Goal: Communication & Community: Answer question/provide support

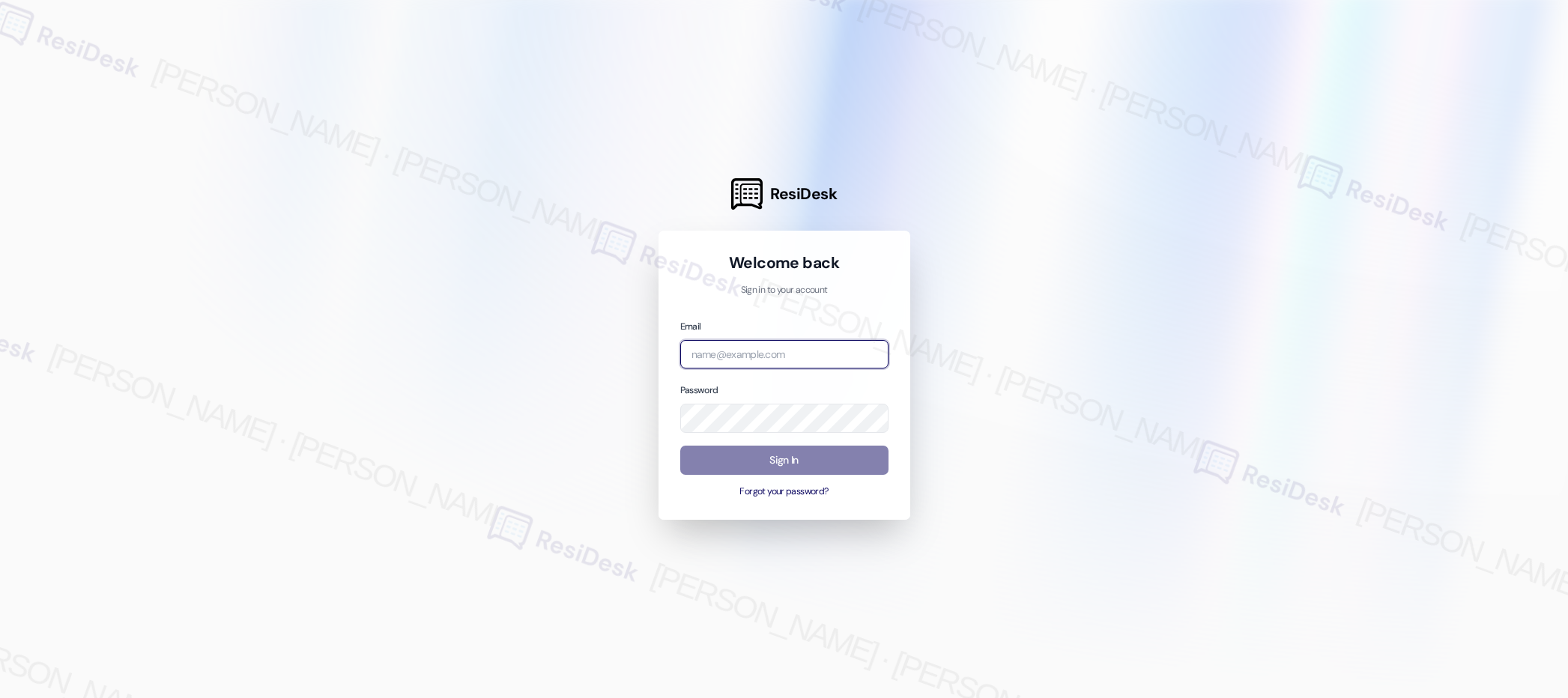
type input "[EMAIL_ADDRESS][PERSON_NAME][PERSON_NAME][PERSON_NAME][DOMAIN_NAME]"
click at [806, 358] on input "[EMAIL_ADDRESS][PERSON_NAME][PERSON_NAME][PERSON_NAME][DOMAIN_NAME]" at bounding box center [784, 355] width 209 height 30
click at [808, 358] on input "email" at bounding box center [784, 355] width 209 height 30
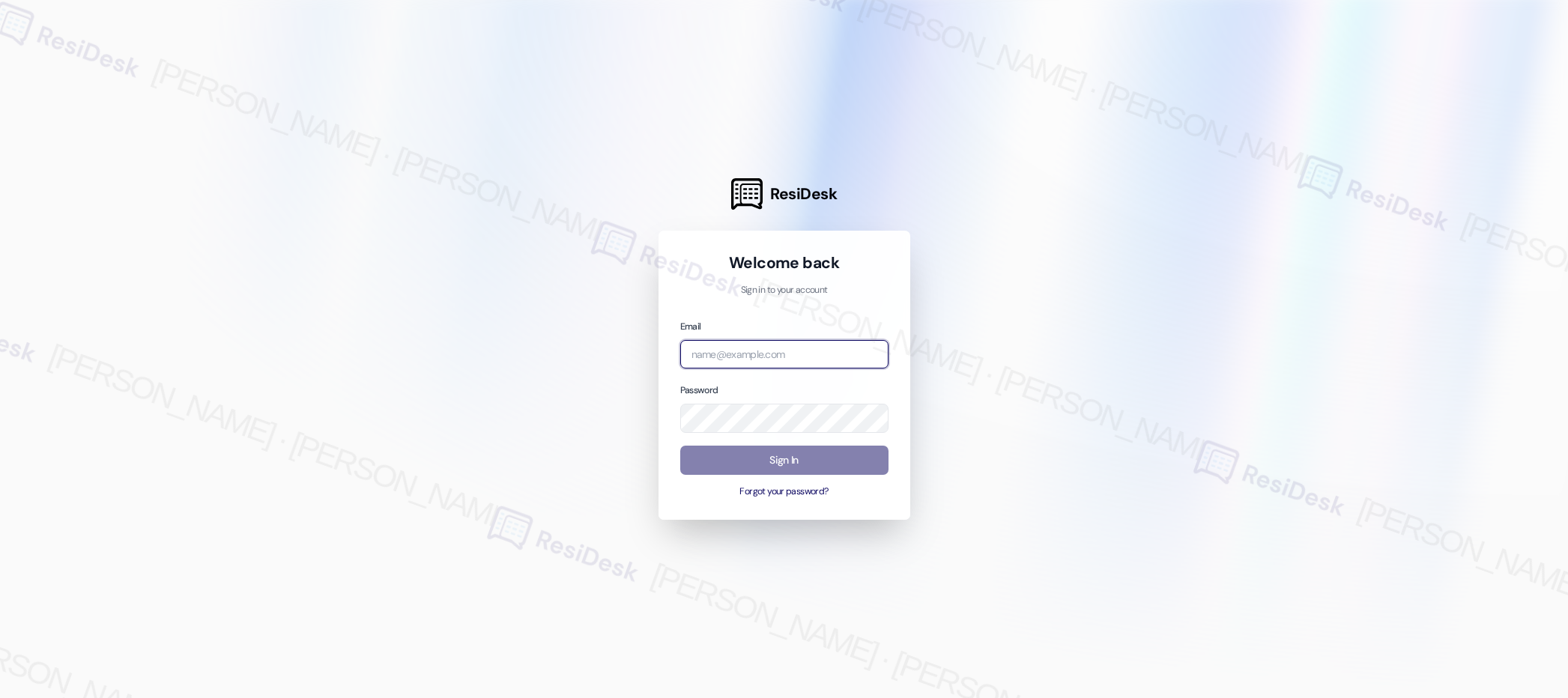
click at [0, 698] on com-1password-button at bounding box center [0, 698] width 0 height 0
click at [765, 355] on input "email" at bounding box center [784, 355] width 209 height 30
click at [1060, 326] on div at bounding box center [784, 349] width 1568 height 698
click at [782, 354] on input "email" at bounding box center [784, 355] width 209 height 30
type input "[EMAIL_ADDRESS][PERSON_NAME][PERSON_NAME][PERSON_NAME][DOMAIN_NAME]"
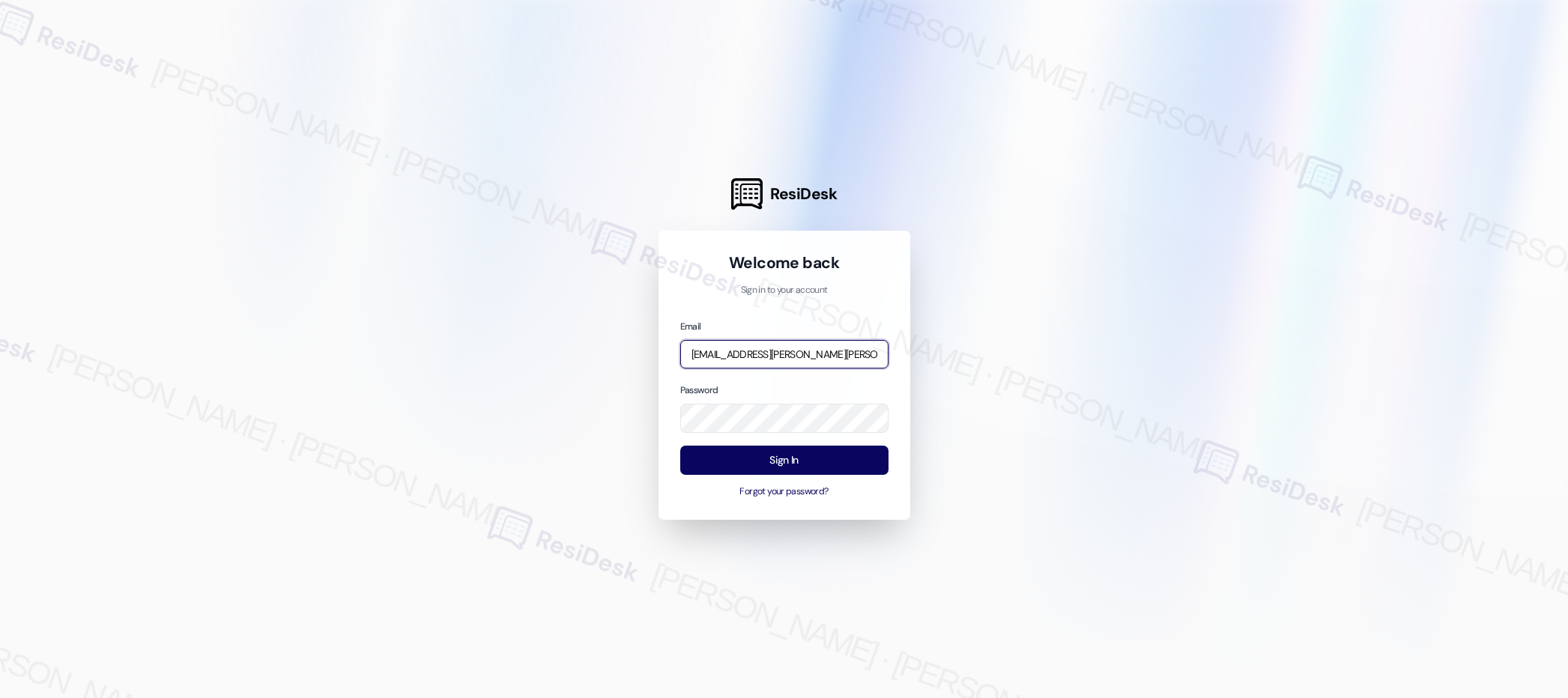
click at [747, 358] on input "[EMAIL_ADDRESS][PERSON_NAME][PERSON_NAME][PERSON_NAME][DOMAIN_NAME]" at bounding box center [784, 355] width 209 height 30
type input "automated-surveys-affinity_property-resen.two@affinity_[DOMAIN_NAME]"
click at [782, 466] on button "Sign In" at bounding box center [784, 461] width 209 height 30
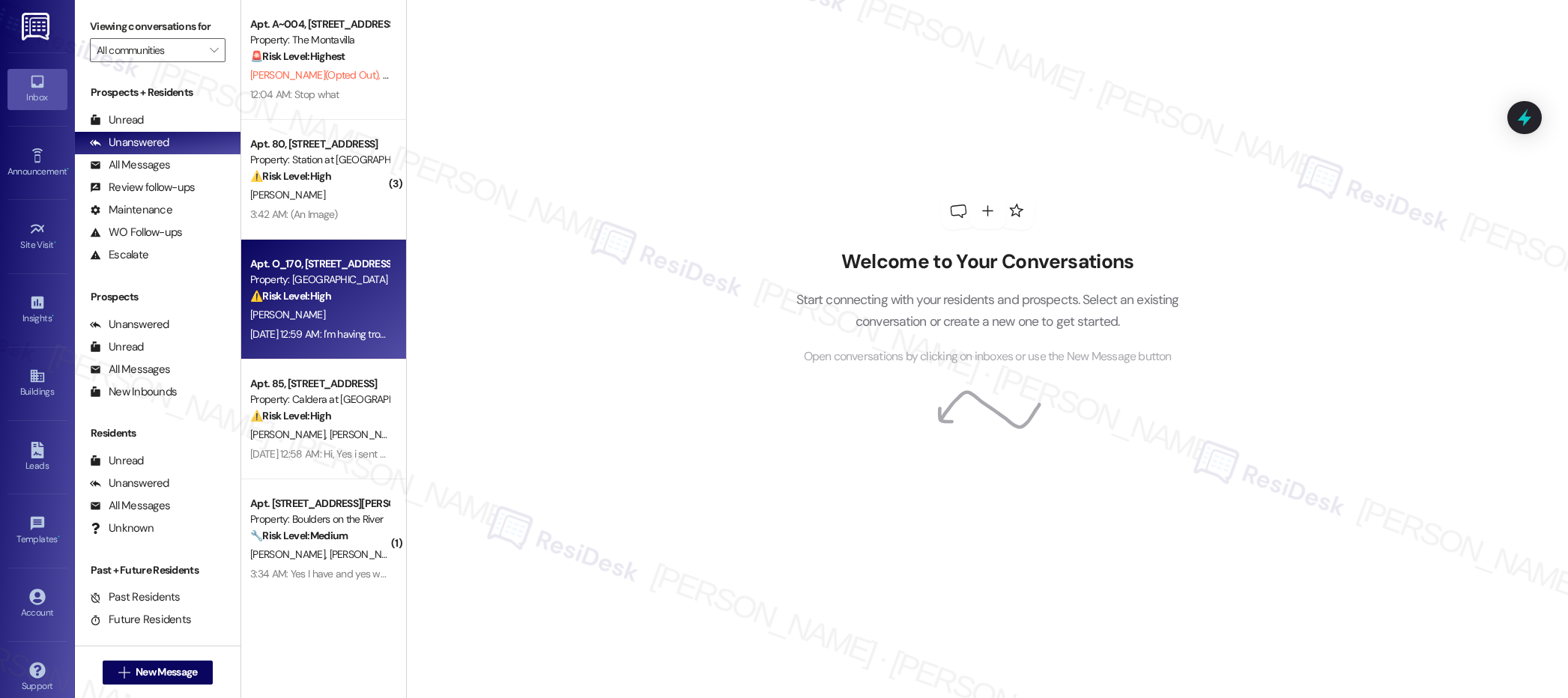
click at [318, 302] on strong "⚠️ Risk Level: High" at bounding box center [291, 297] width 81 height 14
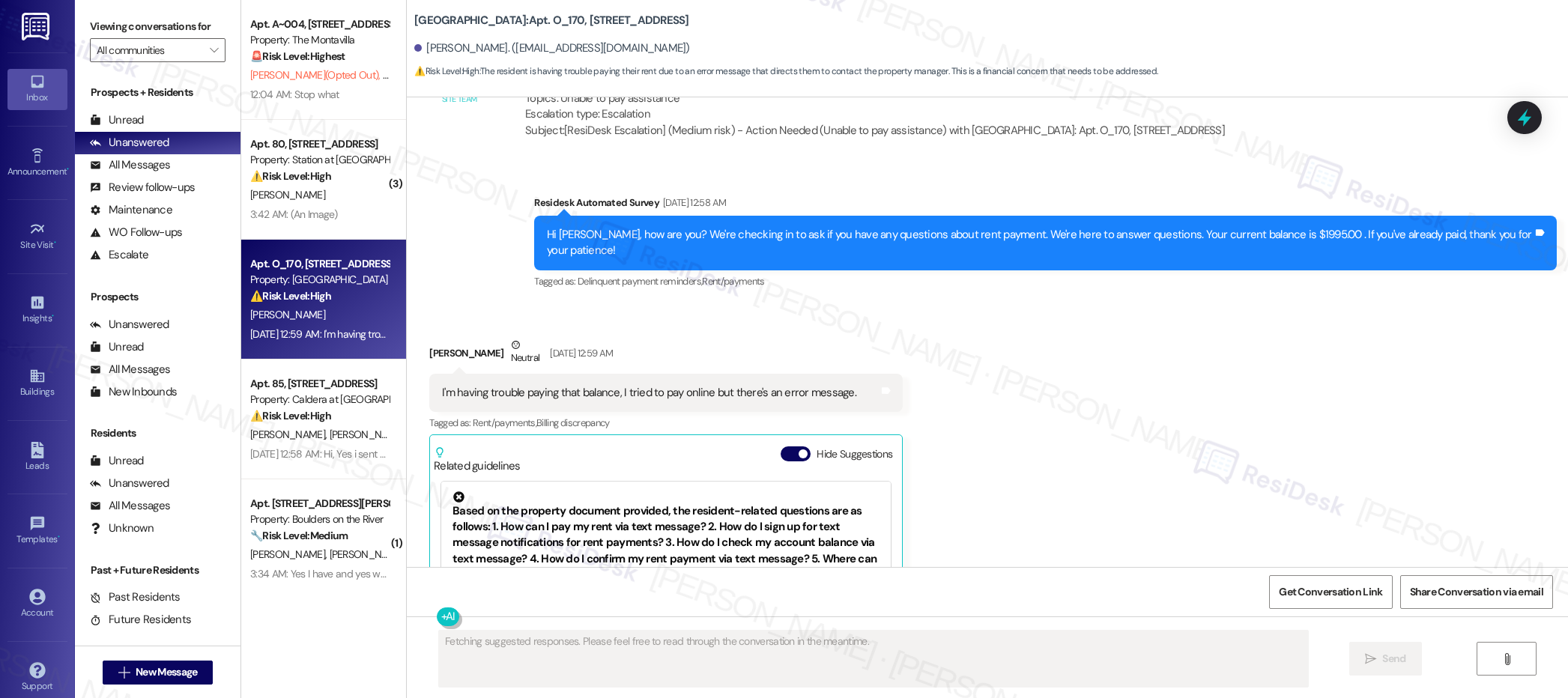
scroll to position [3384, 0]
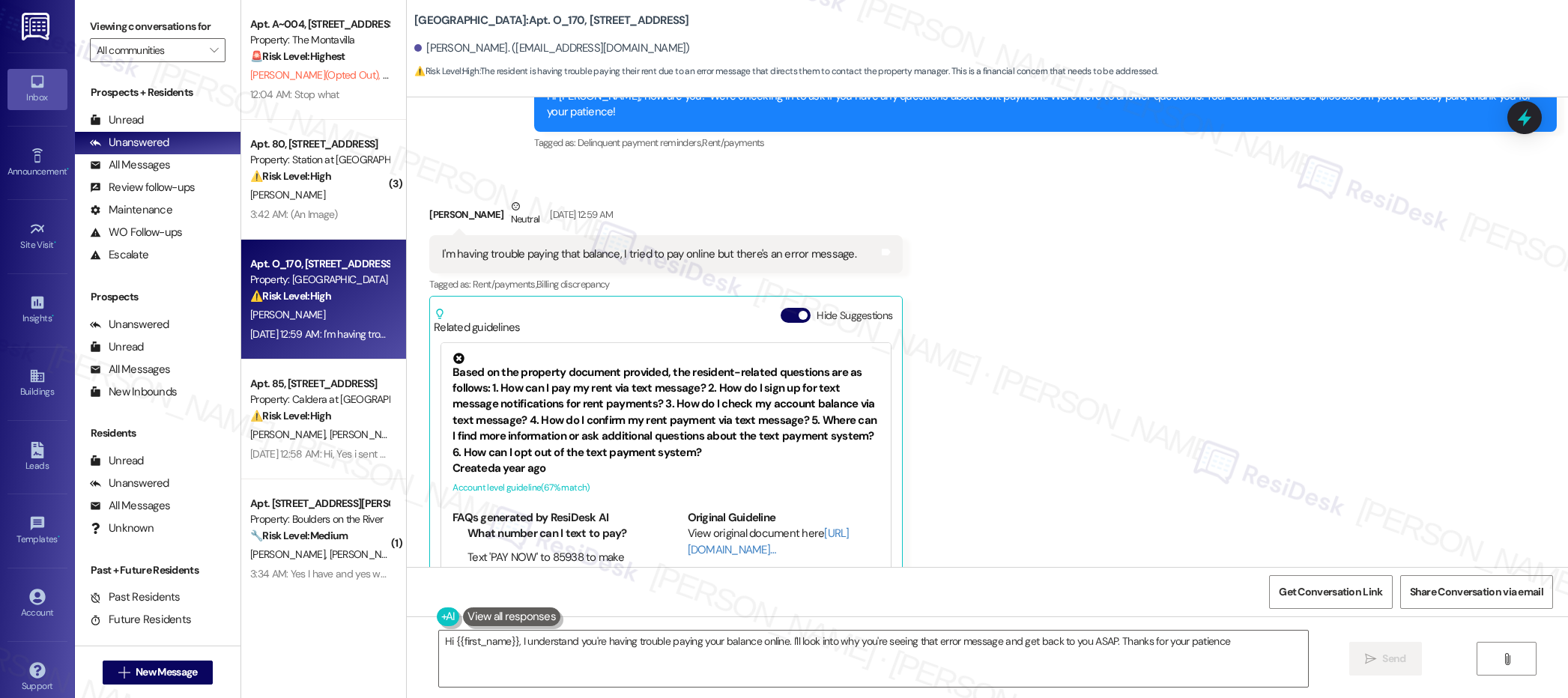
type textarea "Hi {{first_name}}, I understand you're having trouble paying your balance onlin…"
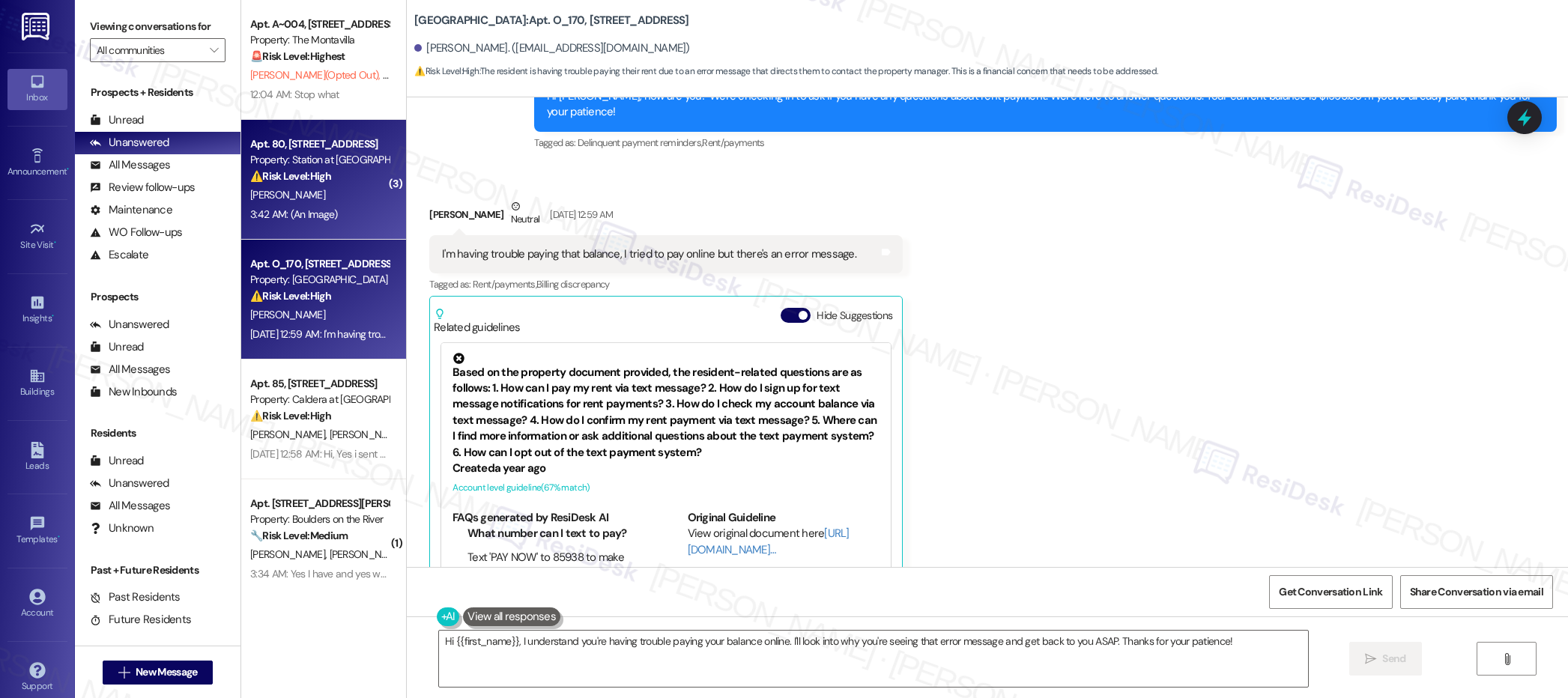
click at [257, 208] on div "3:42 AM: (An Image) 3:42 AM: (An Image)" at bounding box center [294, 215] width 88 height 14
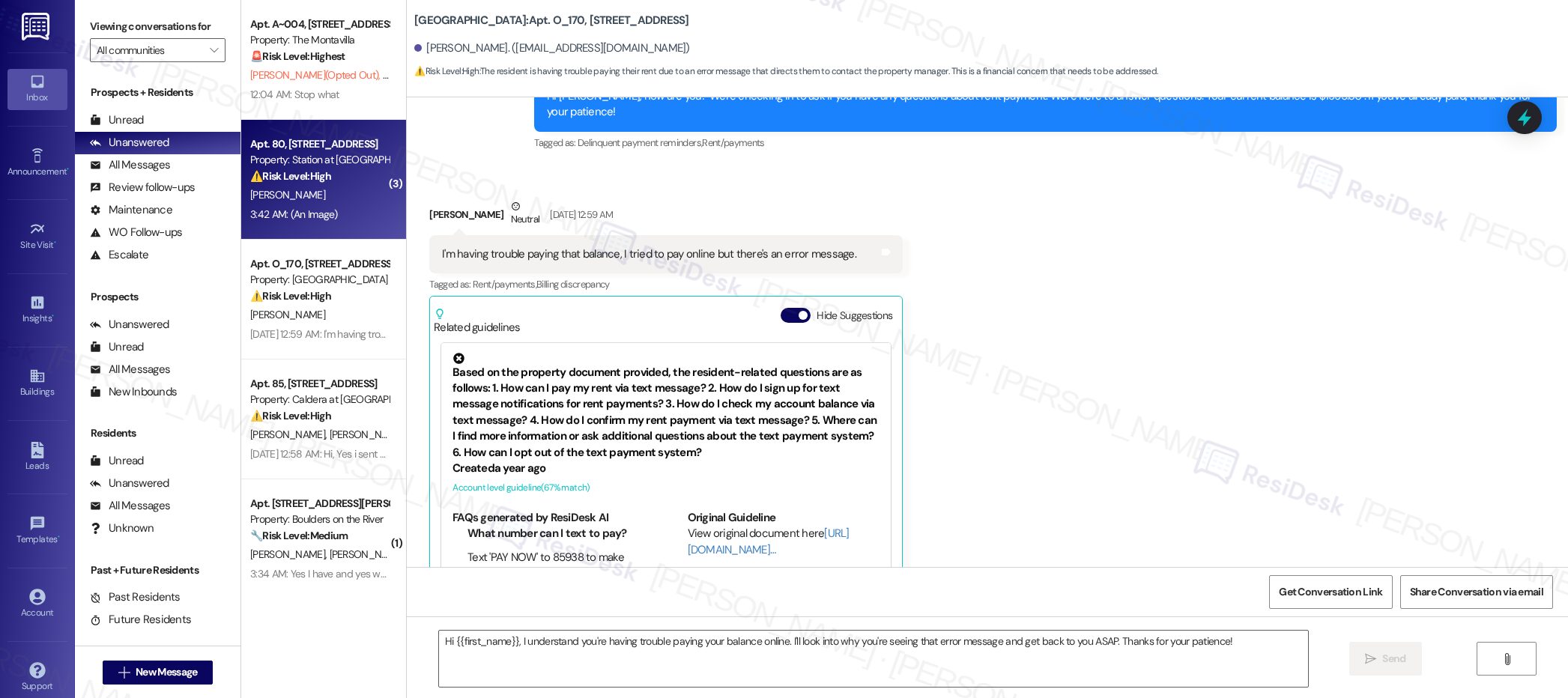
type textarea "Fetching suggested responses. Please feel free to read through the conversation…"
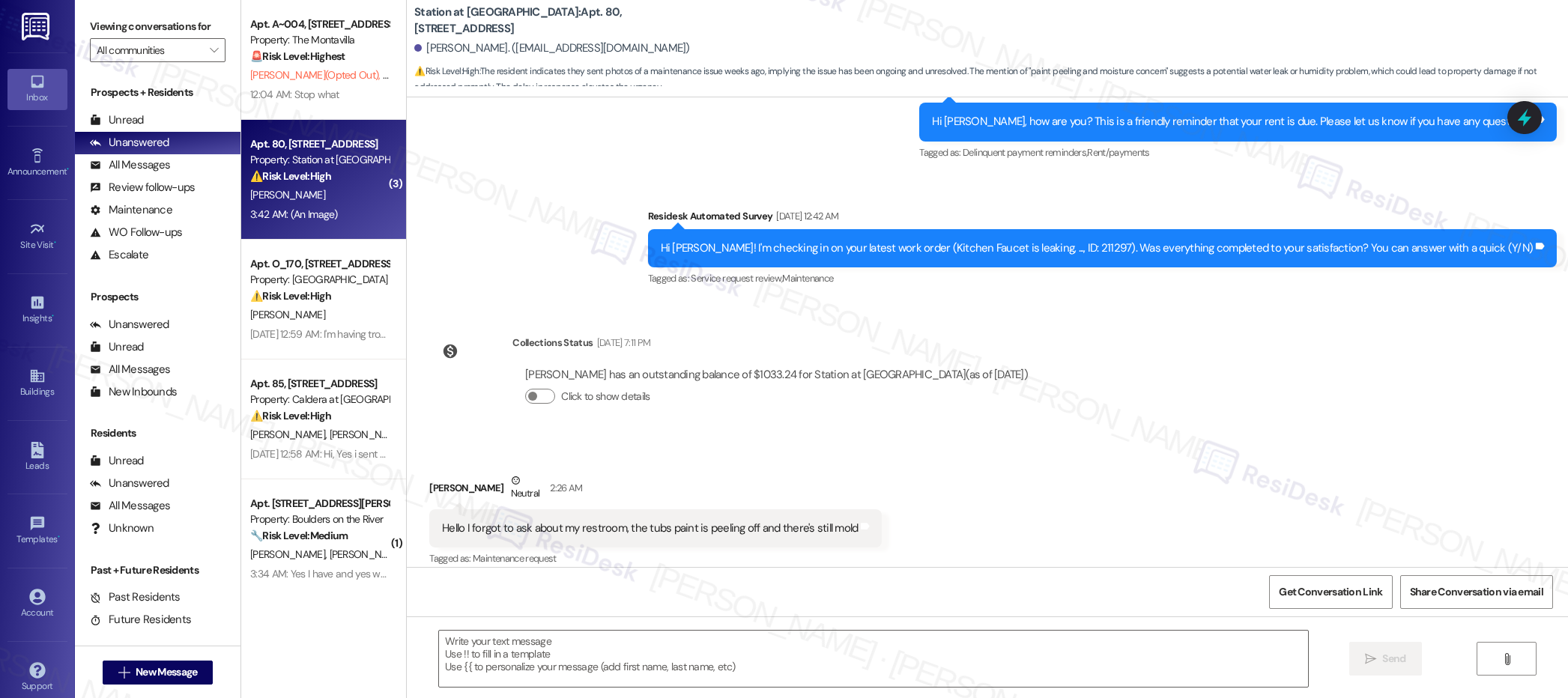
type textarea "Fetching suggested responses. Please feel free to read through the conversation…"
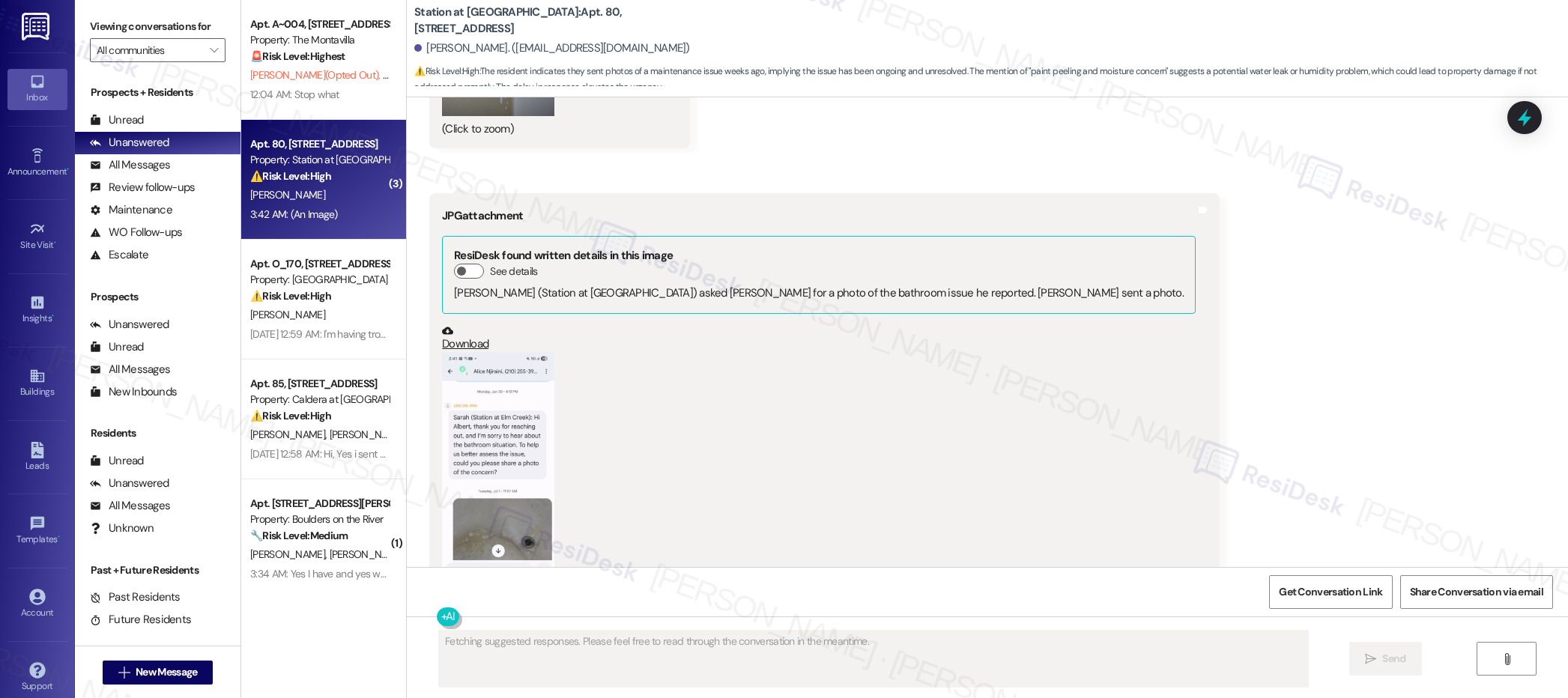
scroll to position [2703, 0]
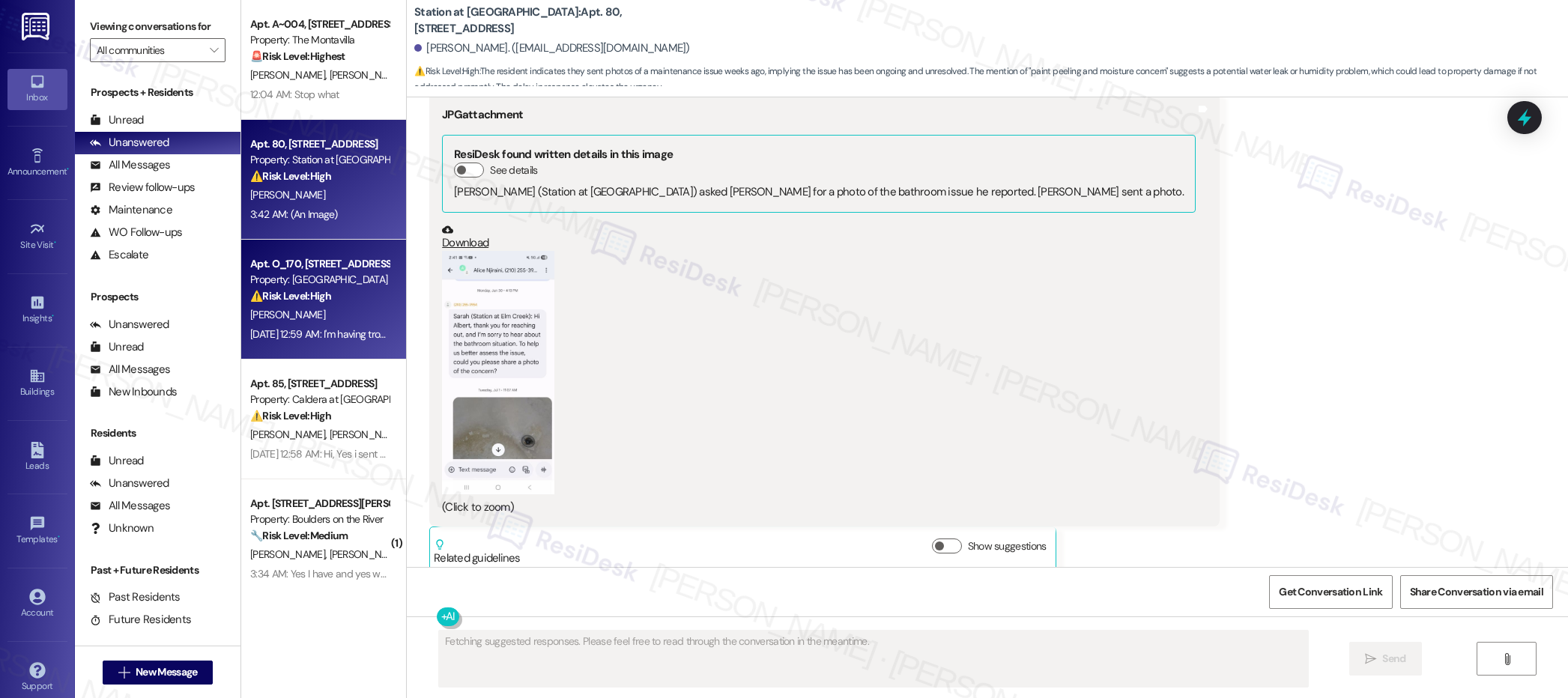
click at [307, 327] on div "[DATE] 12:59 AM: I'm having trouble paying that balance, I tried to pay online …" at bounding box center [477, 334] width 454 height 14
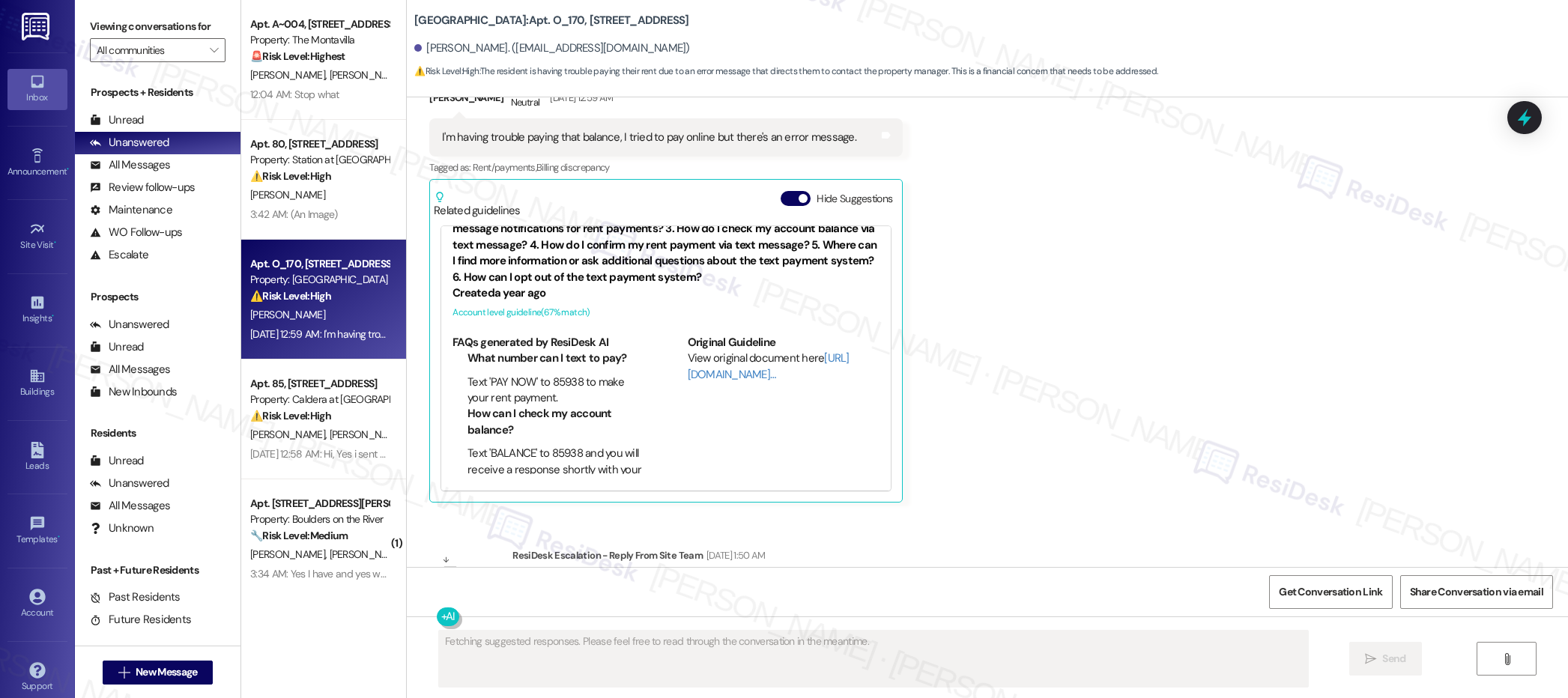
scroll to position [3521, 0]
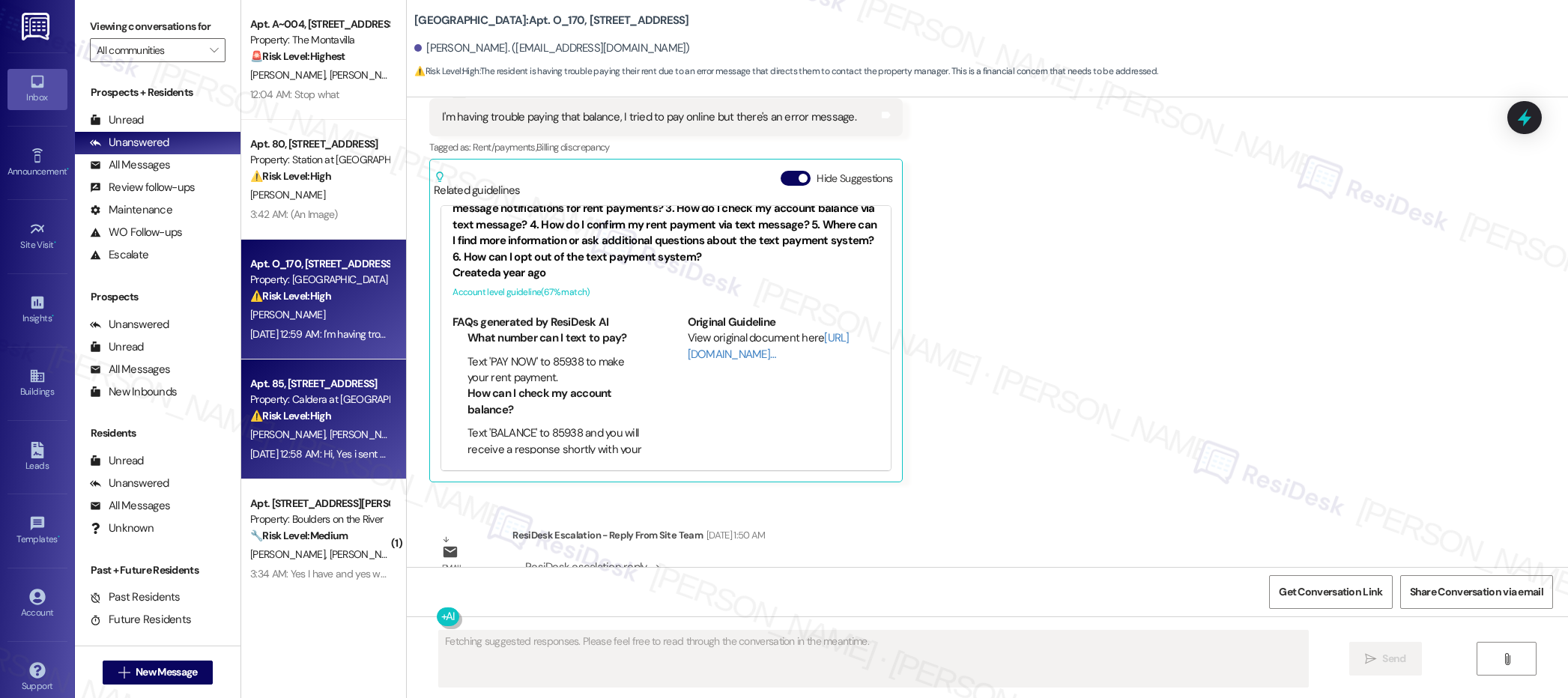
click at [347, 445] on div "[DATE] 12:58 AM: Hi, Yes i sent an email about us paying that late no later tha…" at bounding box center [319, 454] width 141 height 19
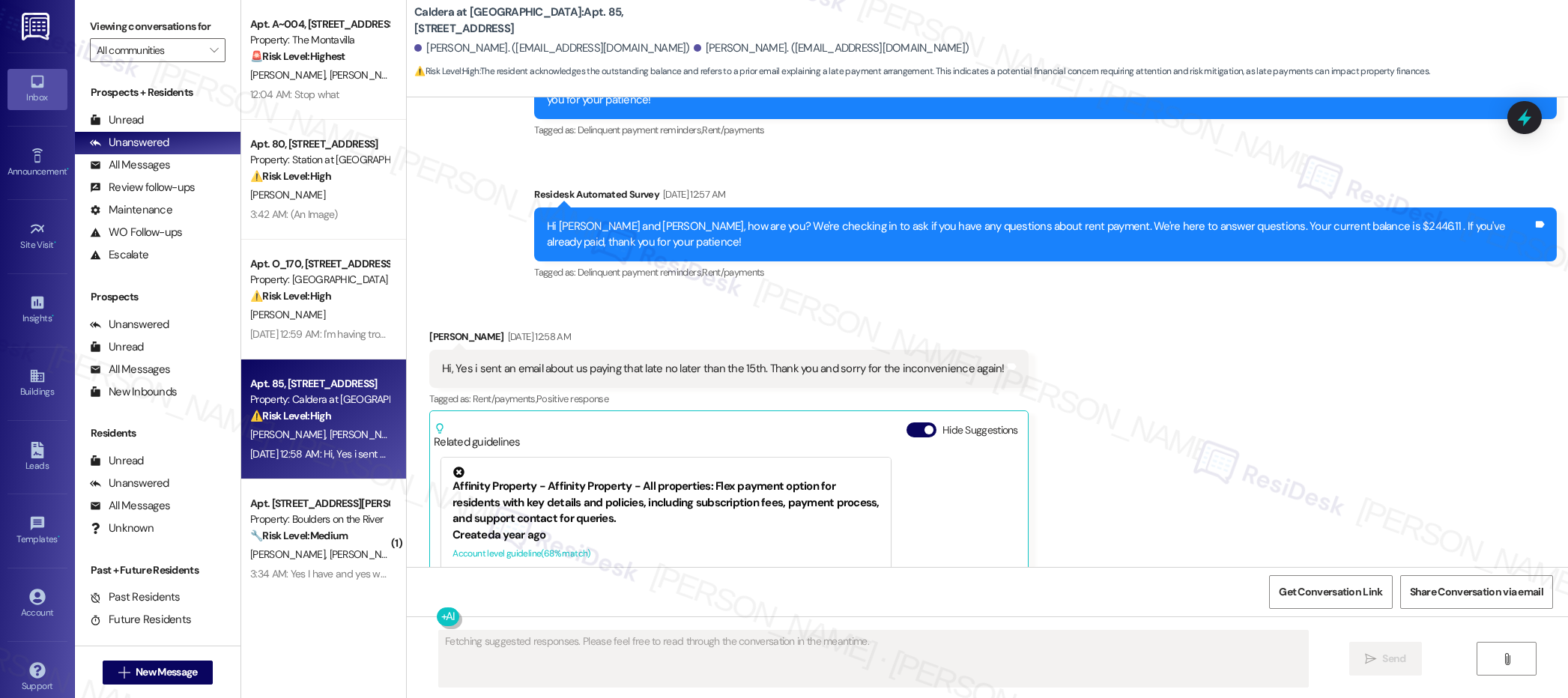
scroll to position [5253, 0]
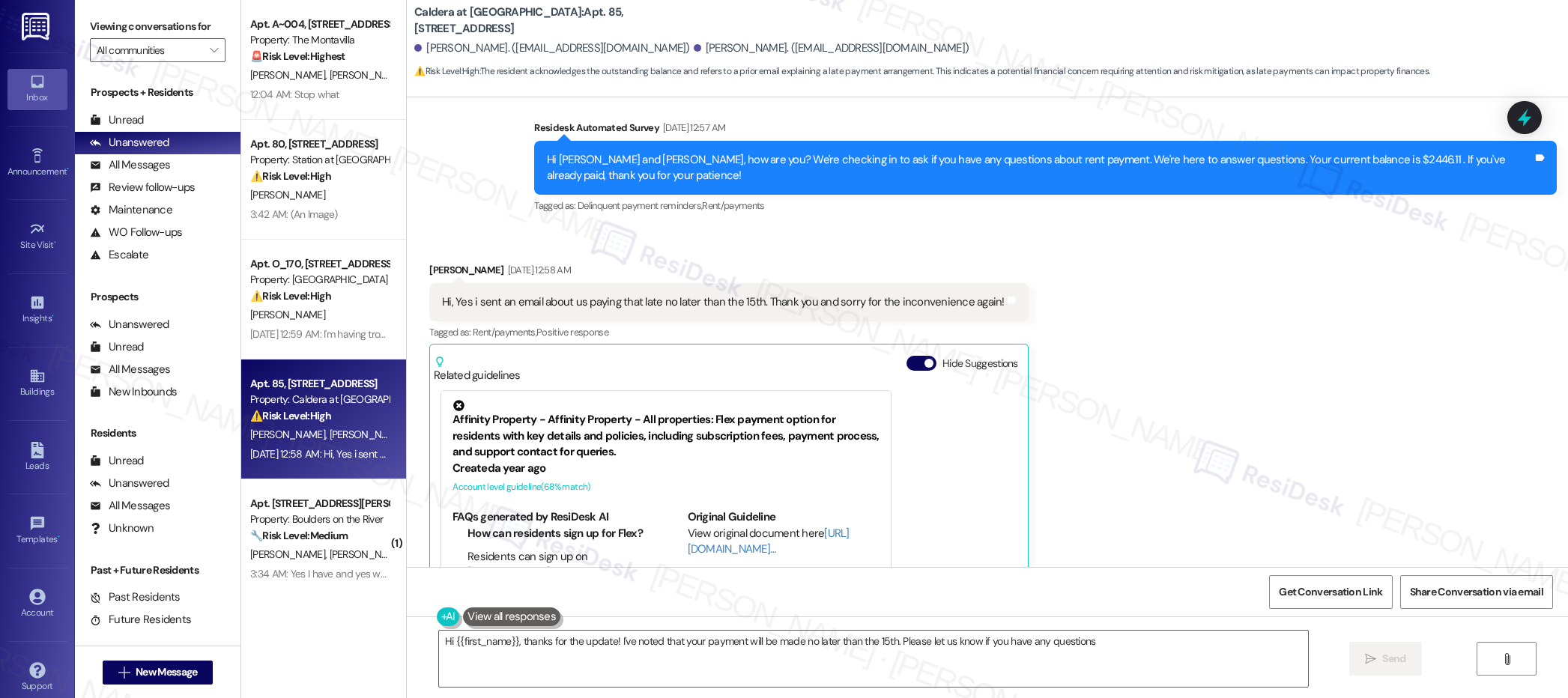
type textarea "Hi {{first_name}}, thanks for the update! I've noted that your payment will be …"
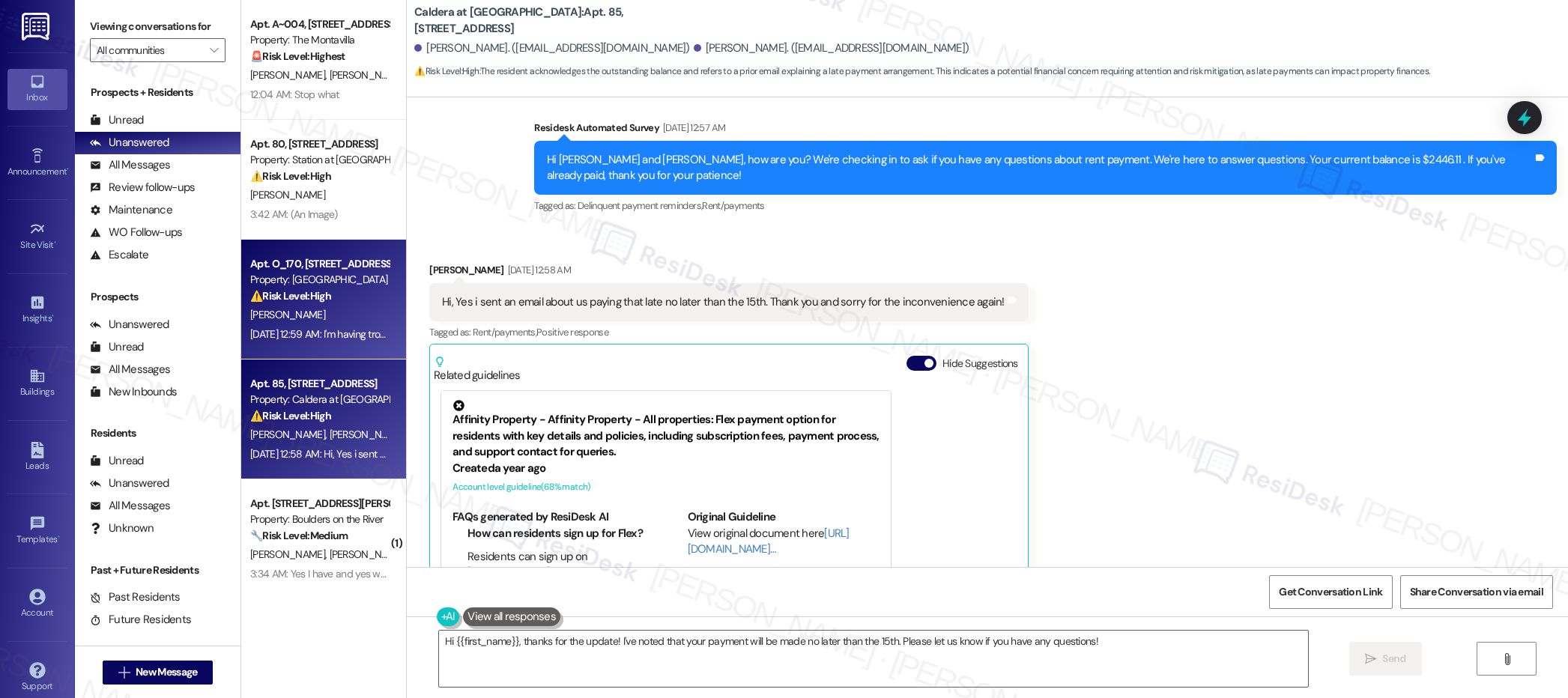
click at [354, 319] on div "[PERSON_NAME]" at bounding box center [319, 314] width 141 height 19
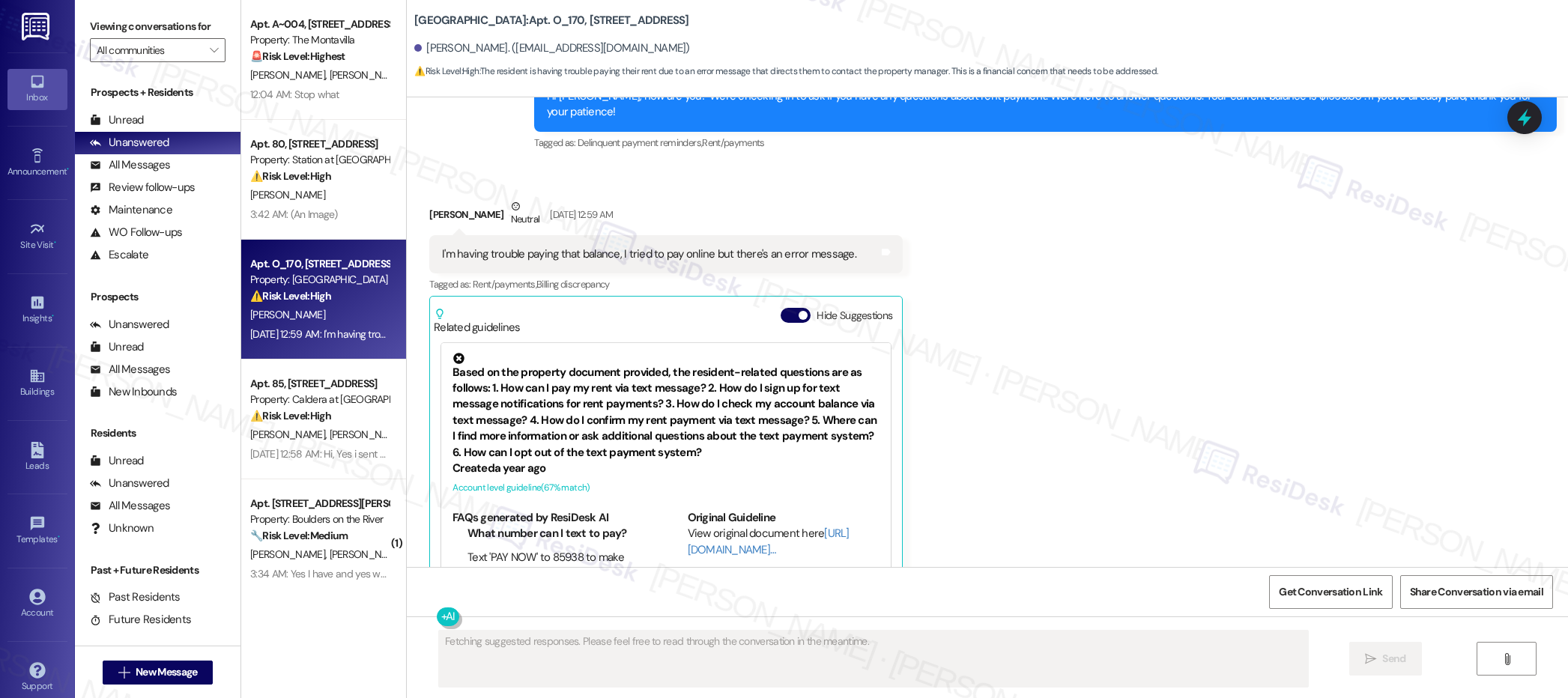
scroll to position [3521, 0]
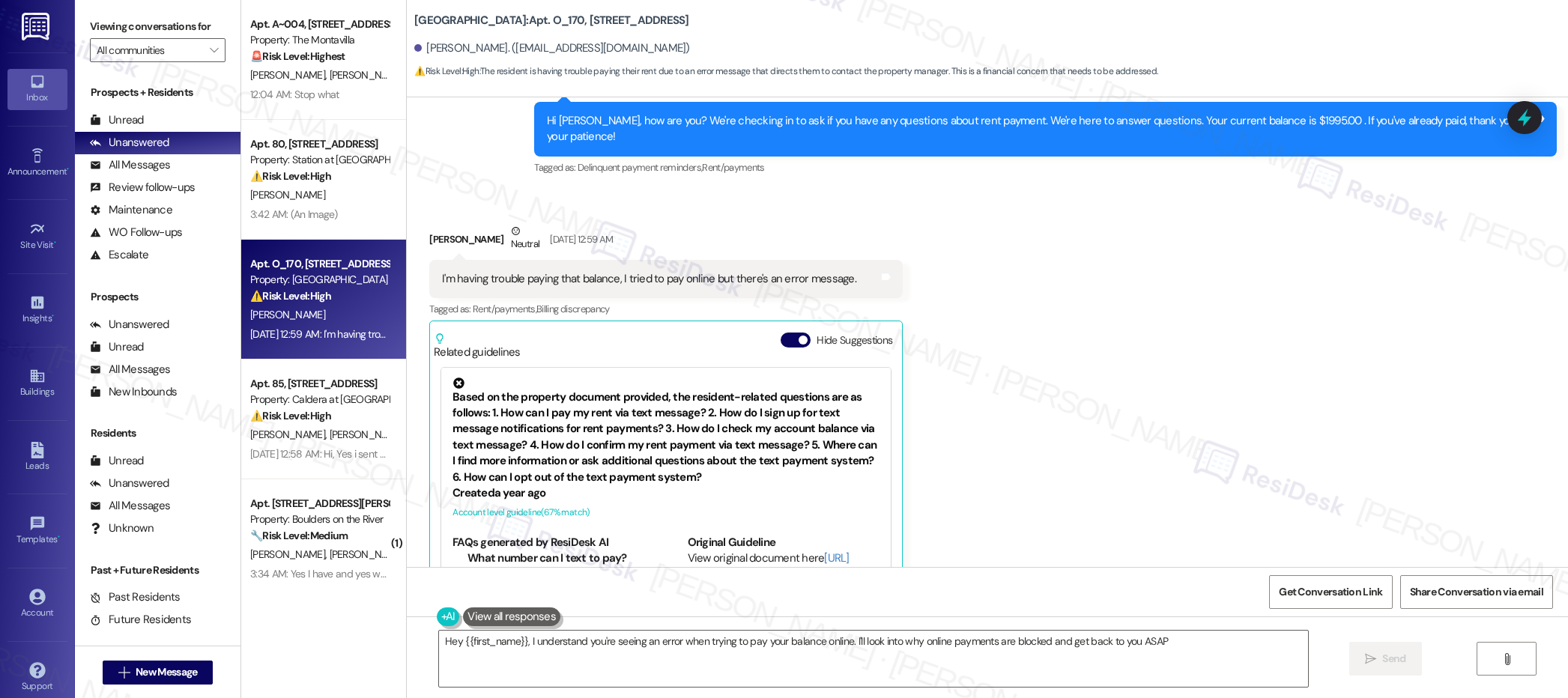
type textarea "Hey {{first_name}}, I understand you're seeing an error when trying to pay your…"
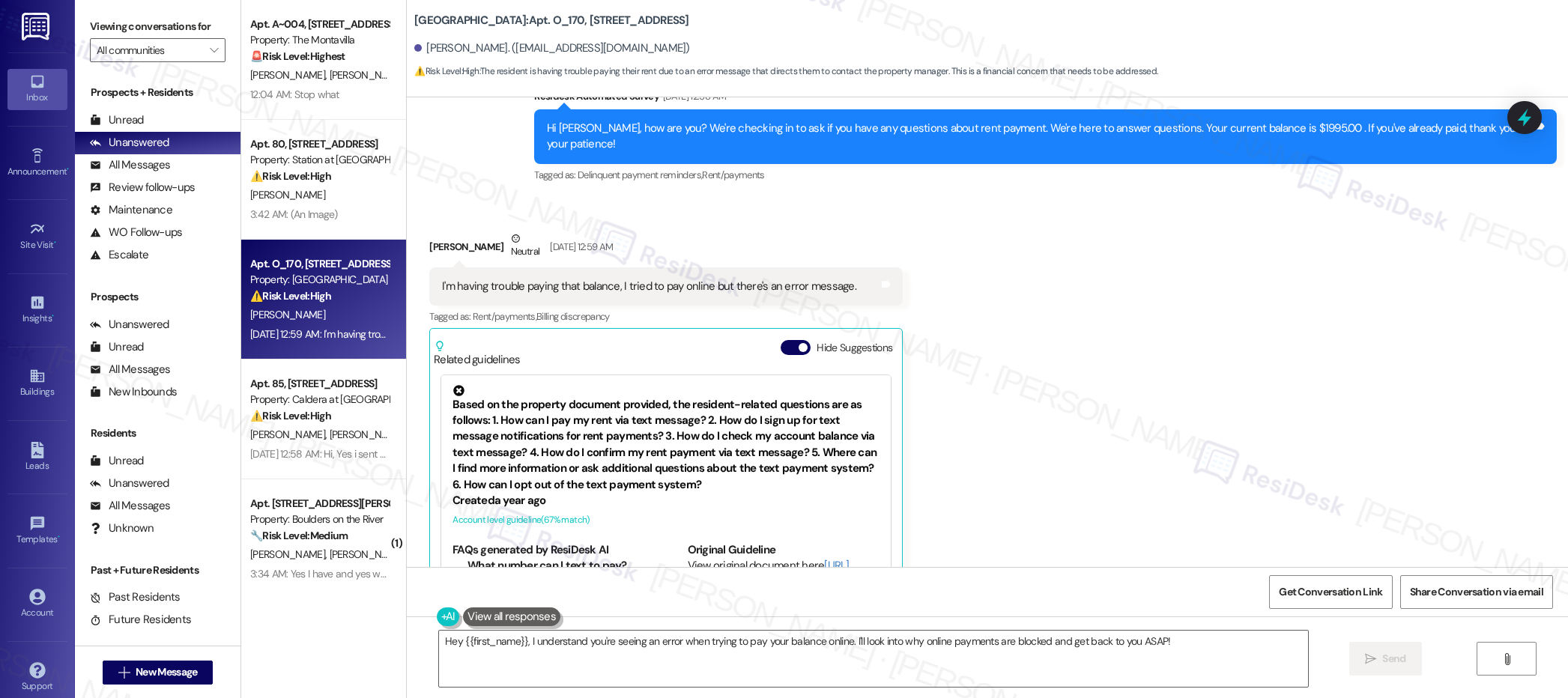
scroll to position [3351, 0]
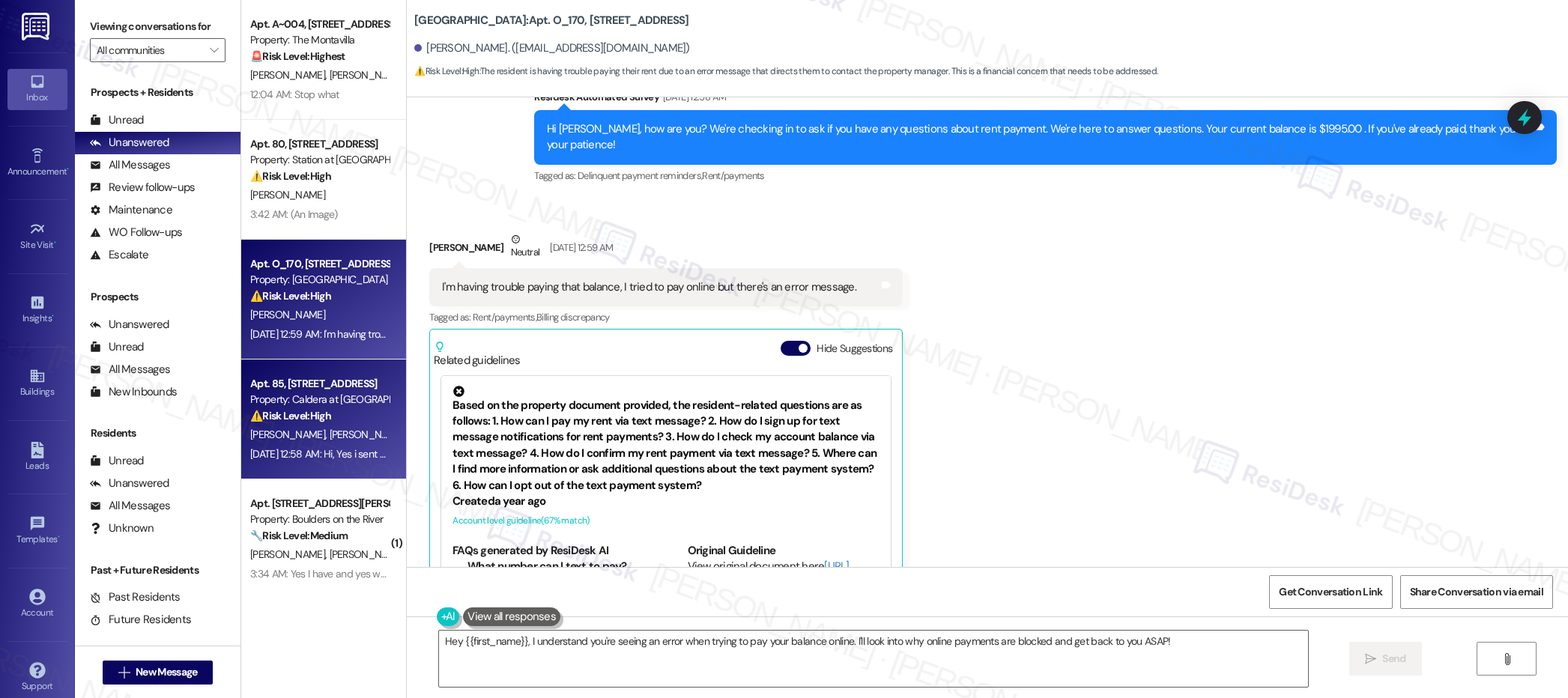
click at [329, 433] on span "[PERSON_NAME]" at bounding box center [367, 435] width 75 height 14
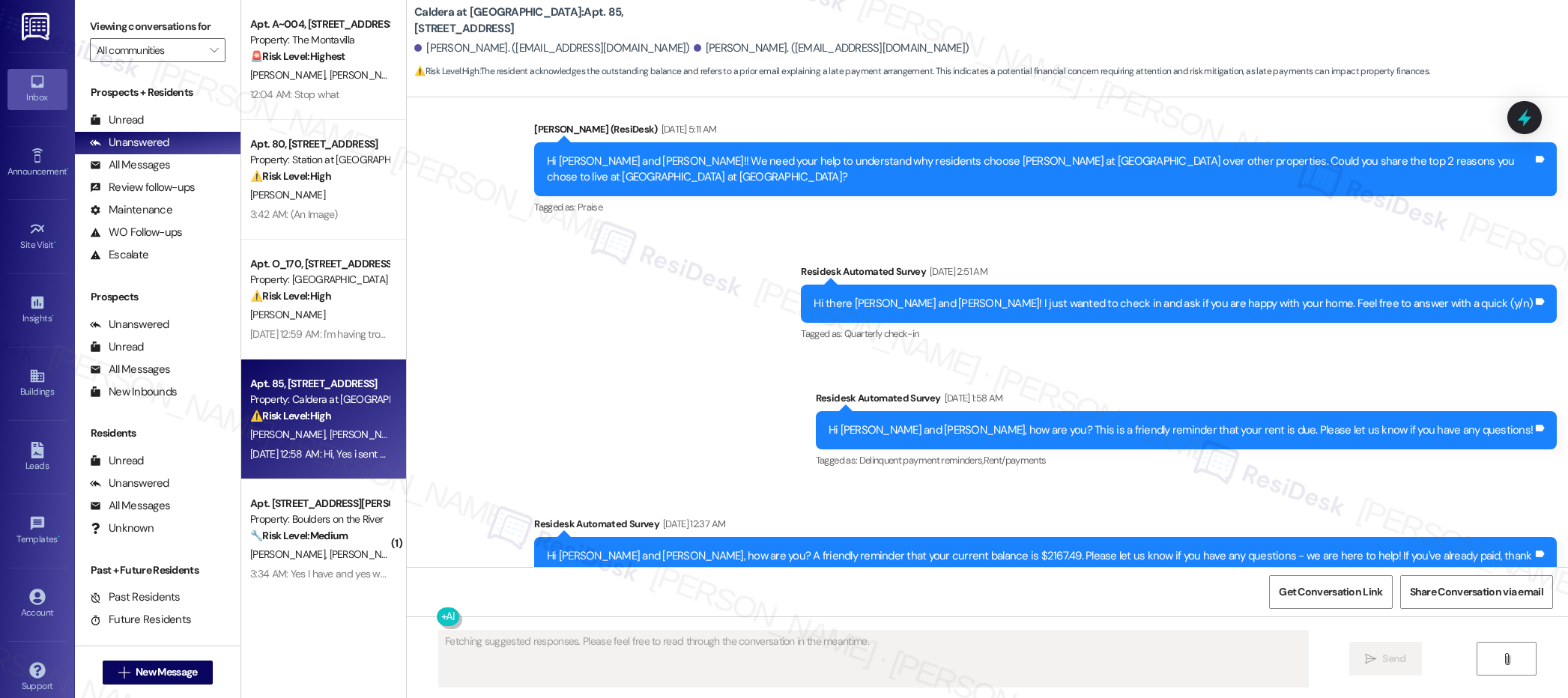
scroll to position [5253, 0]
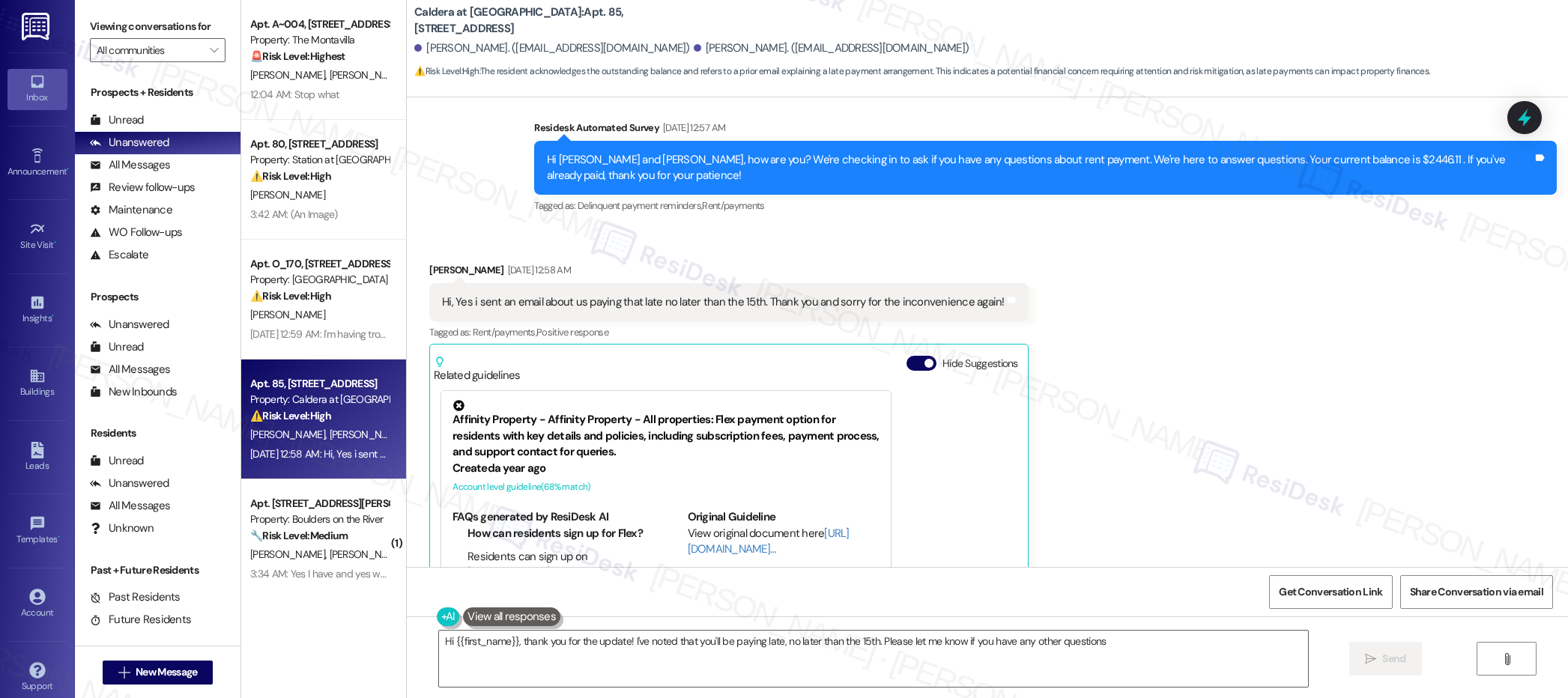
type textarea "Hi {{first_name}}, thank you for the update! I've noted that you'll be paying l…"
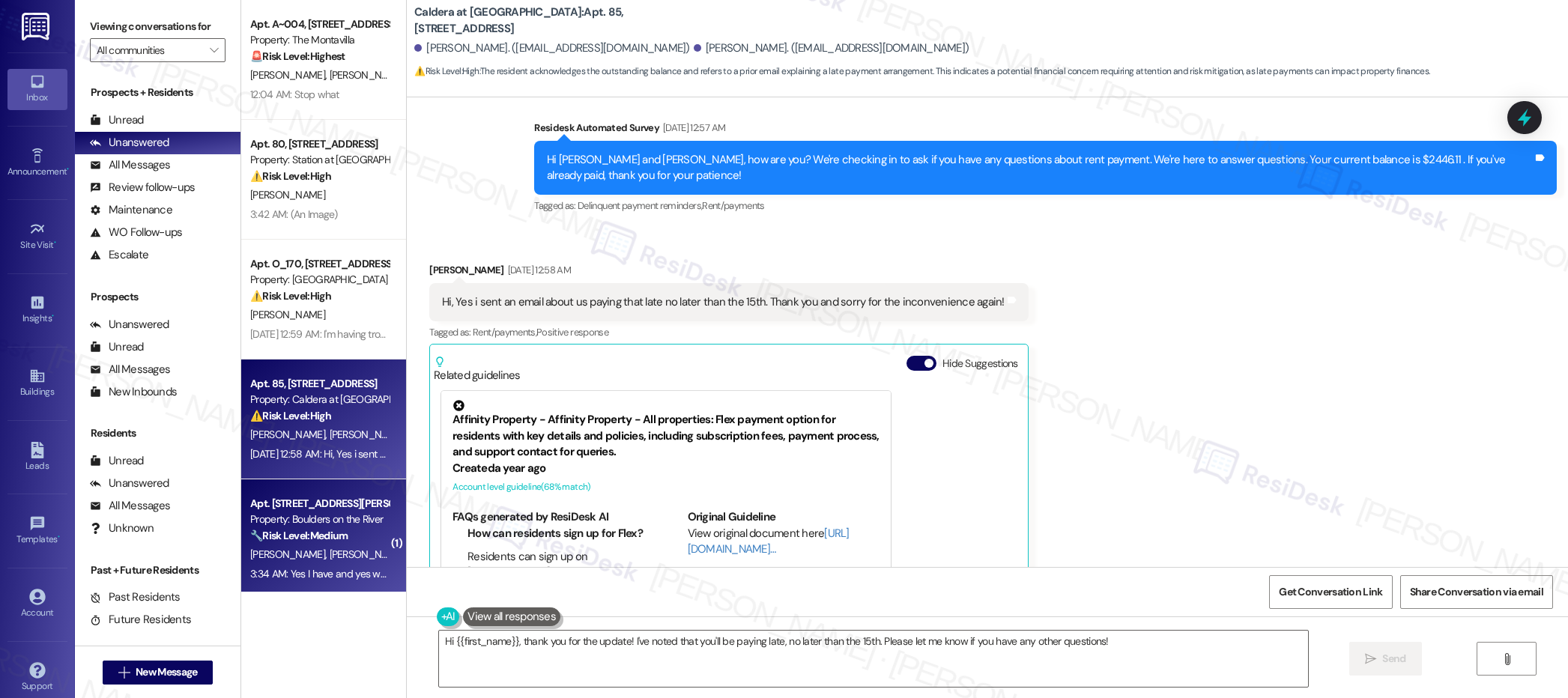
click at [320, 529] on strong "🔧 Risk Level: Medium" at bounding box center [299, 536] width 98 height 14
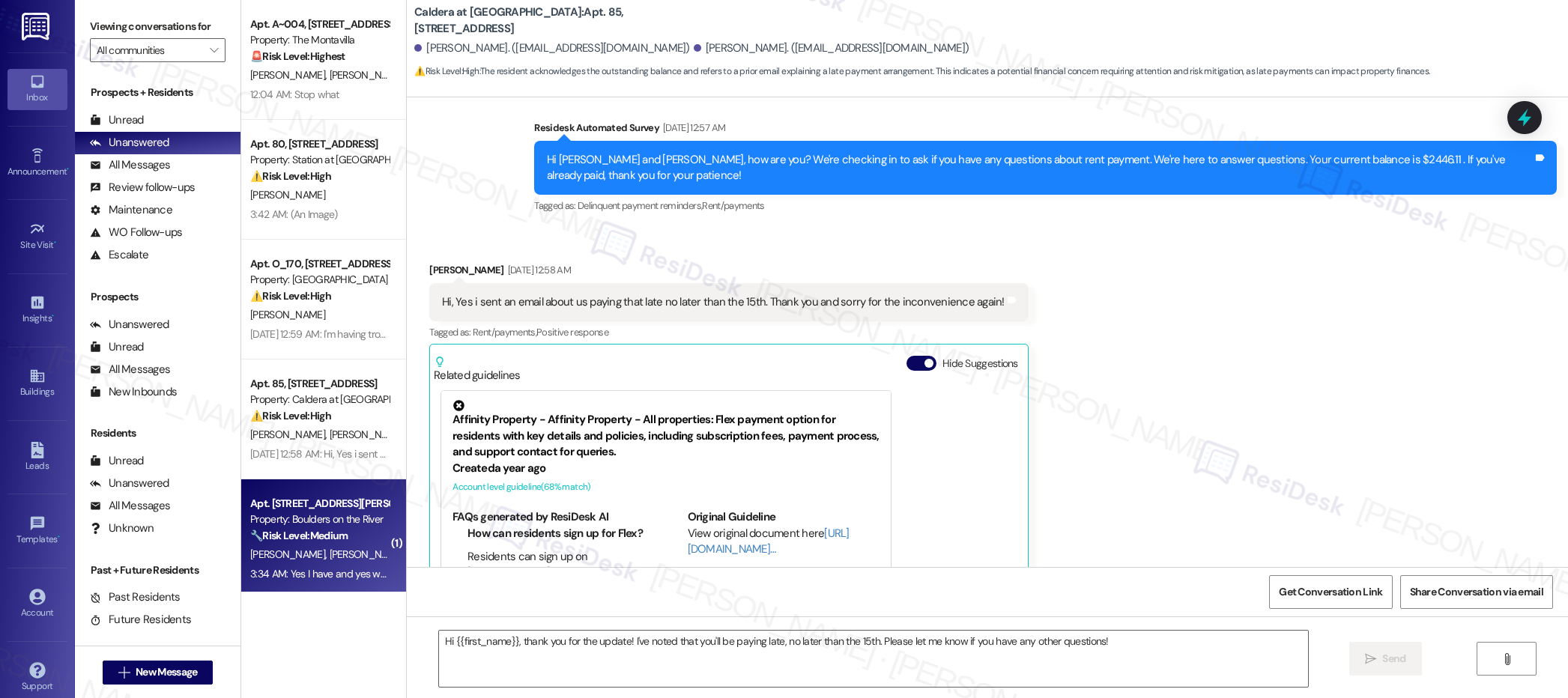
type textarea "Fetching suggested responses. Please feel free to read through the conversation…"
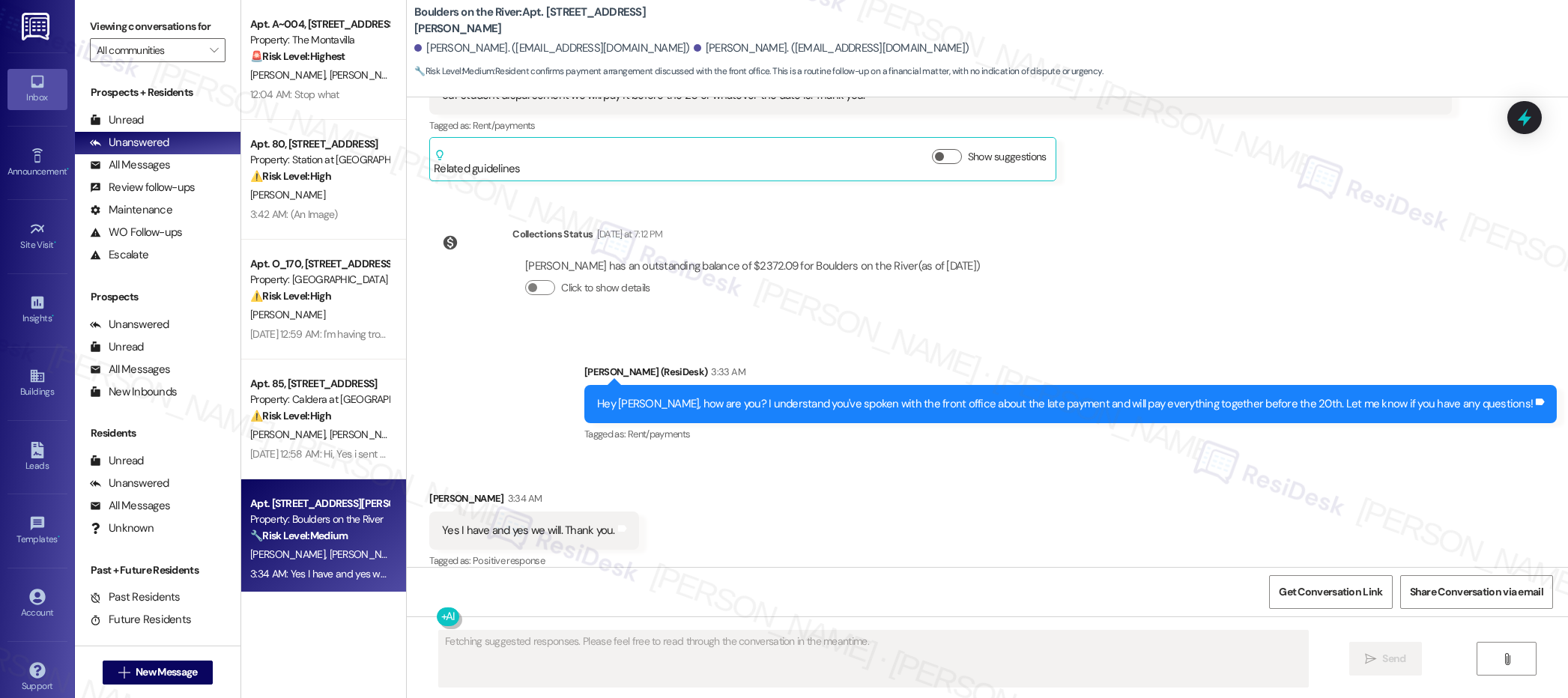
scroll to position [1782, 0]
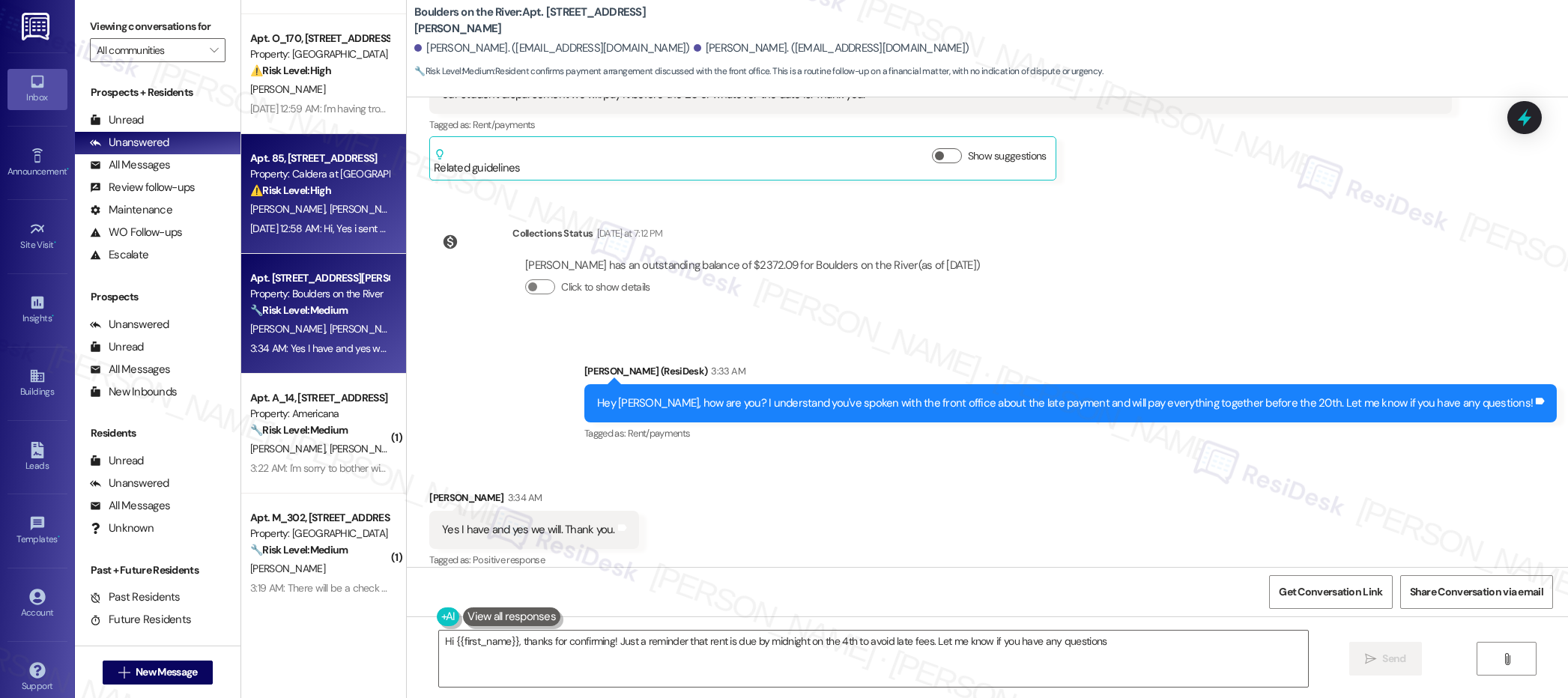
type textarea "Hi {{first_name}}, thanks for confirming! Just a reminder that rent is due by m…"
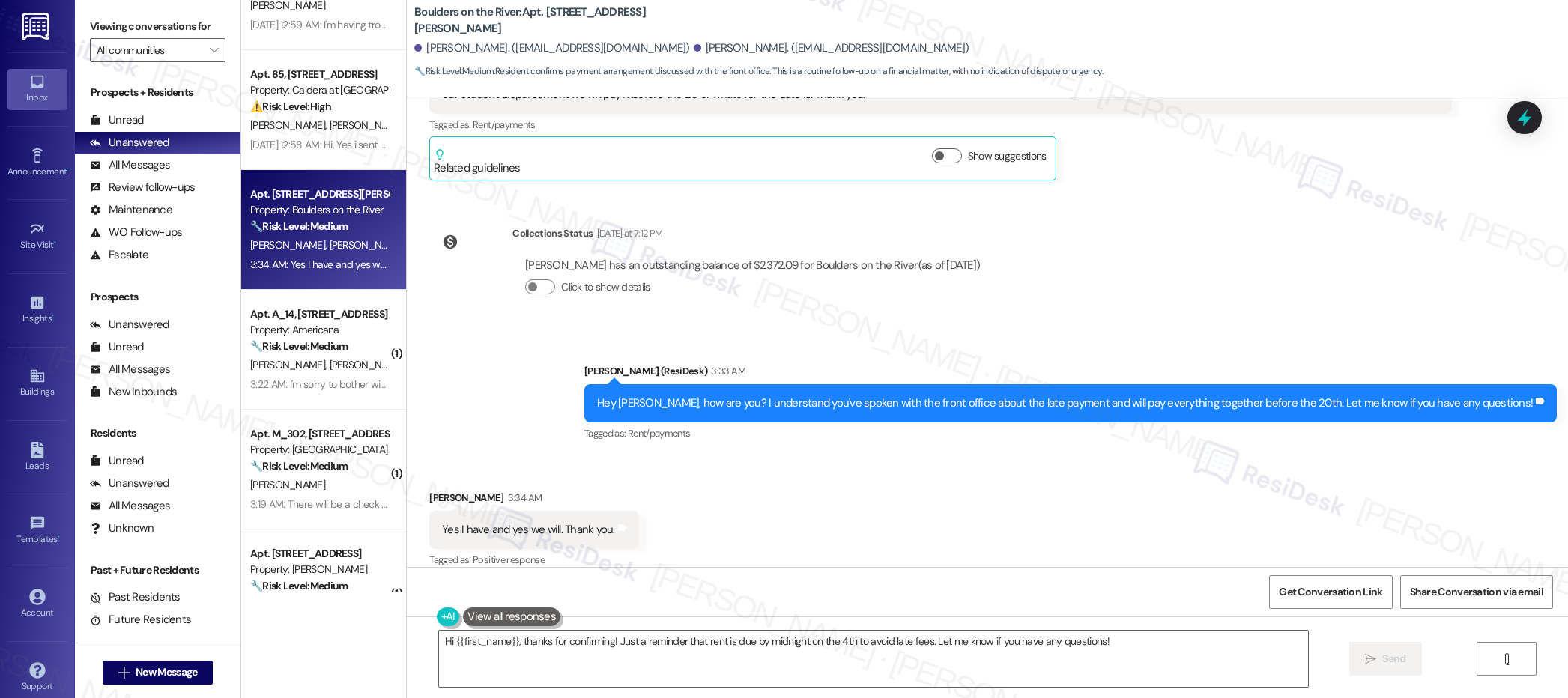
scroll to position [326, 0]
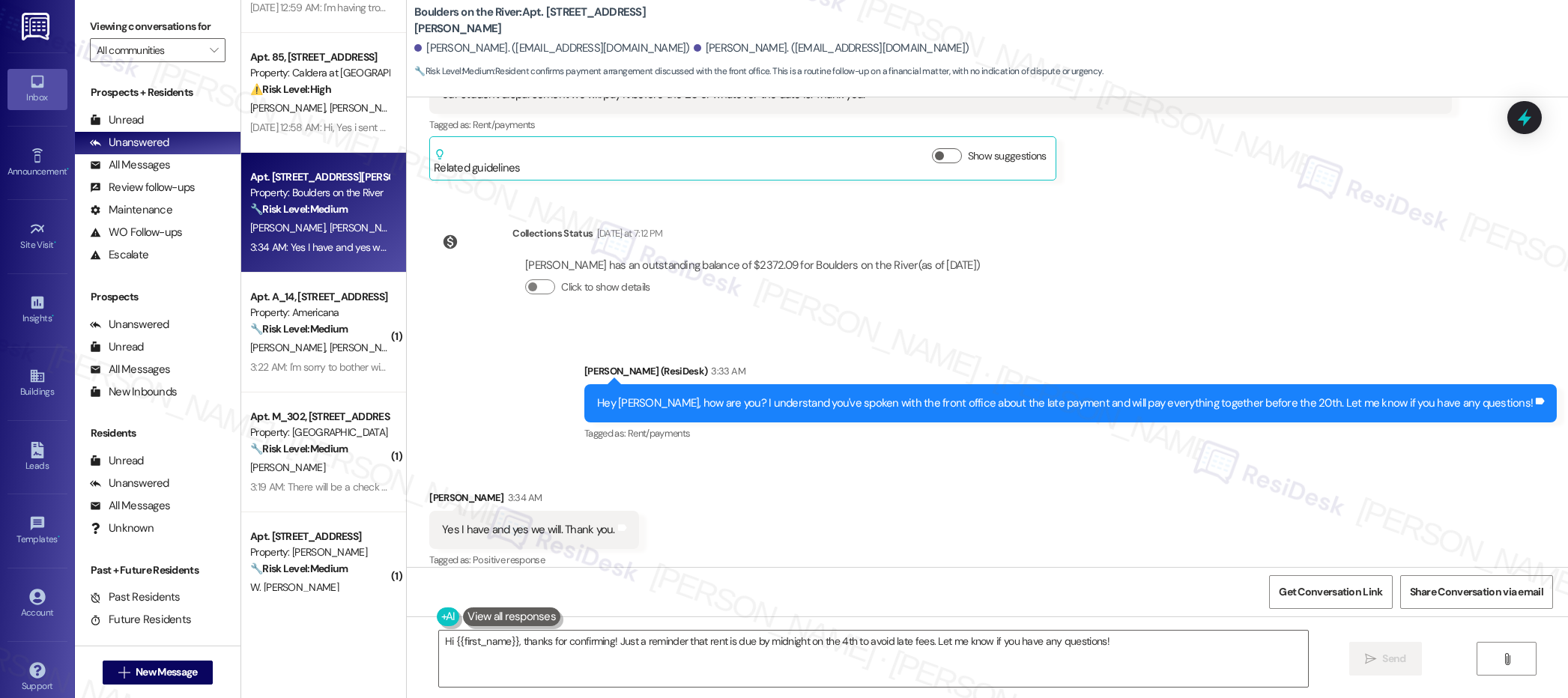
click at [339, 361] on div "3:22 AM: I'm sorry to bother with that. 3:22 AM: I'm sorry to bother with that." at bounding box center [330, 368] width 160 height 14
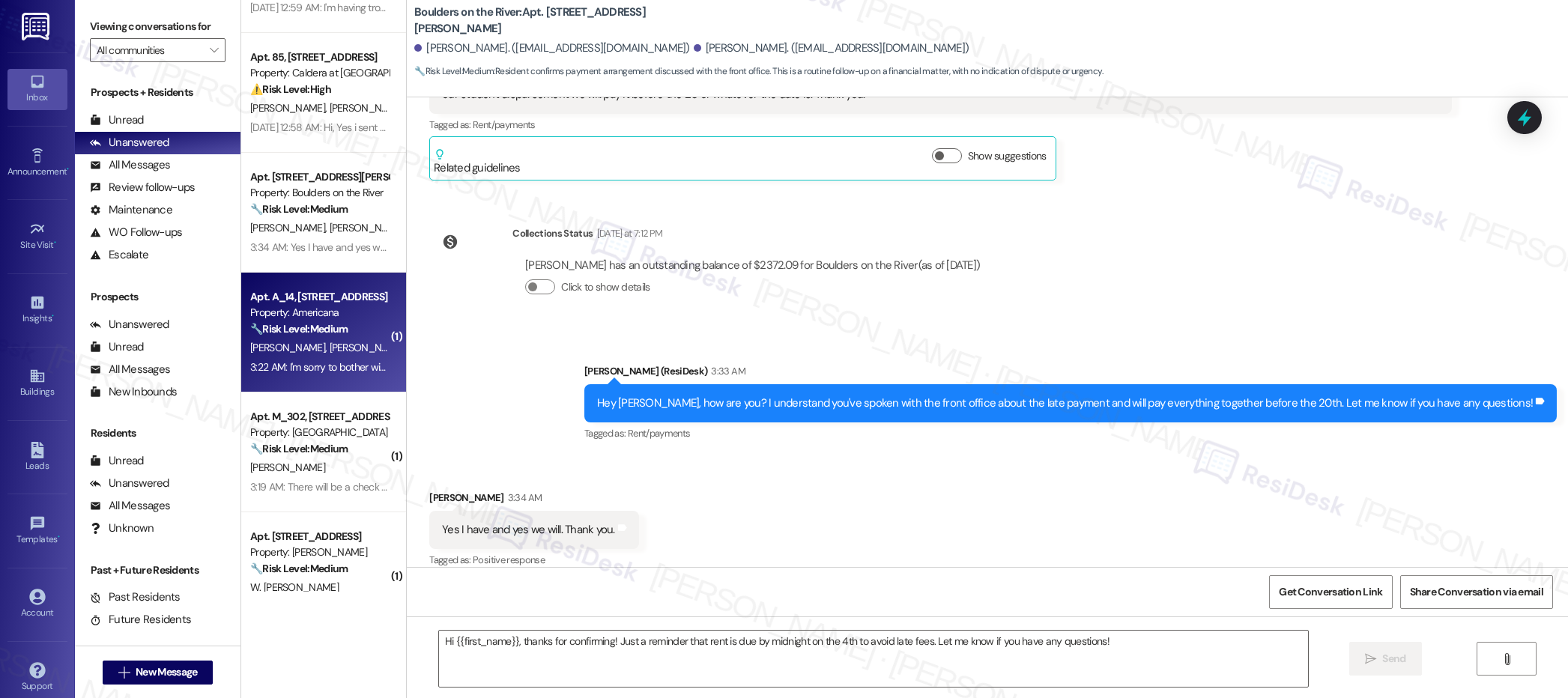
type textarea "Fetching suggested responses. Please feel free to read through the conversation…"
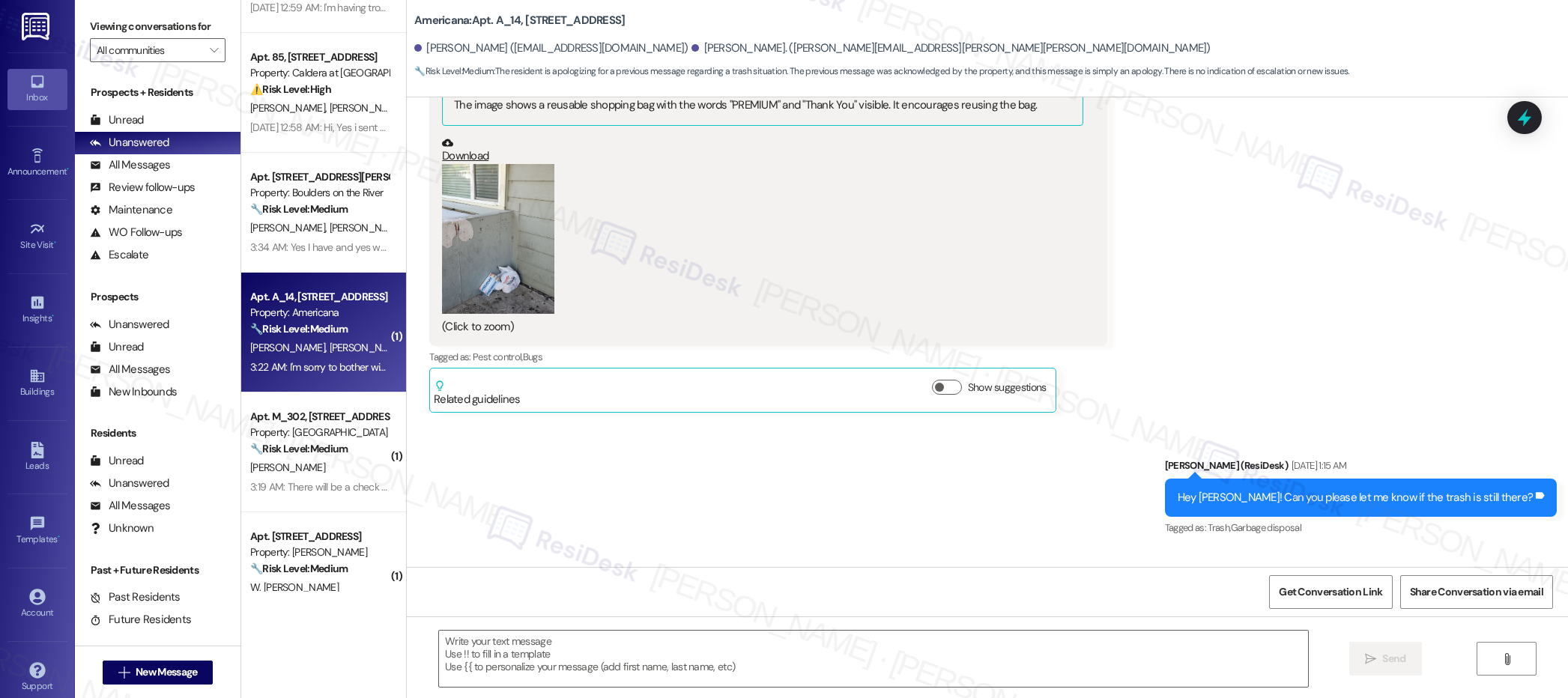
type textarea "Fetching suggested responses. Please feel free to read through the conversation…"
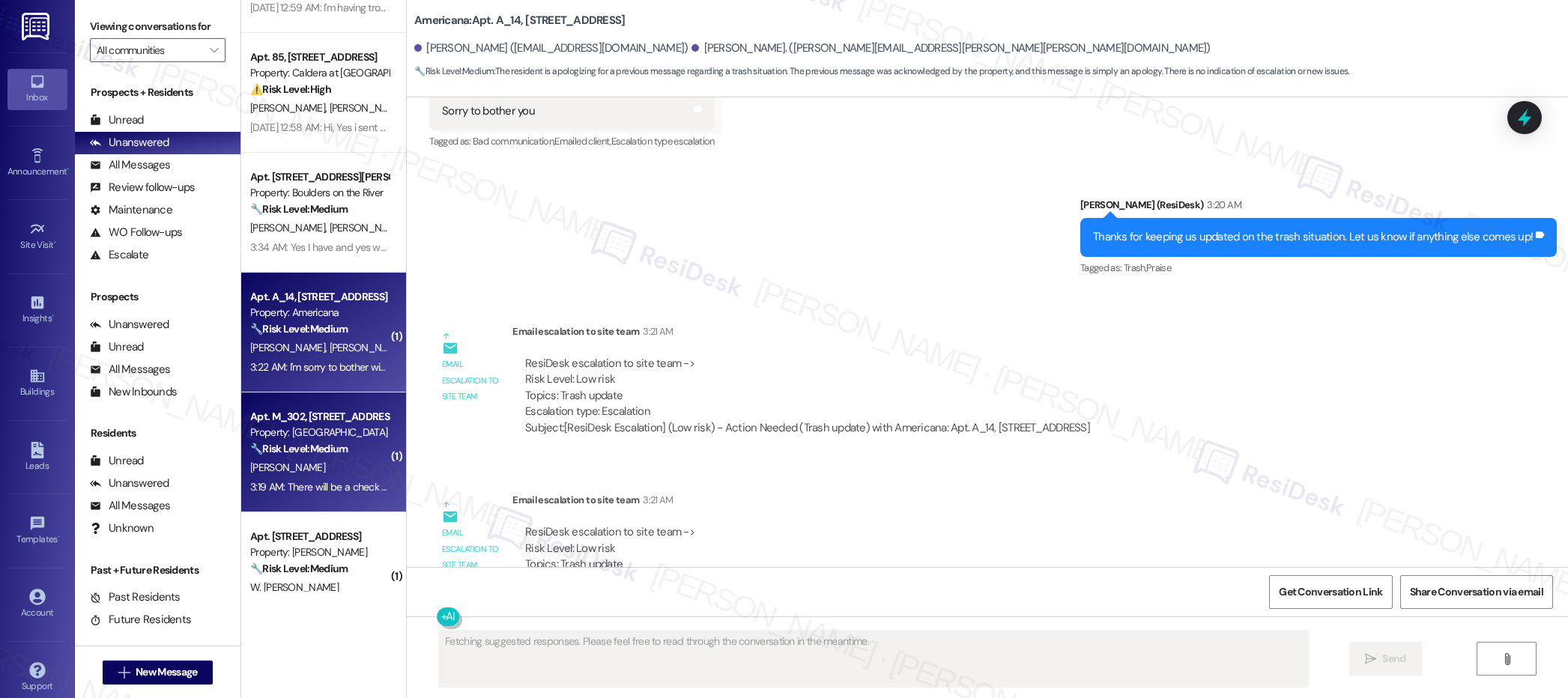
scroll to position [4784, 0]
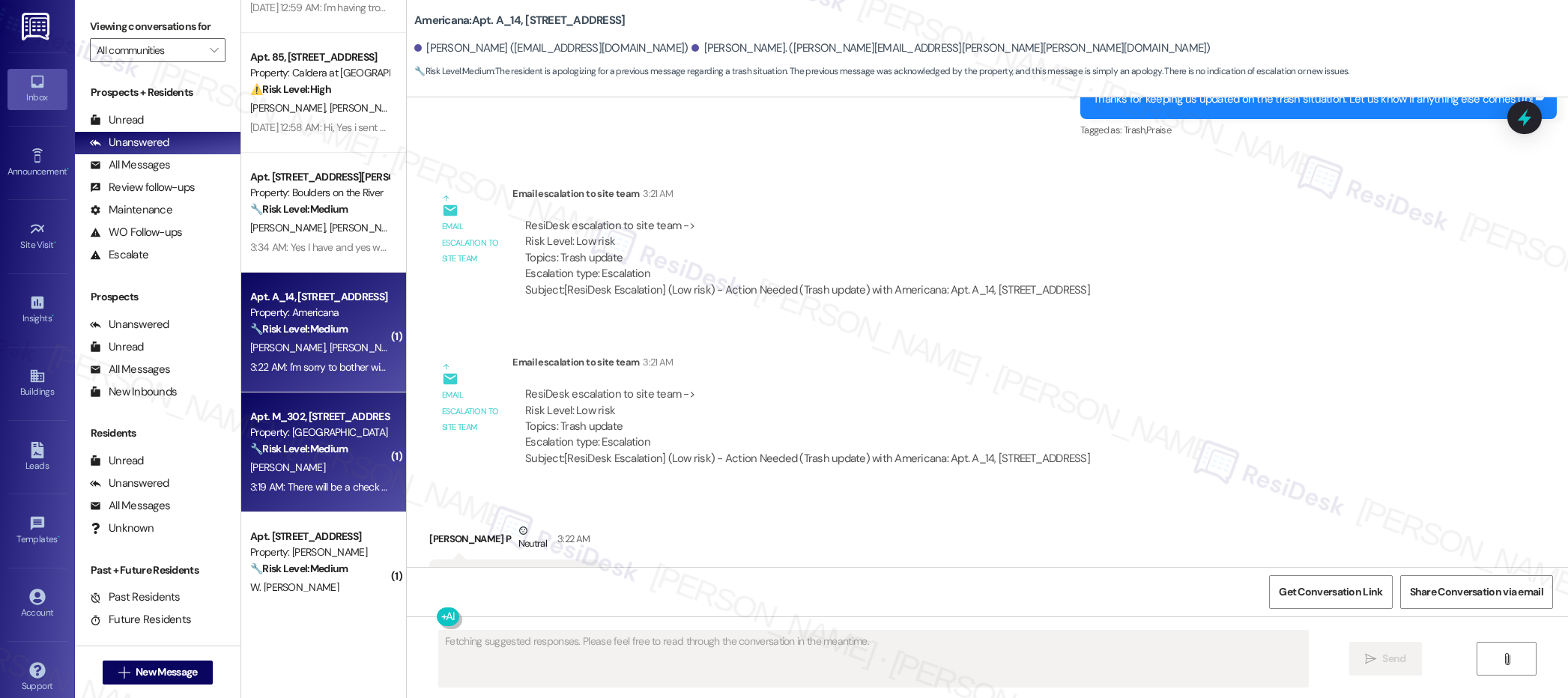
click at [354, 463] on div "[PERSON_NAME]" at bounding box center [319, 468] width 141 height 19
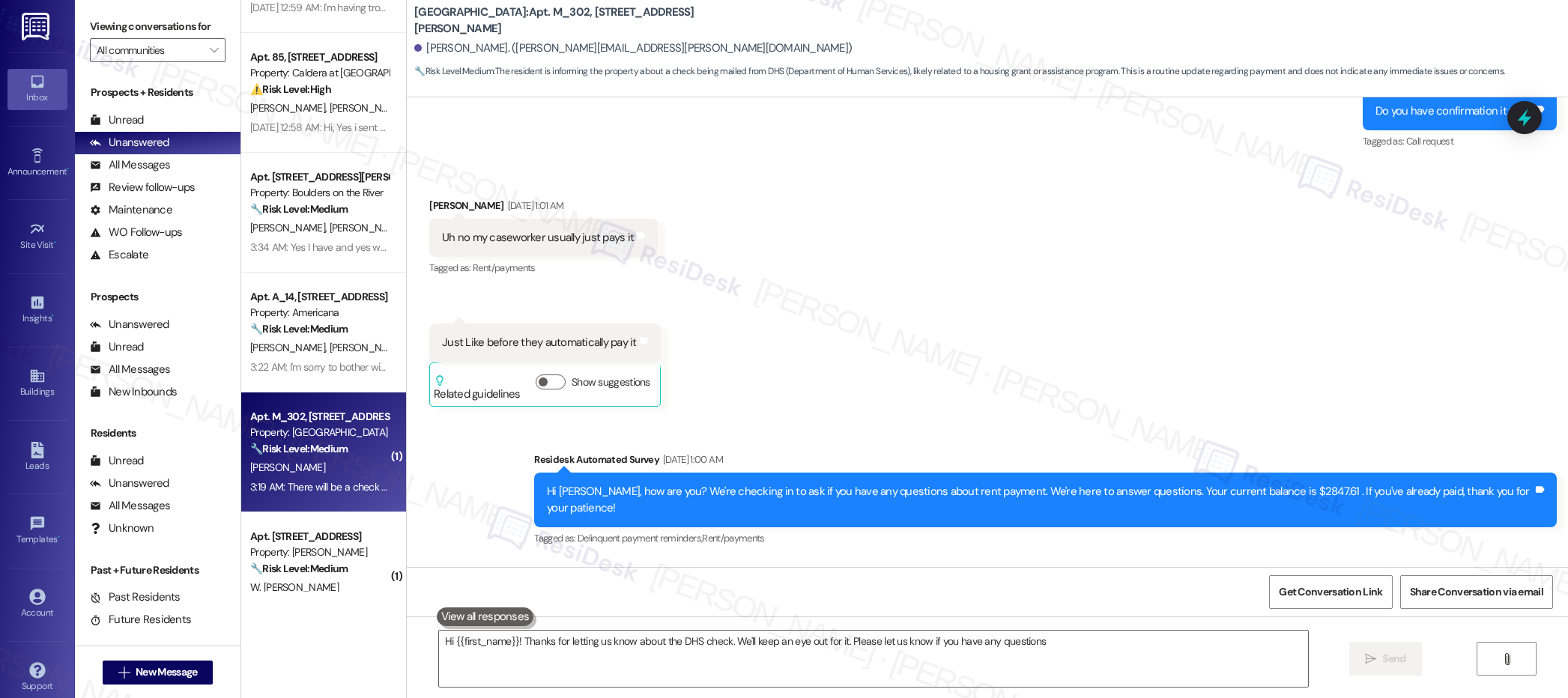
type textarea "Hi {{first_name}}! Thanks for letting us know about the DHS check. We'll keep a…"
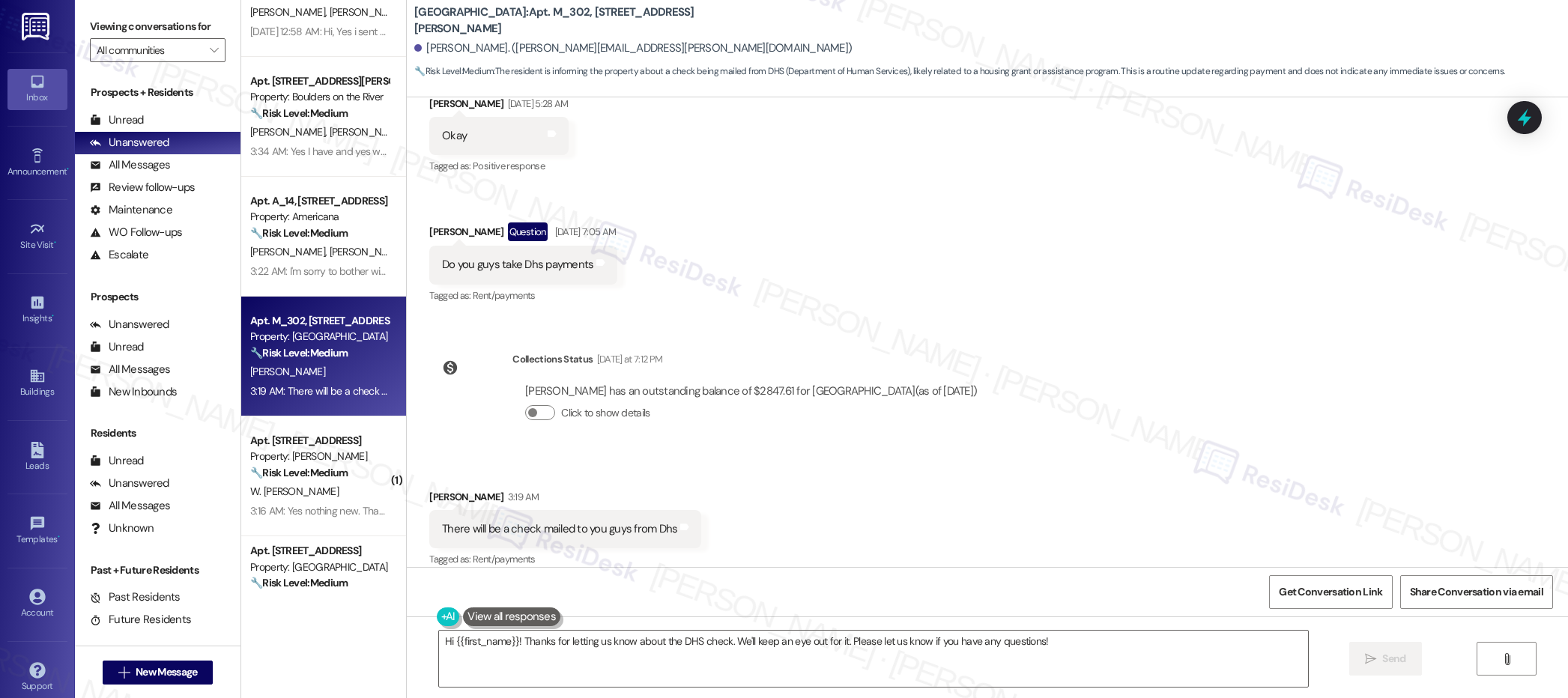
scroll to position [425, 0]
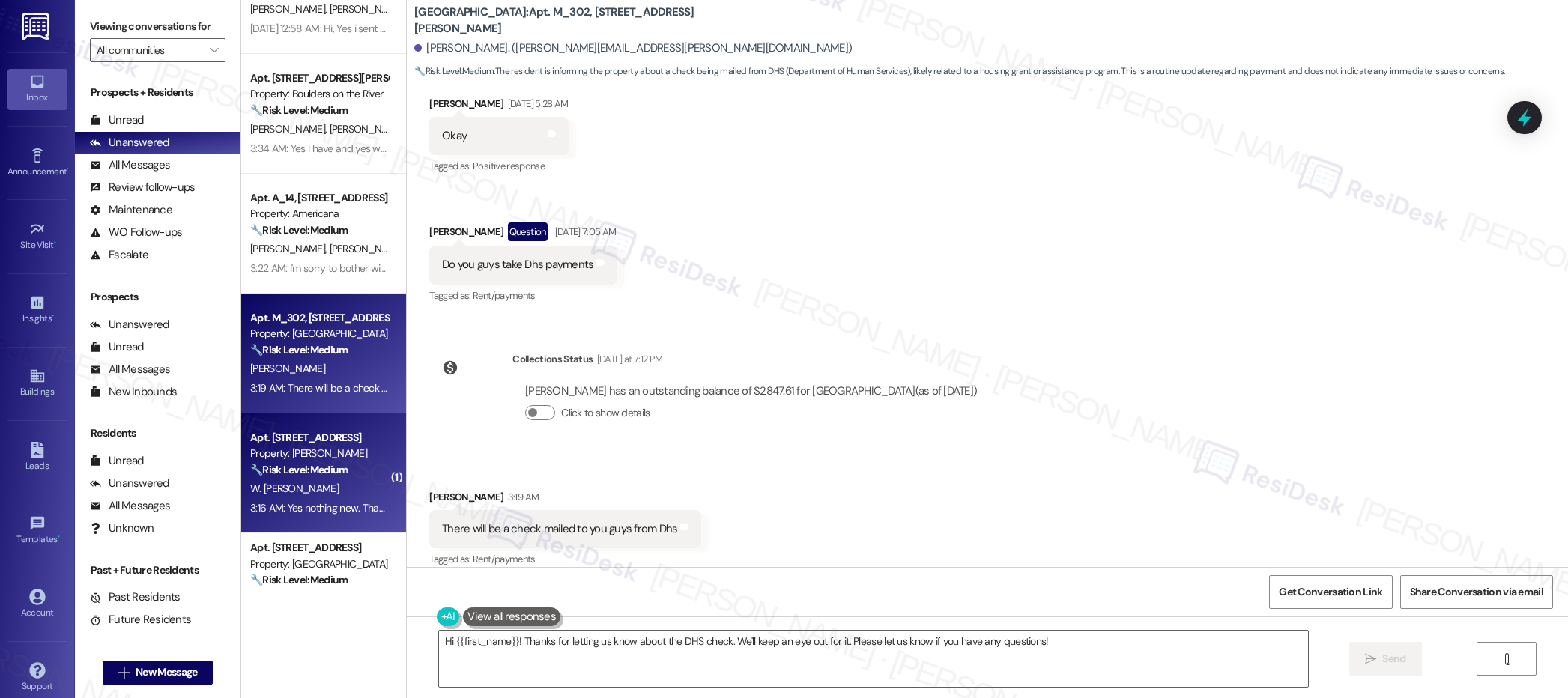
click at [322, 438] on div "Apt. [STREET_ADDRESS]" at bounding box center [319, 438] width 138 height 16
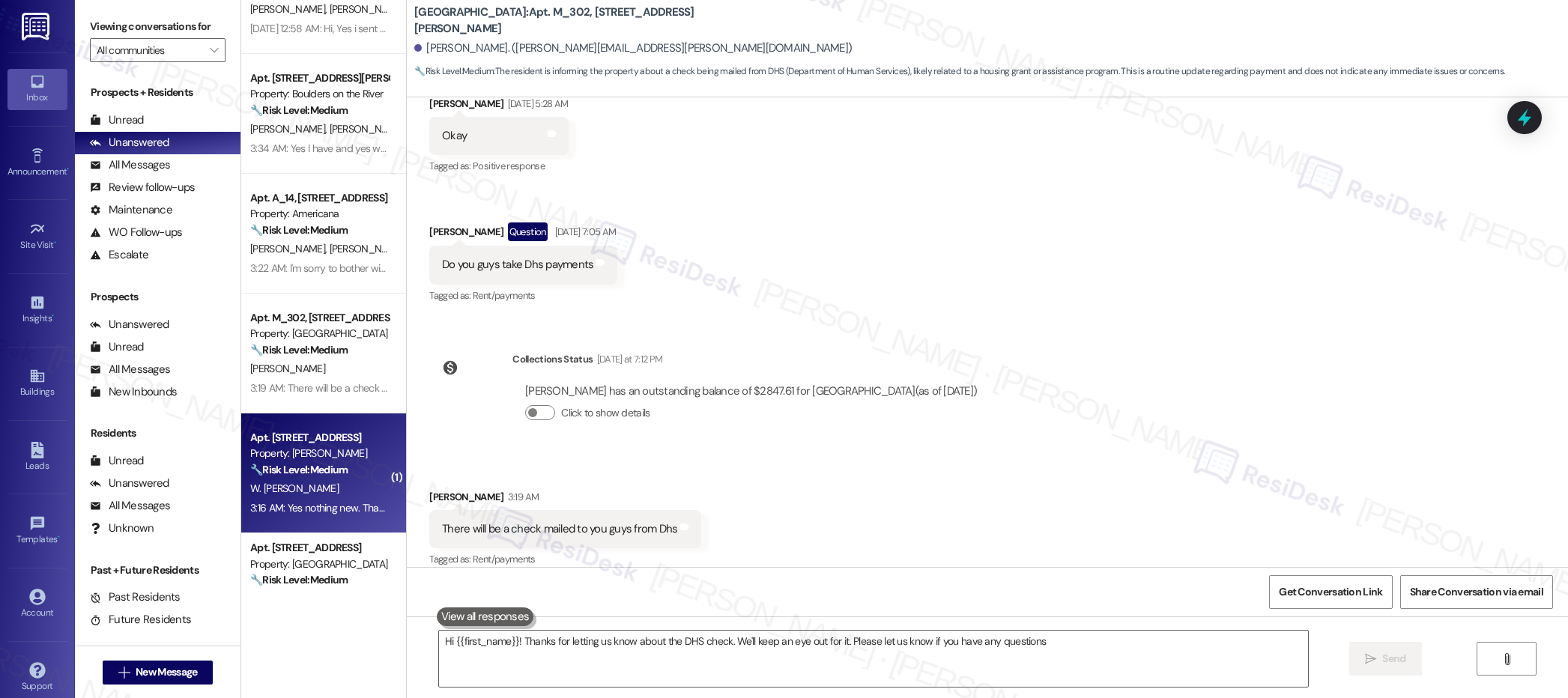
type textarea "Hi {{first_name}}! Thanks for letting us know about the DHS check. We'll keep a…"
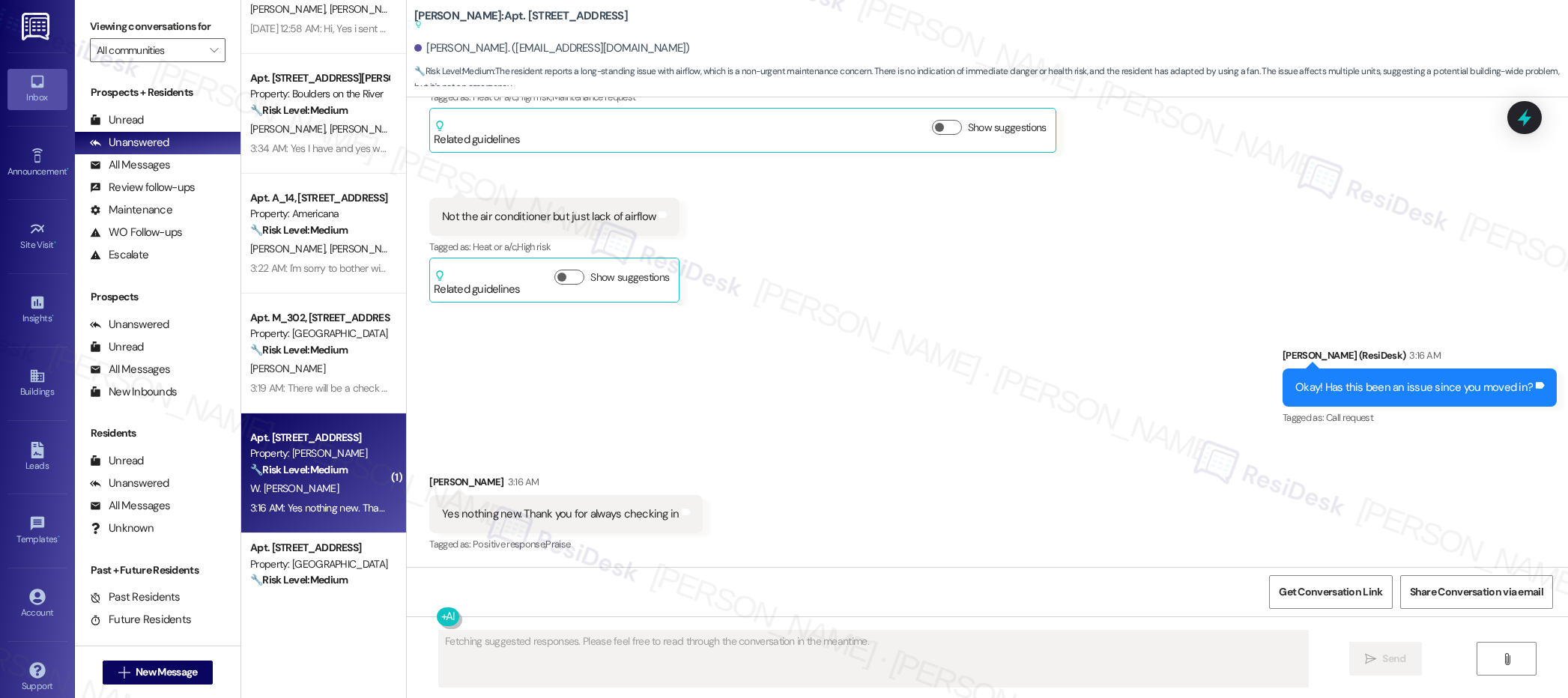
scroll to position [3128, 0]
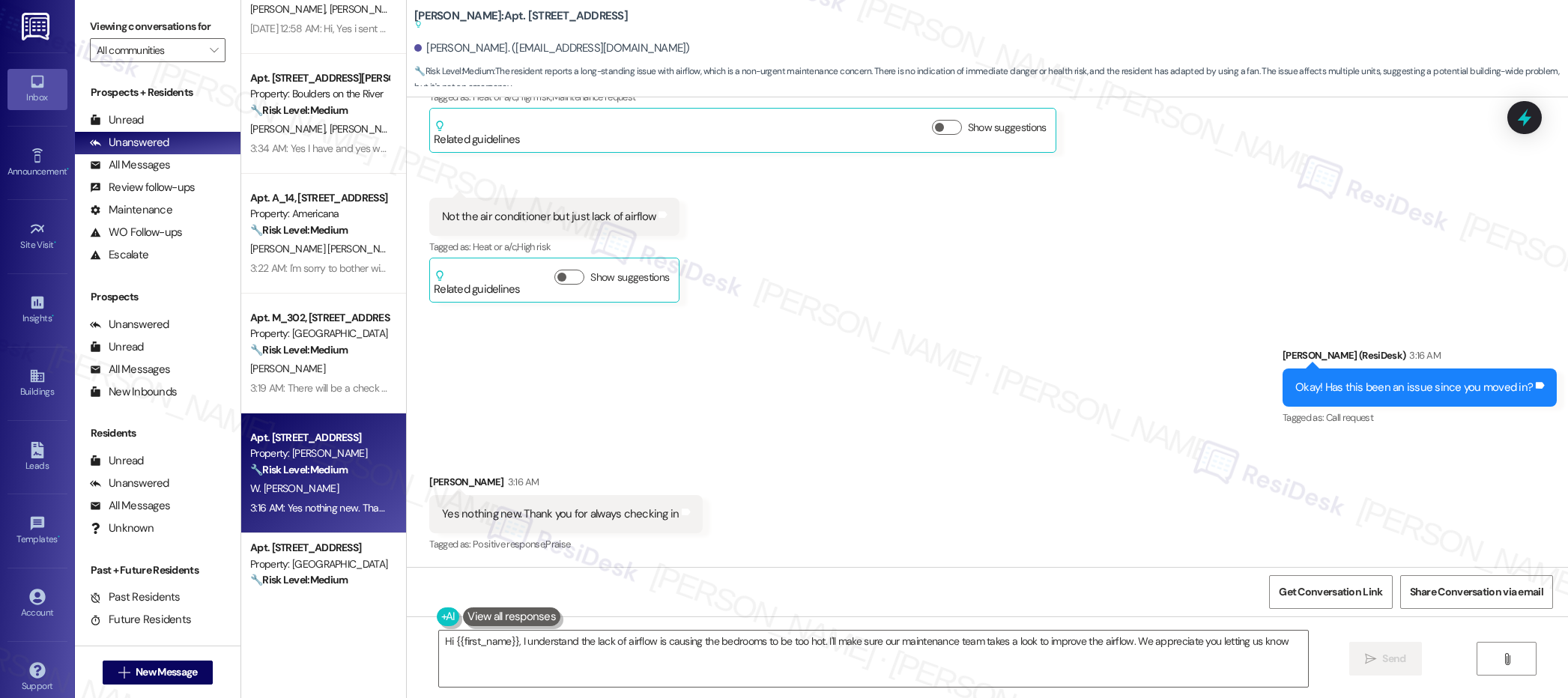
type textarea "Hi {{first_name}}, I understand the lack of airflow is causing the bedrooms to …"
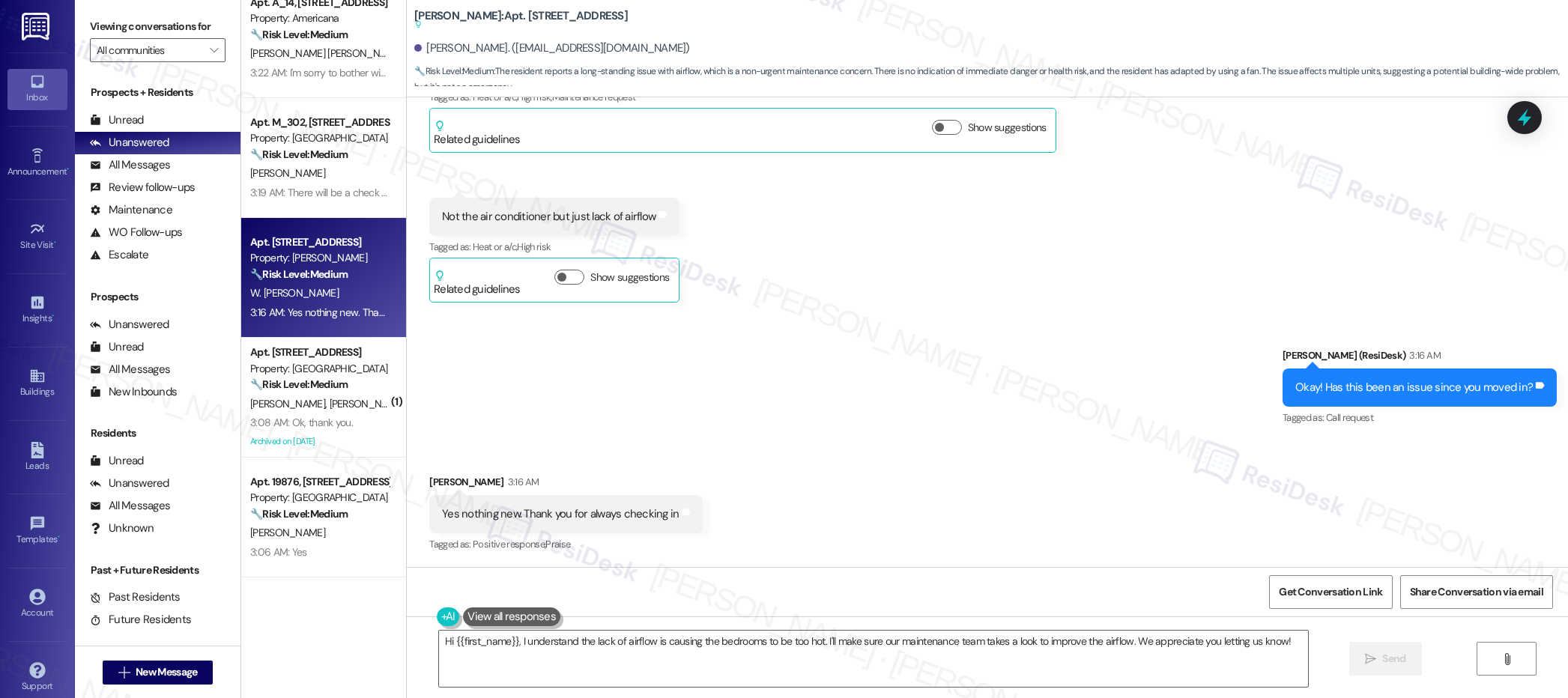
scroll to position [628, 0]
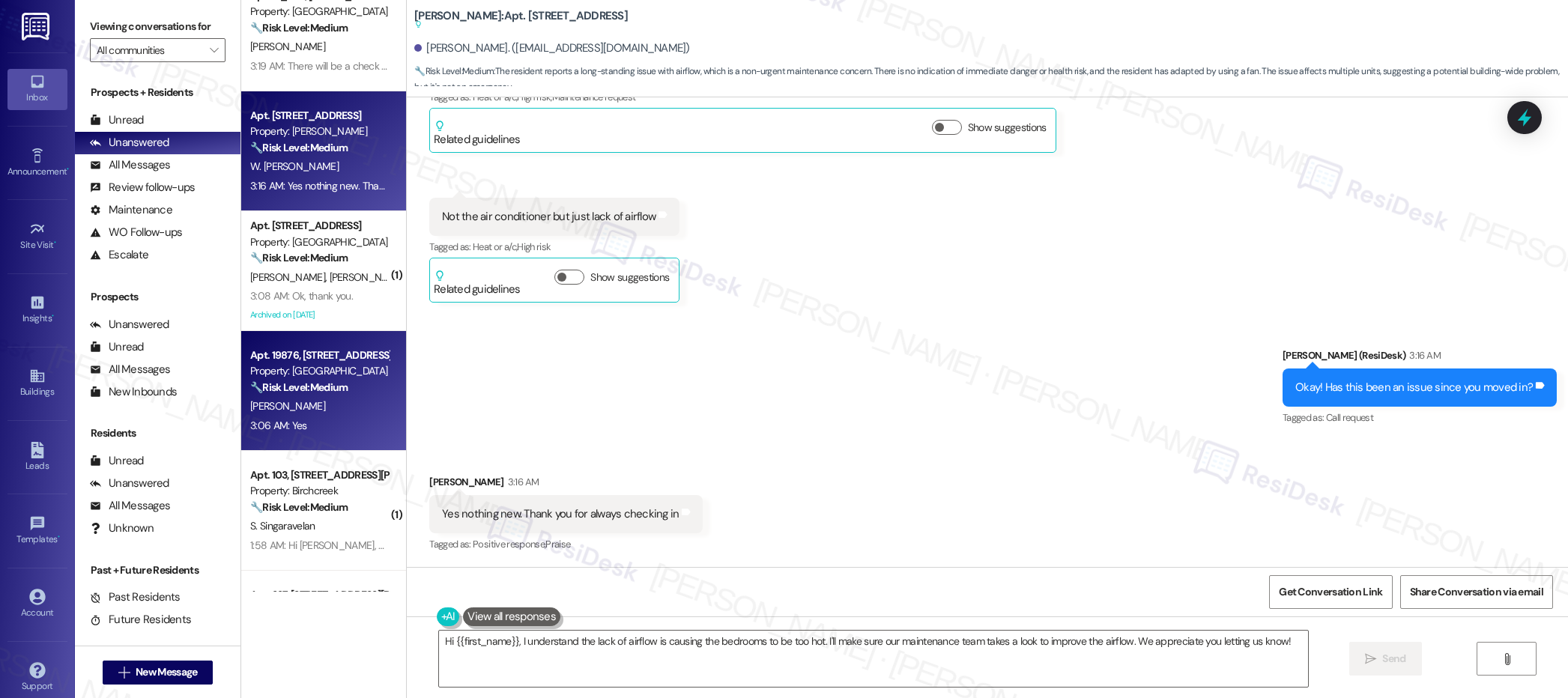
click at [340, 392] on div "🔧 Risk Level: Medium The resident is reporting that dog waste is not being pick…" at bounding box center [319, 388] width 138 height 16
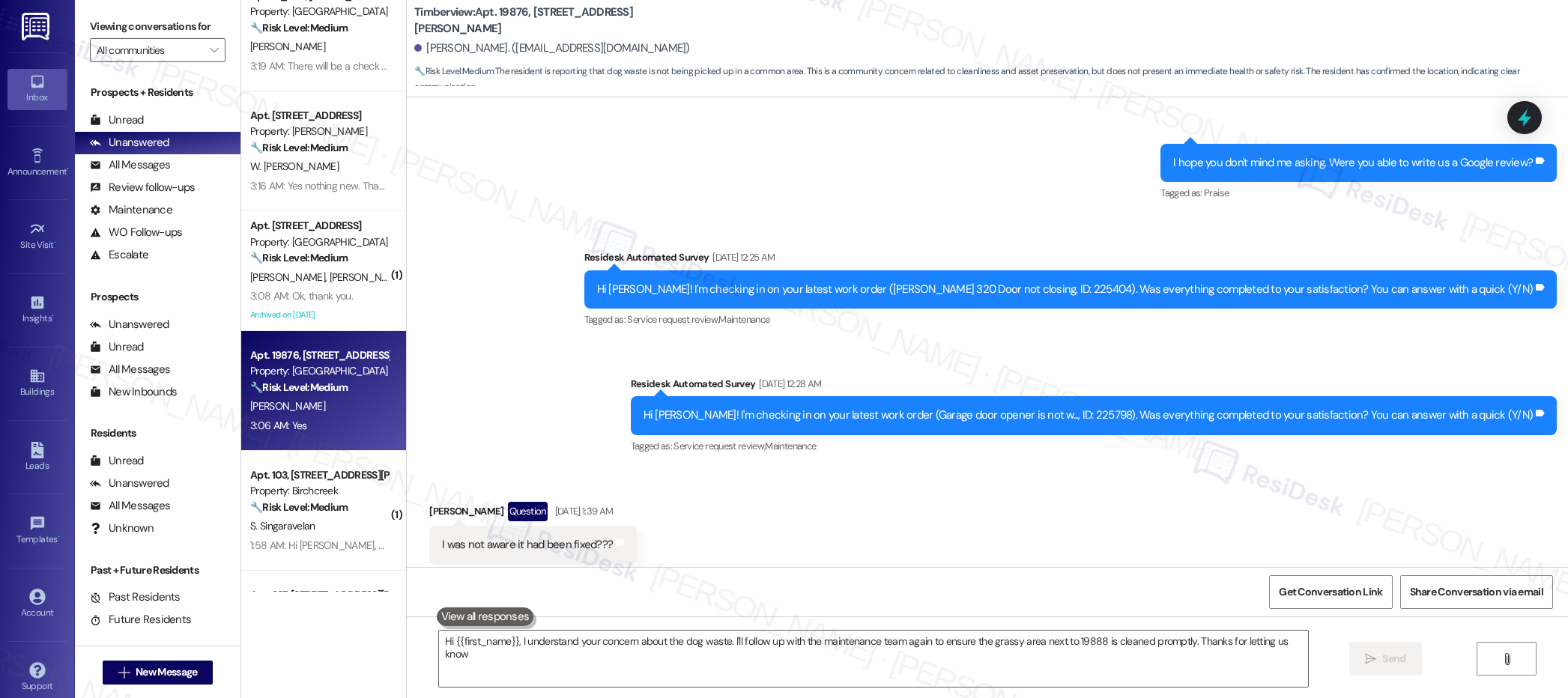
type textarea "Hi {{first_name}}, I understand your concern about the dog waste. I'll follow u…"
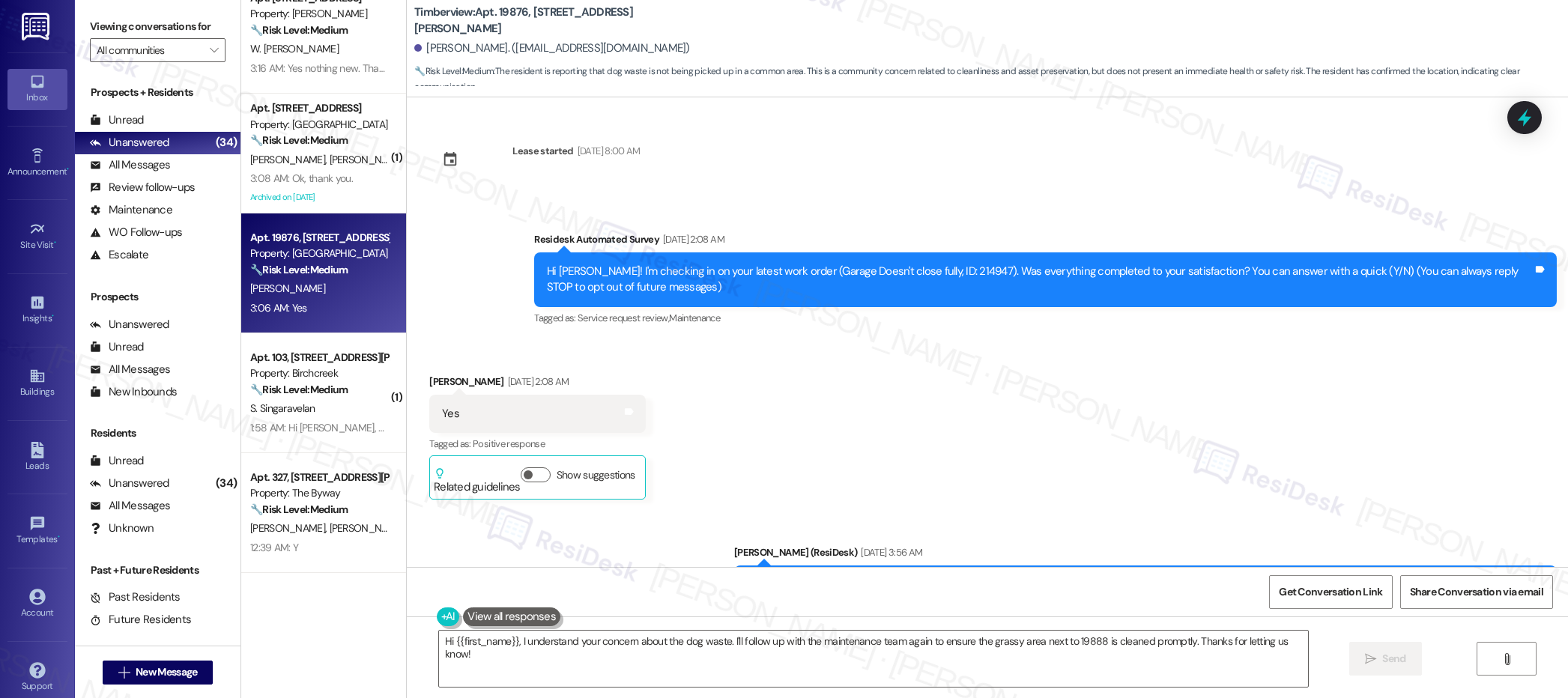
scroll to position [750, 0]
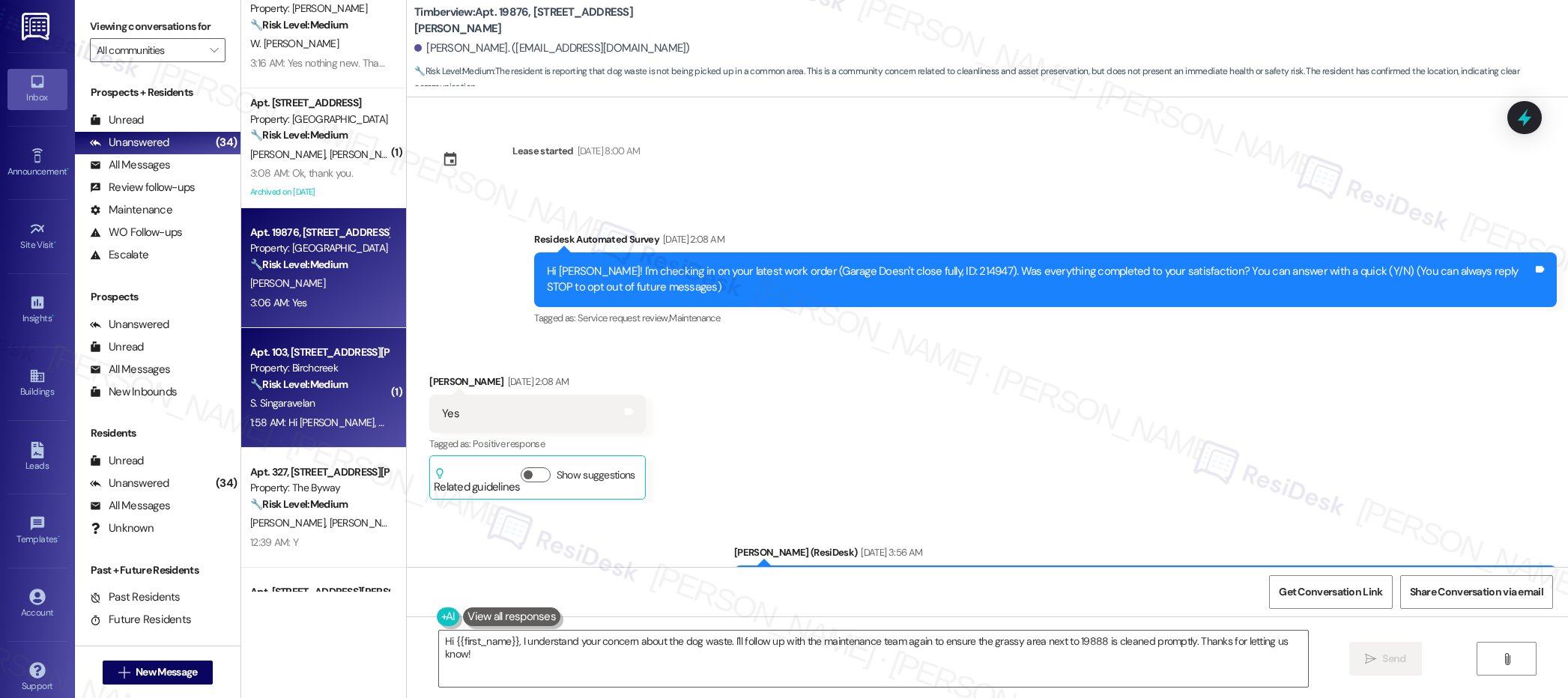
click at [334, 373] on div "Property: Birchcreek" at bounding box center [319, 369] width 138 height 16
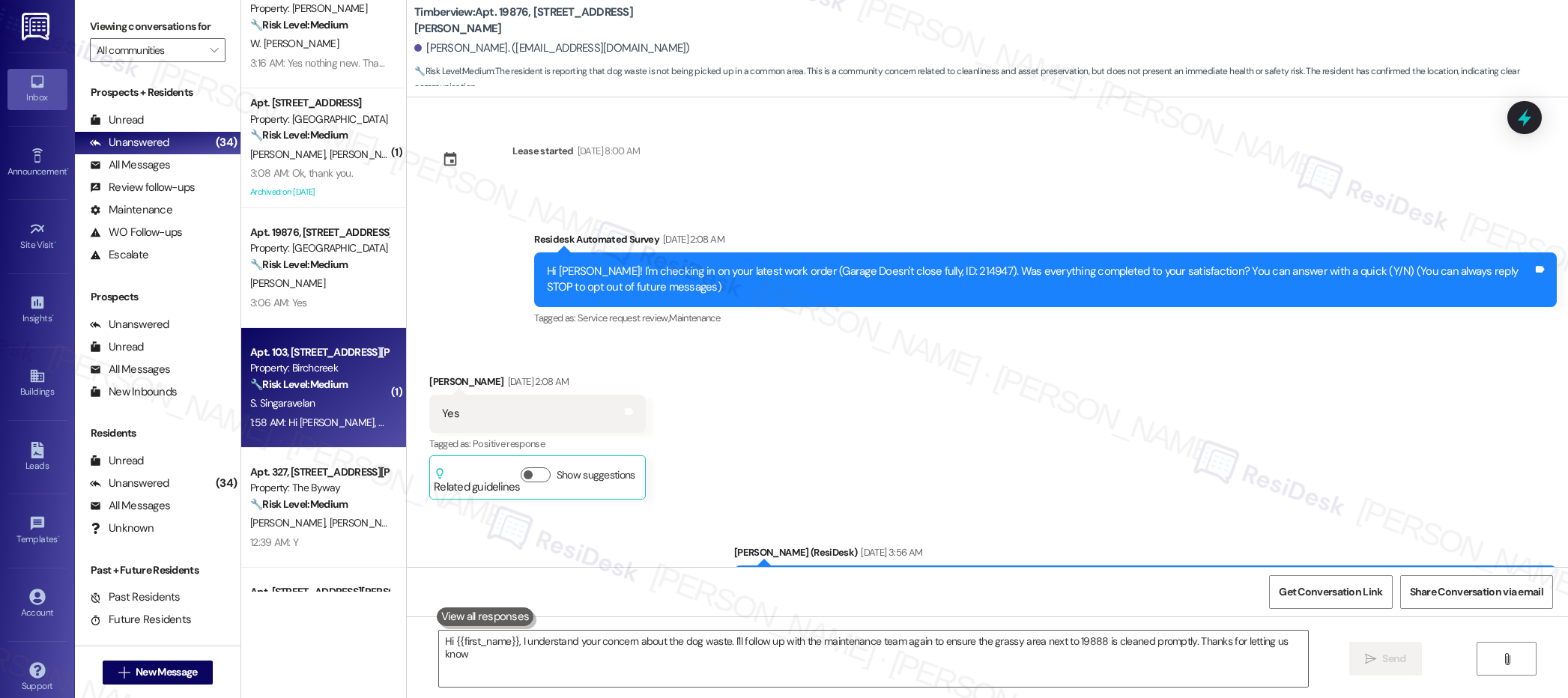
type textarea "Hi {{first_name}}, I understand your concern about the dog waste. I'll follow u…"
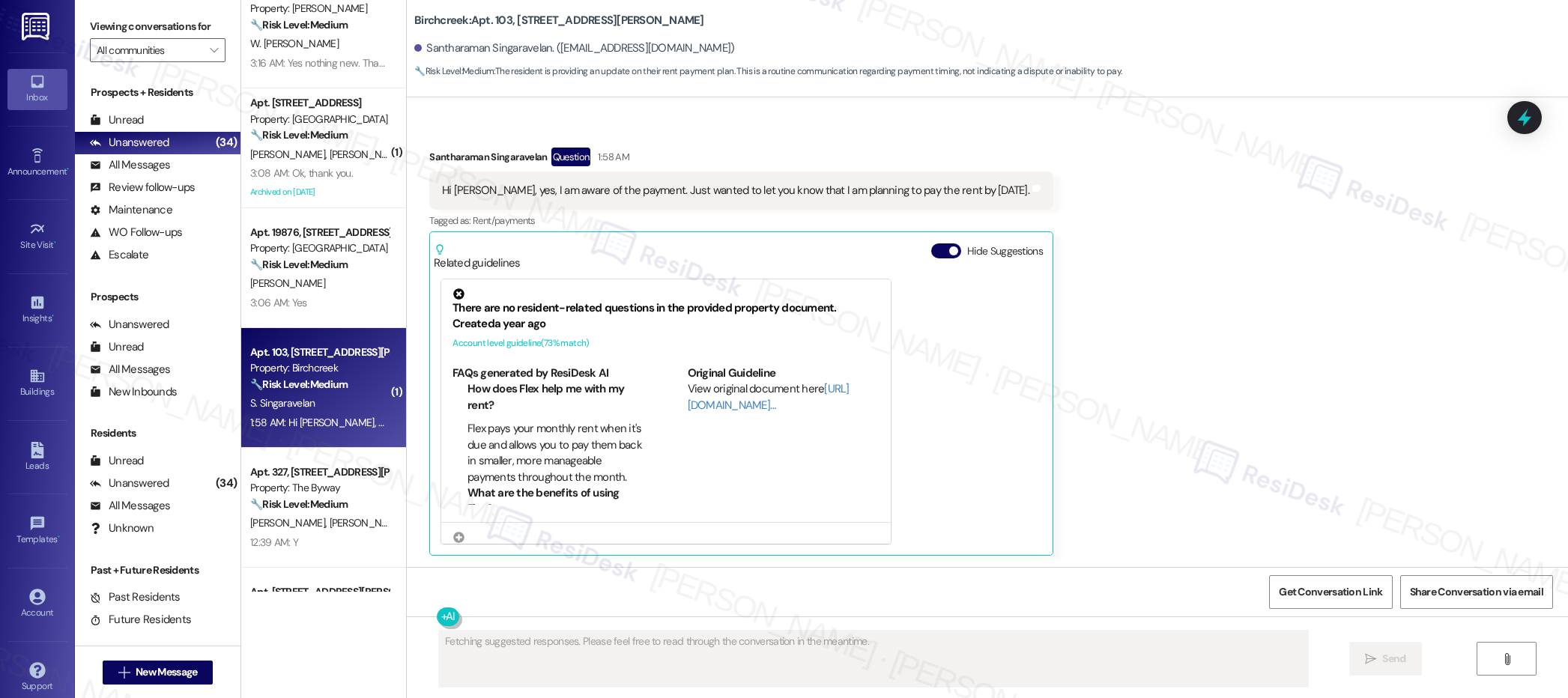
scroll to position [760, 0]
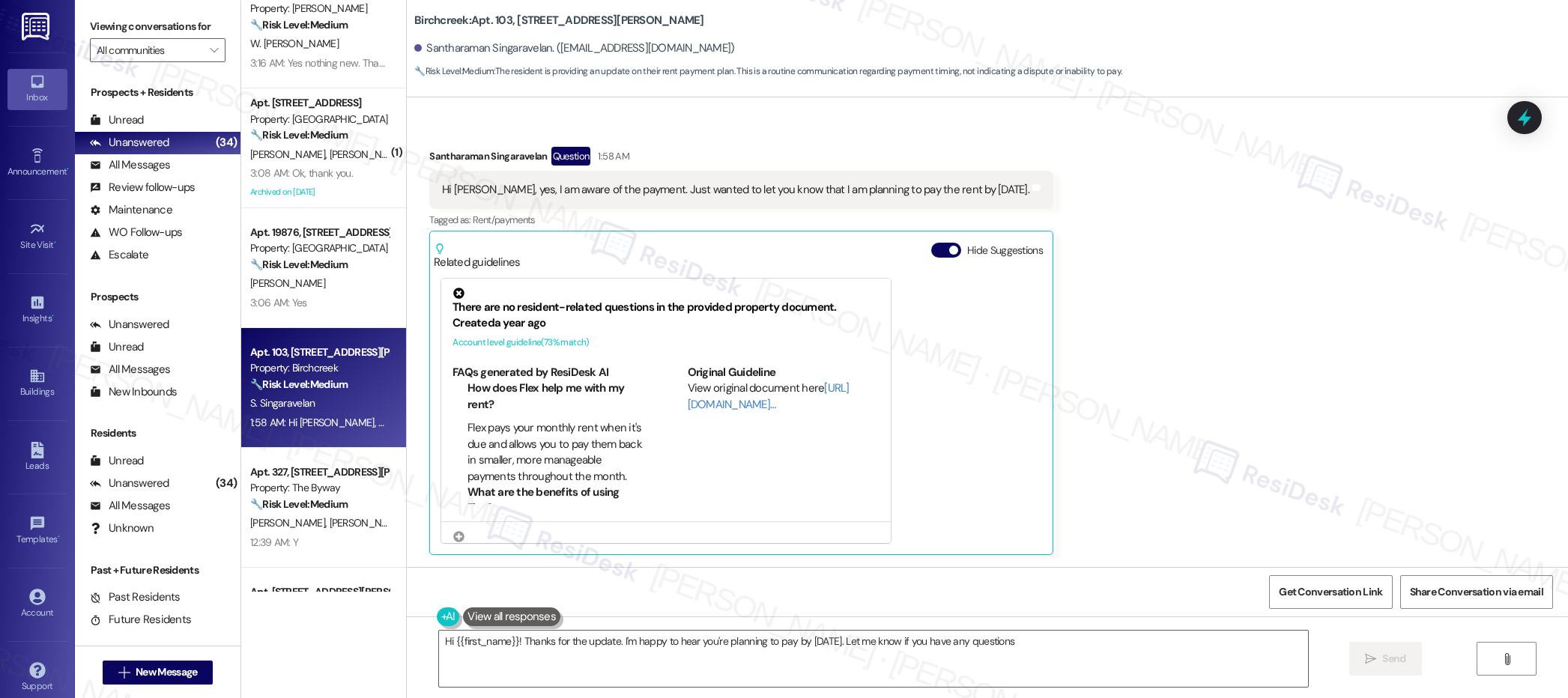
type textarea "Hi {{first_name}}! Thanks for the update. I'm happy to hear you're planning to …"
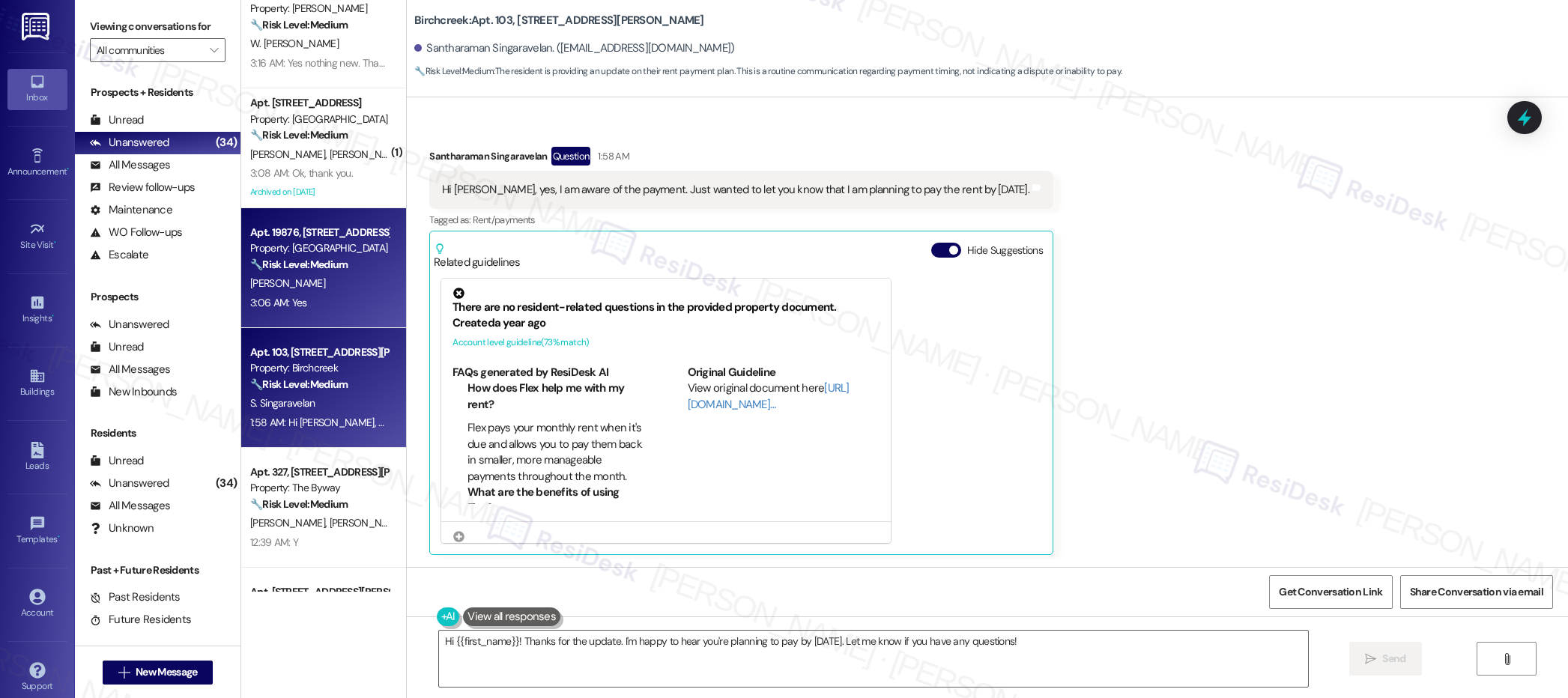
click at [298, 302] on div "3:06 AM: Yes 3:06 AM: Yes" at bounding box center [319, 303] width 141 height 19
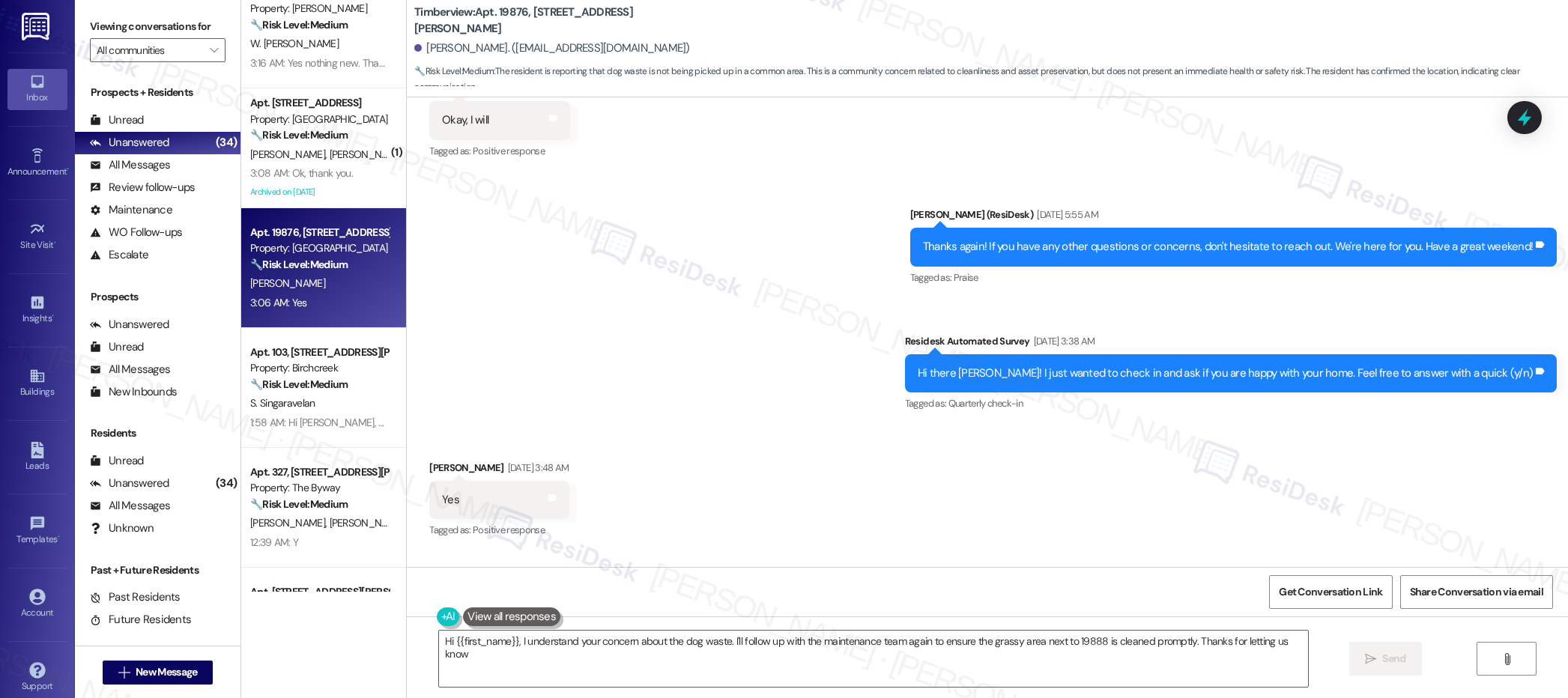
type textarea "Hi {{first_name}}, I understand your concern about the dog waste. I'll follow u…"
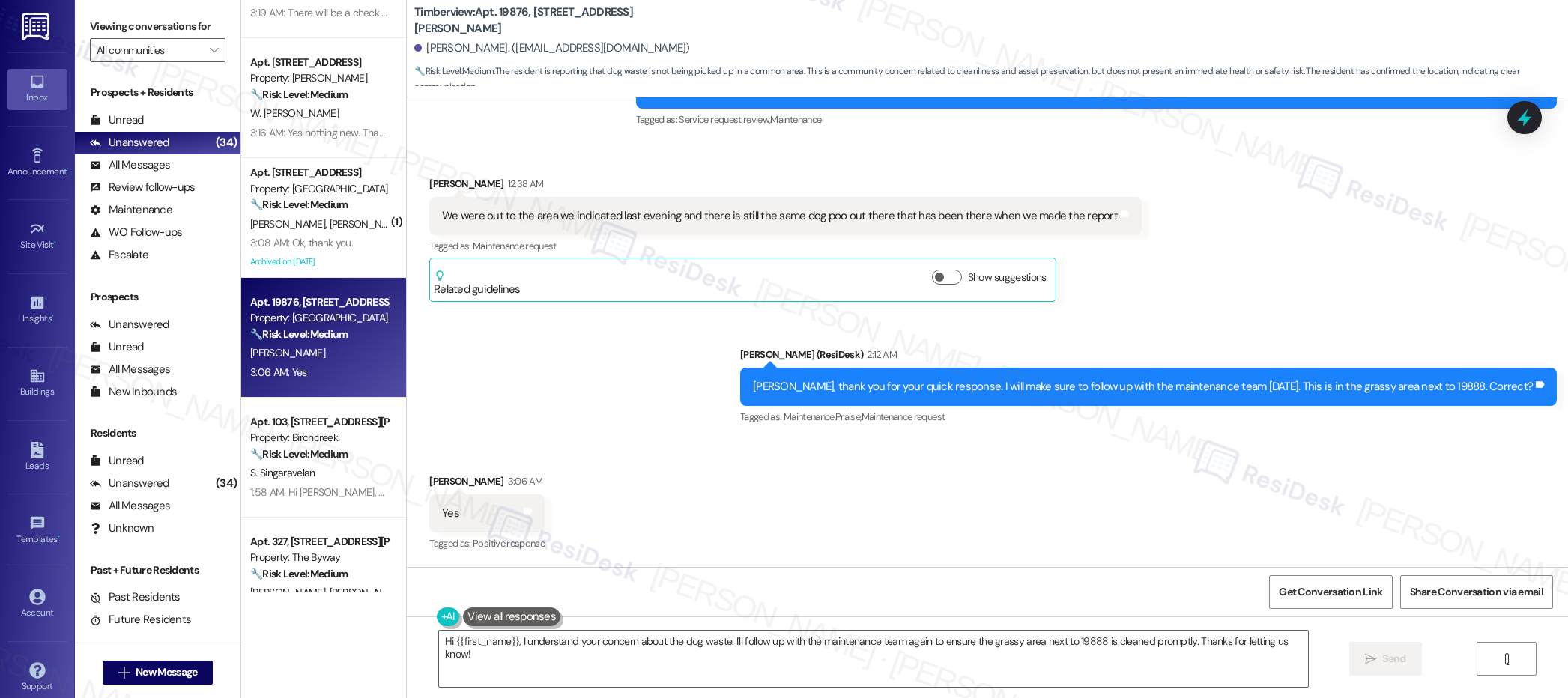
scroll to position [667, 0]
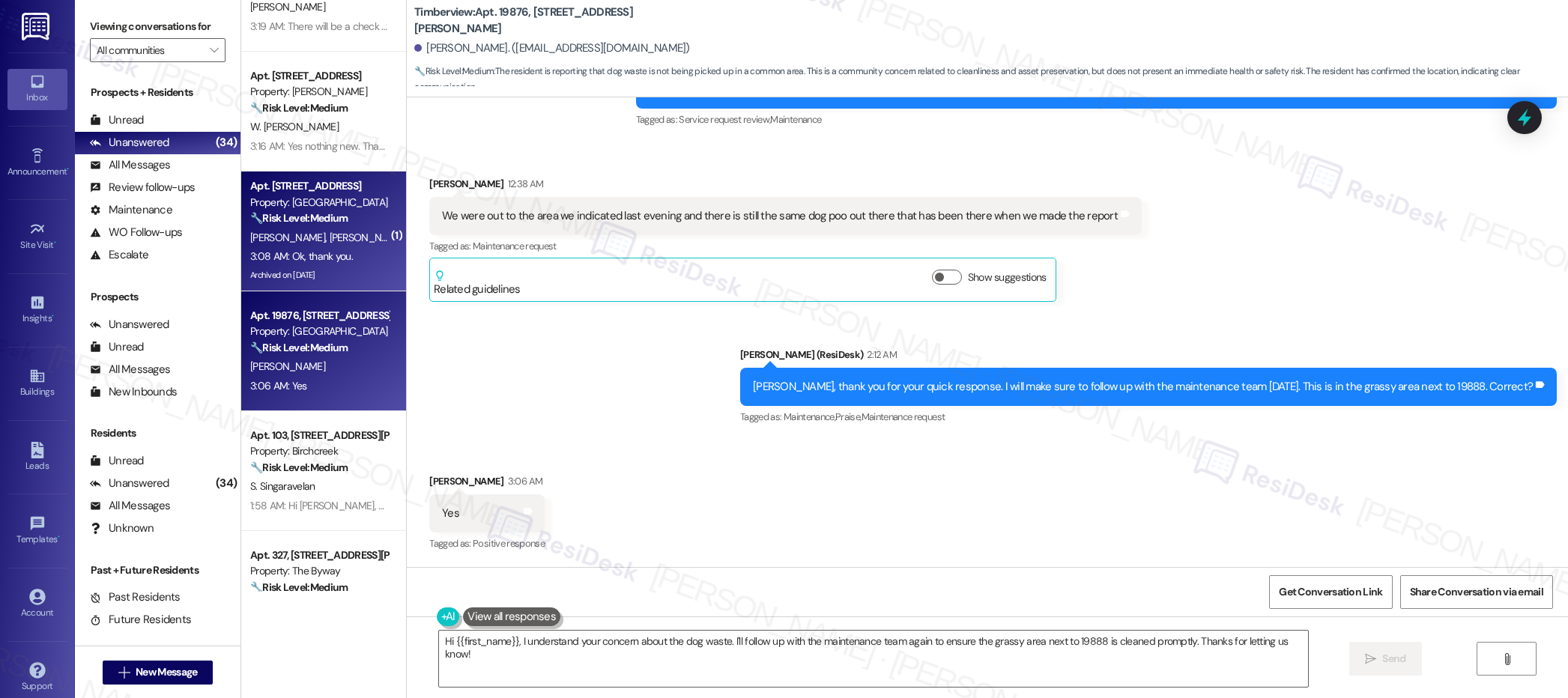
click at [321, 262] on div "3:08 AM: Ok, thank you. 3:08 AM: Ok, thank you." at bounding box center [302, 256] width 103 height 14
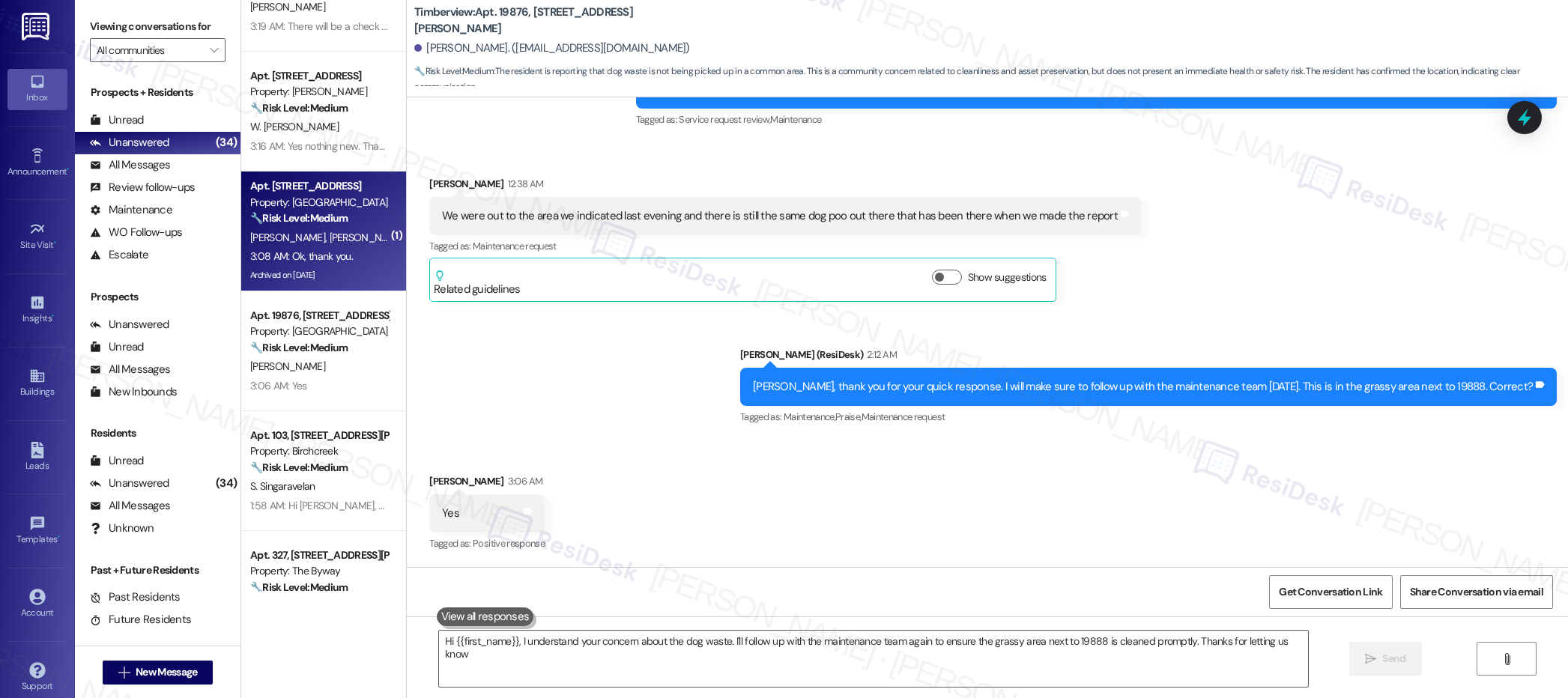
type textarea "Hi {{first_name}}, I understand your concern about the dog waste. I'll follow u…"
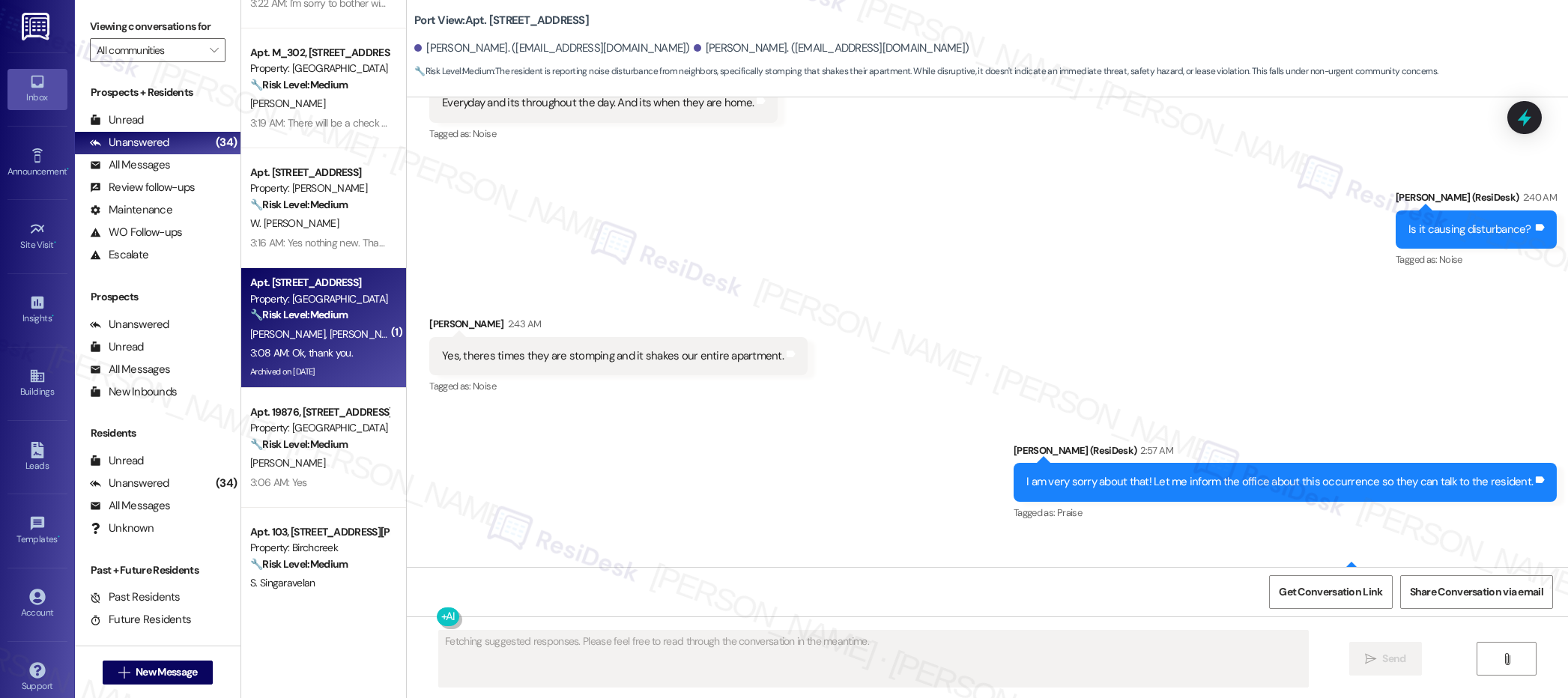
scroll to position [11731, 0]
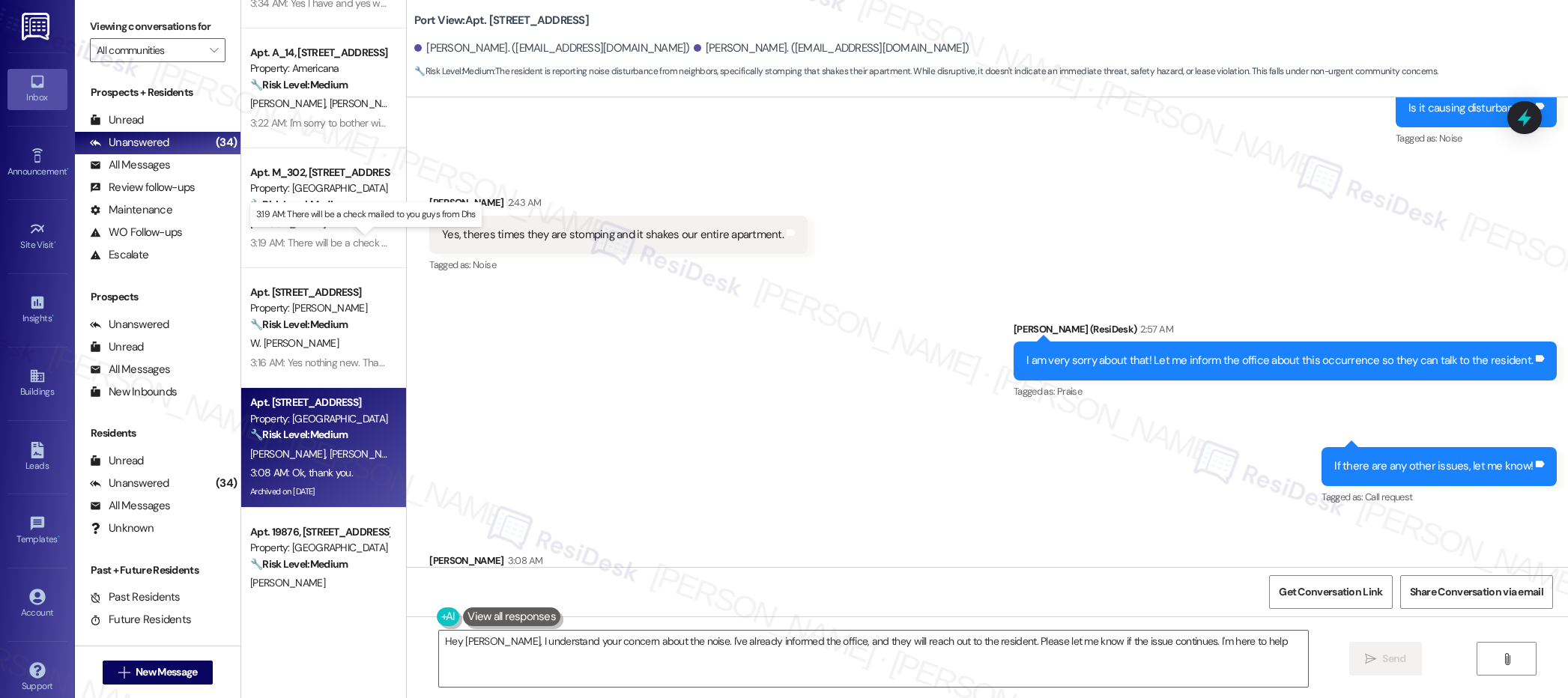
type textarea "Hey [PERSON_NAME], I understand your concern about the noise. I've already info…"
click at [349, 236] on div "3:19 AM: There will be a check mailed to you guys from Dhs 3:19 AM: There will …" at bounding box center [378, 243] width 255 height 14
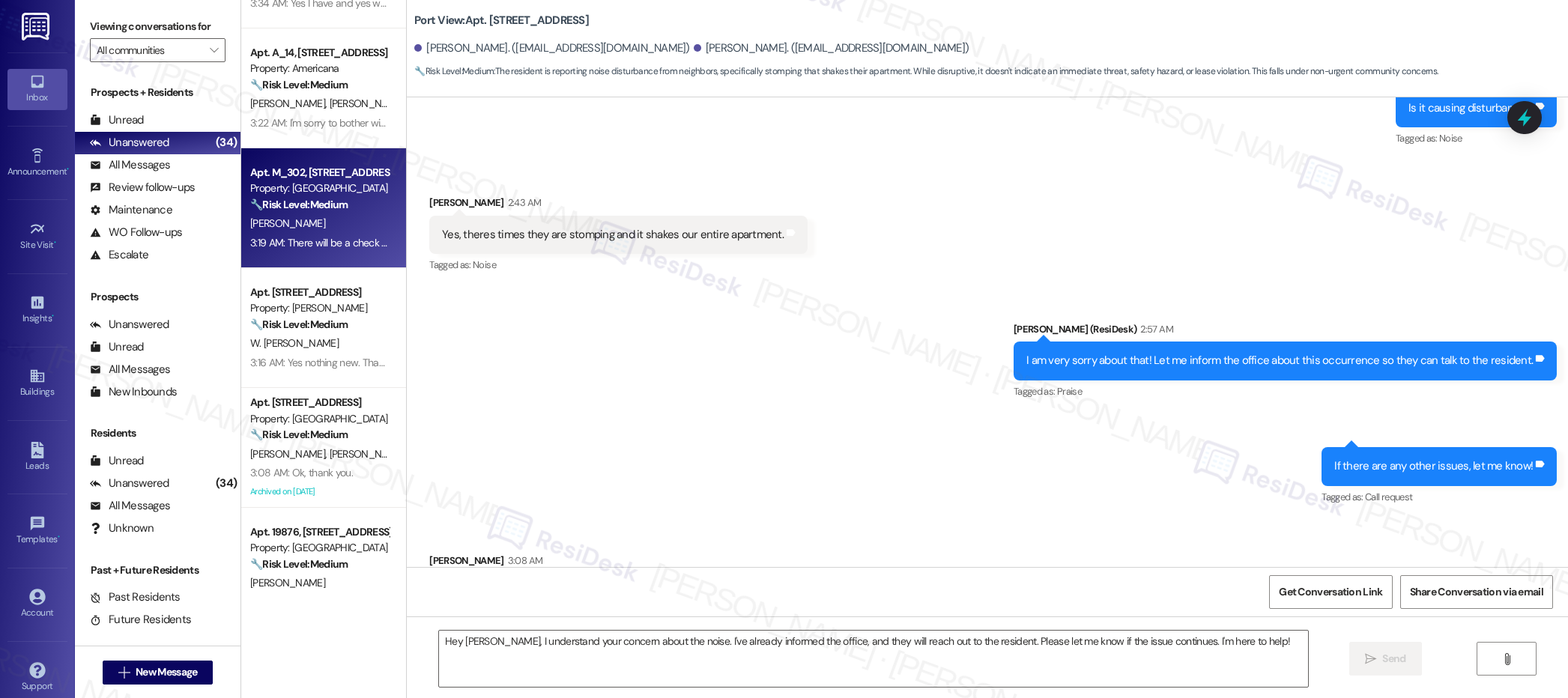
type textarea "Fetching suggested responses. Please feel free to read through the conversation…"
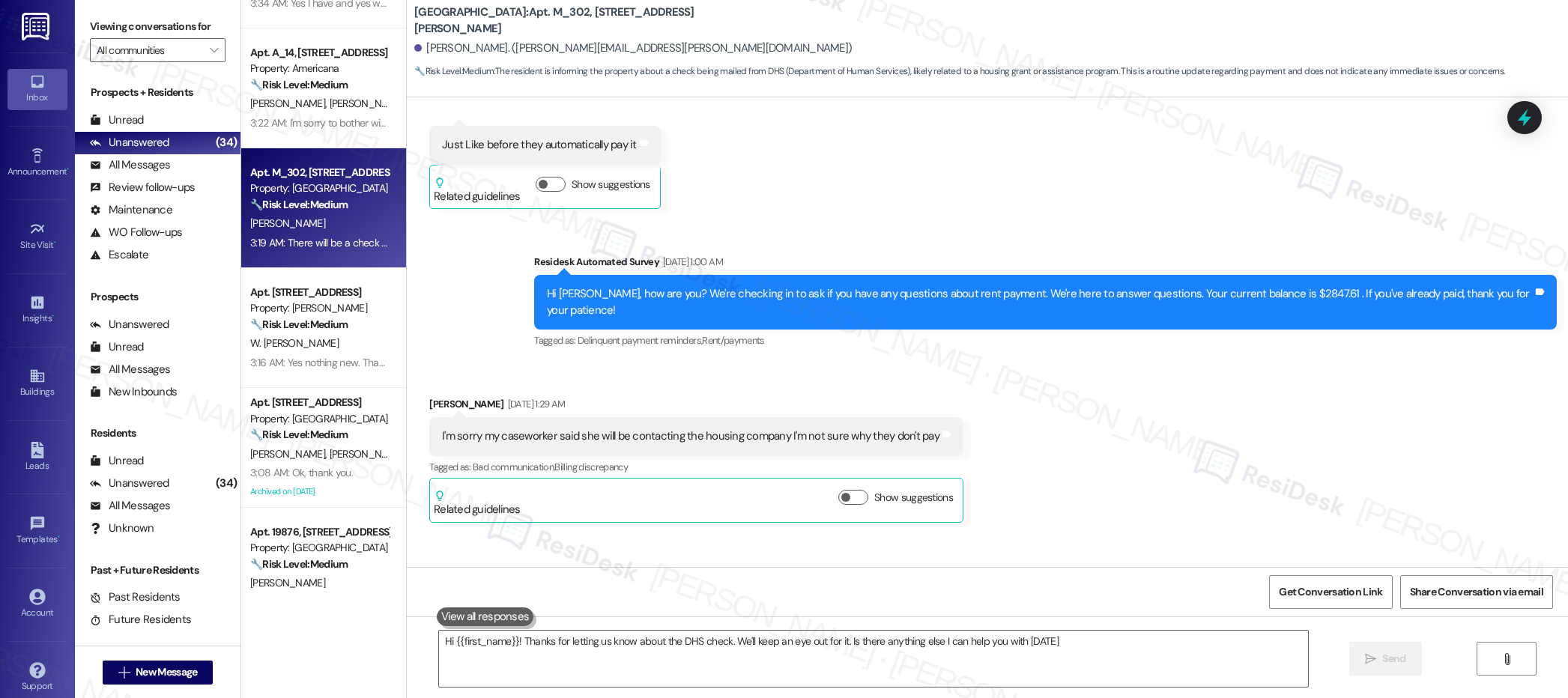
type textarea "Hi {{first_name}}! Thanks for letting us know about the DHS check. We'll keep a…"
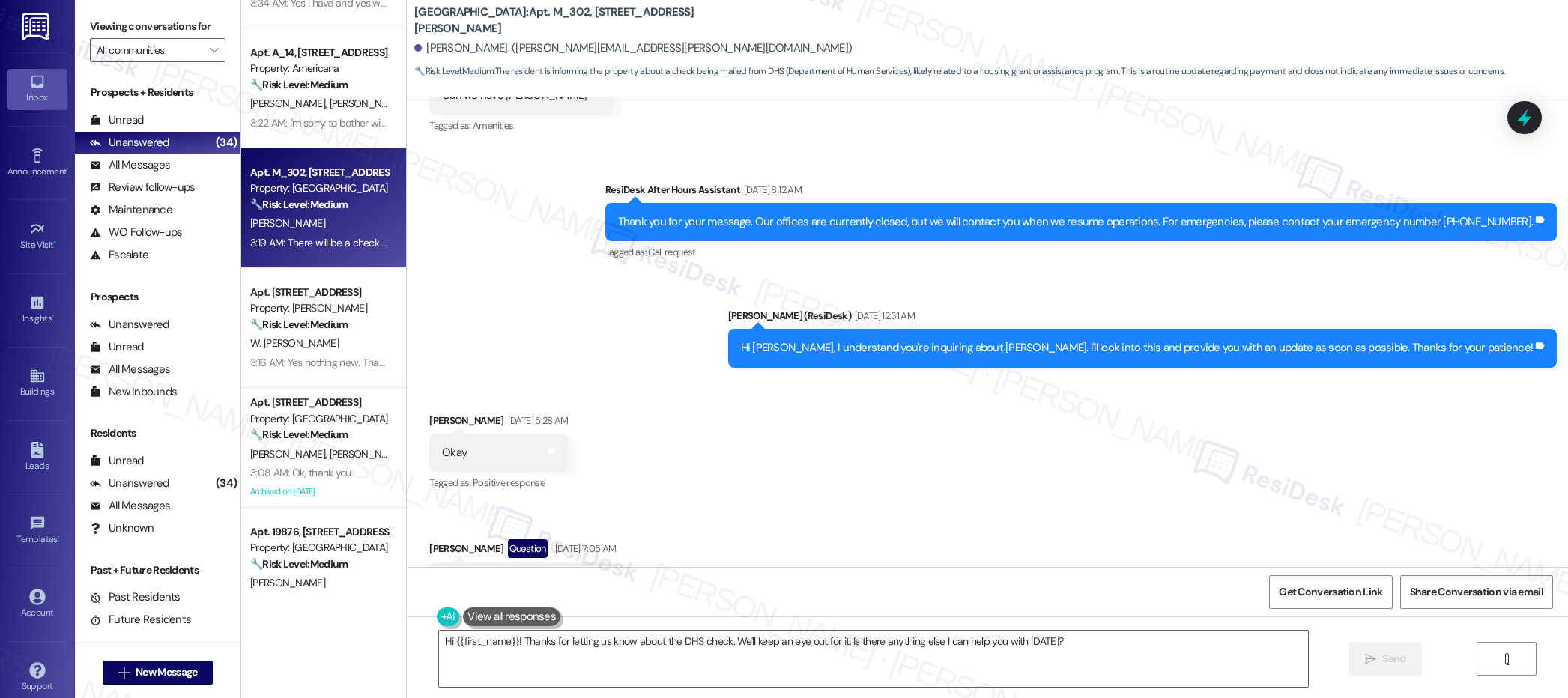
scroll to position [1854, 0]
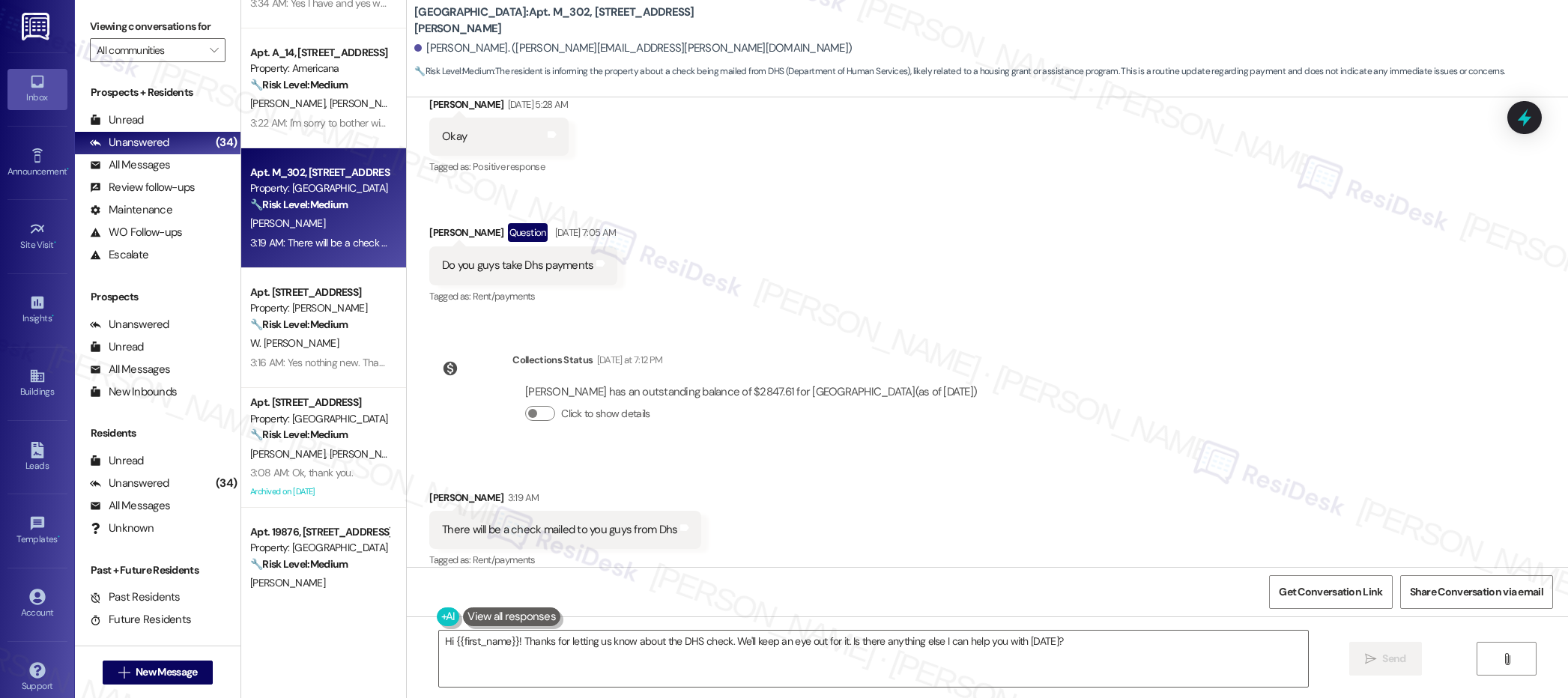
click at [348, 207] on div "🔧 Risk Level: Medium The resident is informing the property about a check being…" at bounding box center [319, 205] width 138 height 16
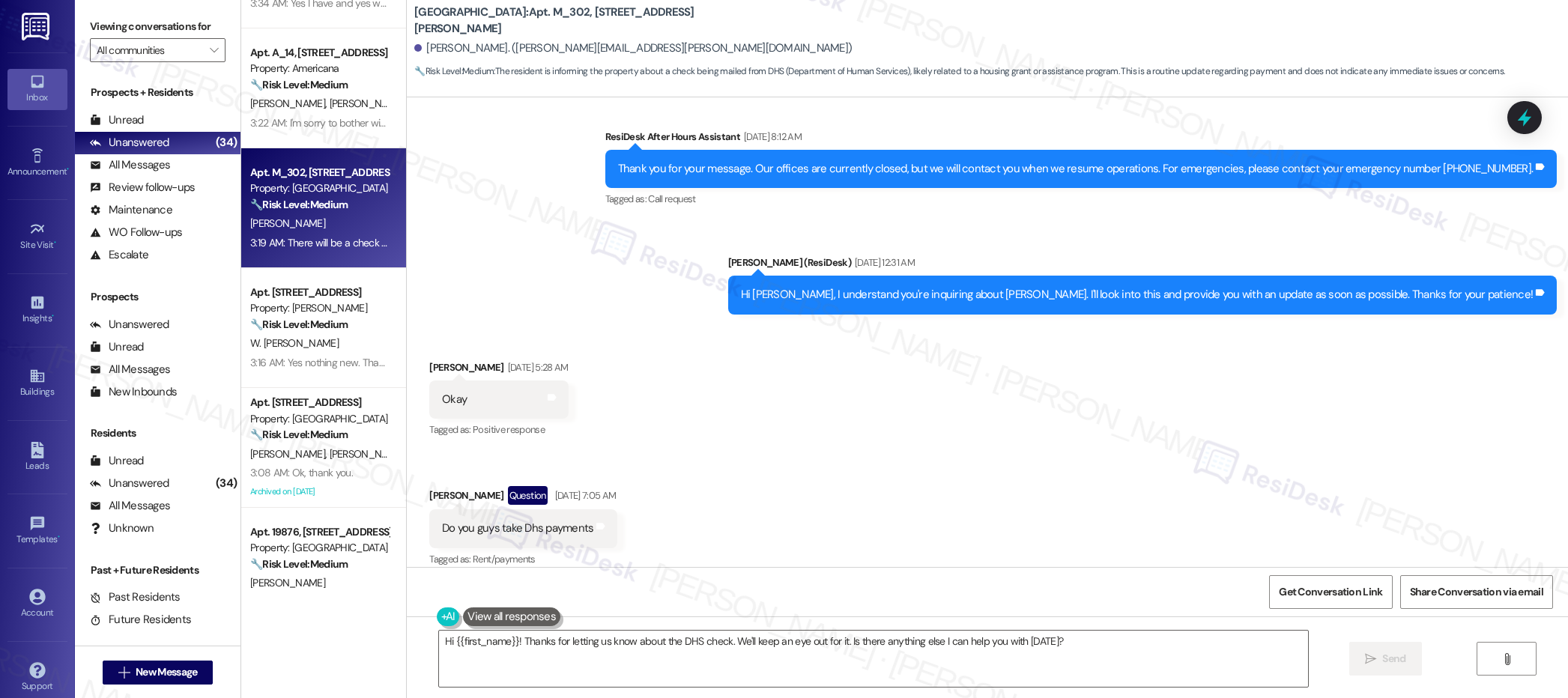
scroll to position [1586, 0]
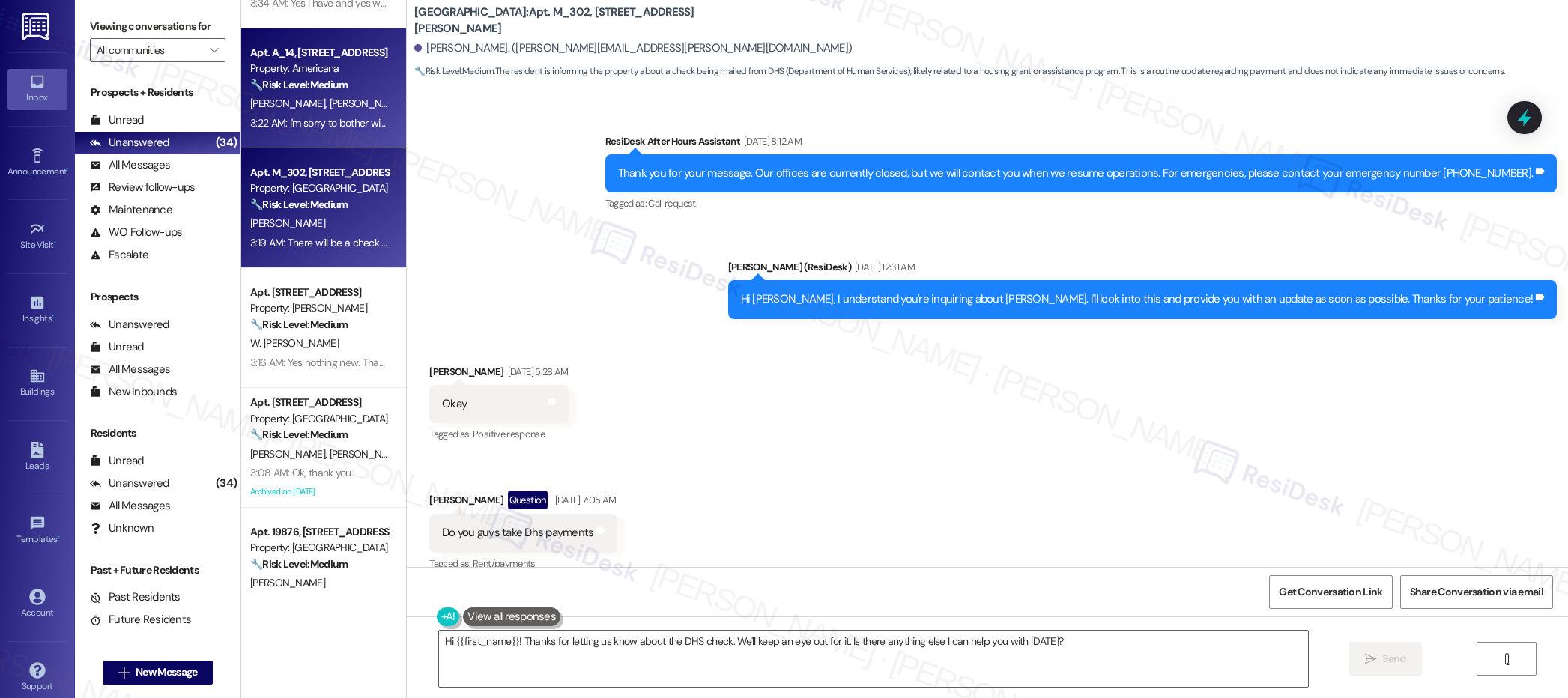
click at [310, 131] on div "3:22 AM: I'm sorry to bother with that. 3:22 AM: I'm sorry to bother with that." at bounding box center [319, 123] width 141 height 19
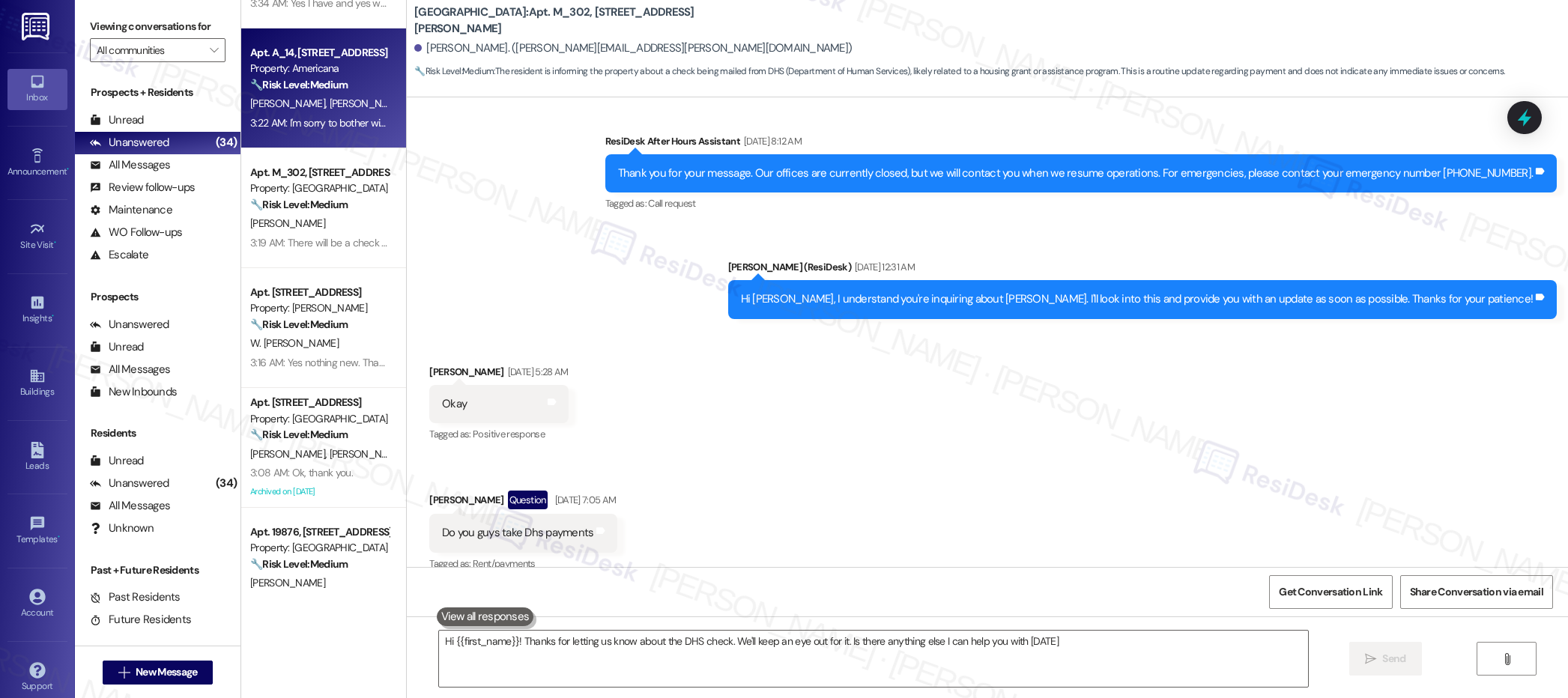
type textarea "Hi {{first_name}}! Thanks for letting us know about the DHS check. We'll keep a…"
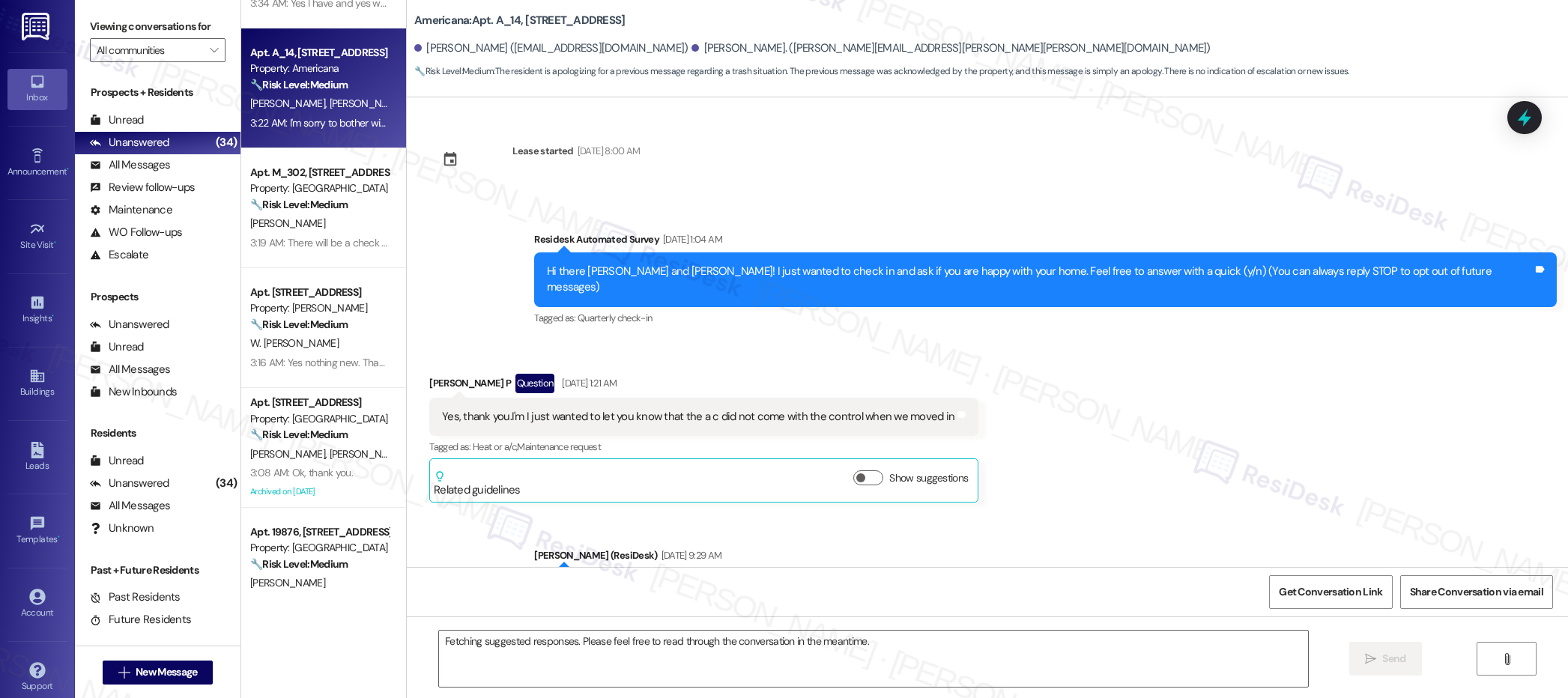
scroll to position [4784, 0]
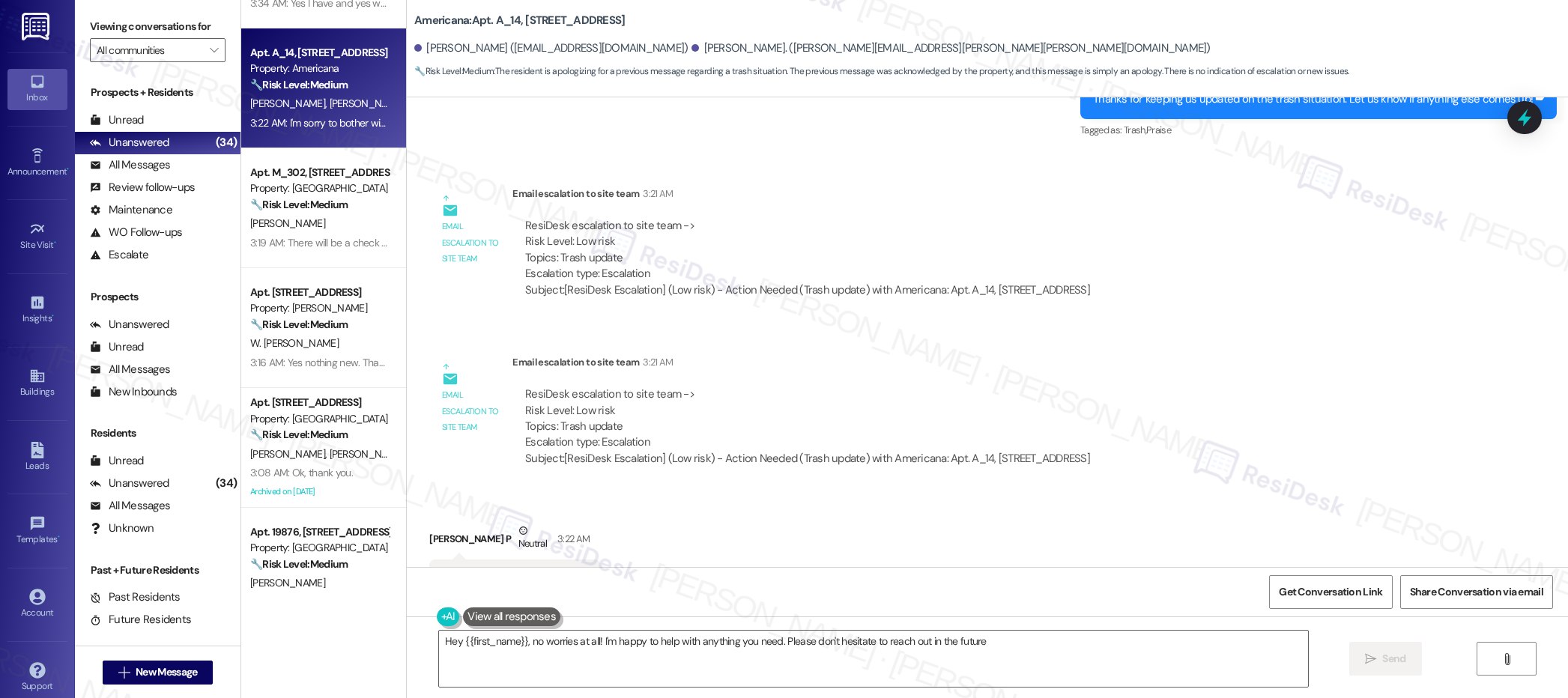
type textarea "Hey {{first_name}}, no worries at all! I'm happy to help with anything you need…"
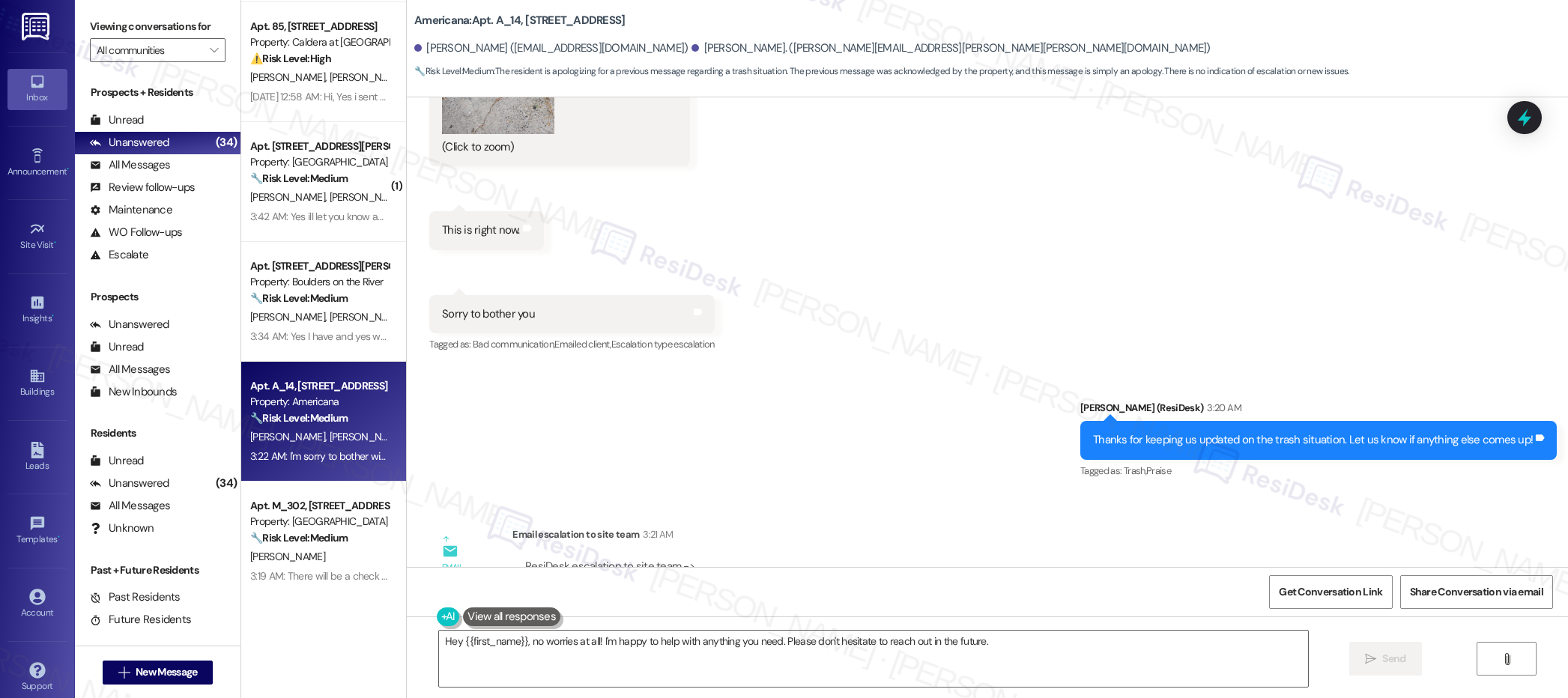
scroll to position [221, 0]
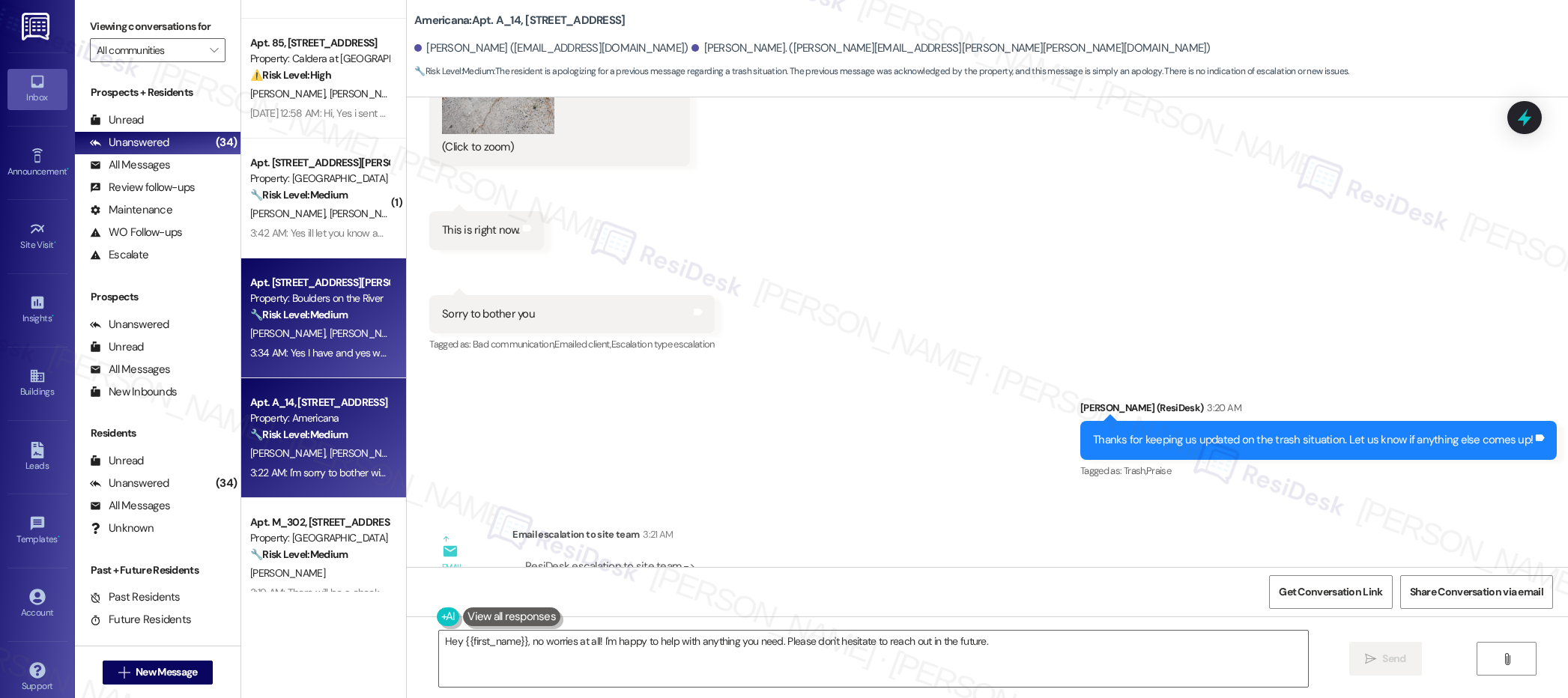
click at [304, 314] on strong "🔧 Risk Level: Medium" at bounding box center [299, 314] width 98 height 14
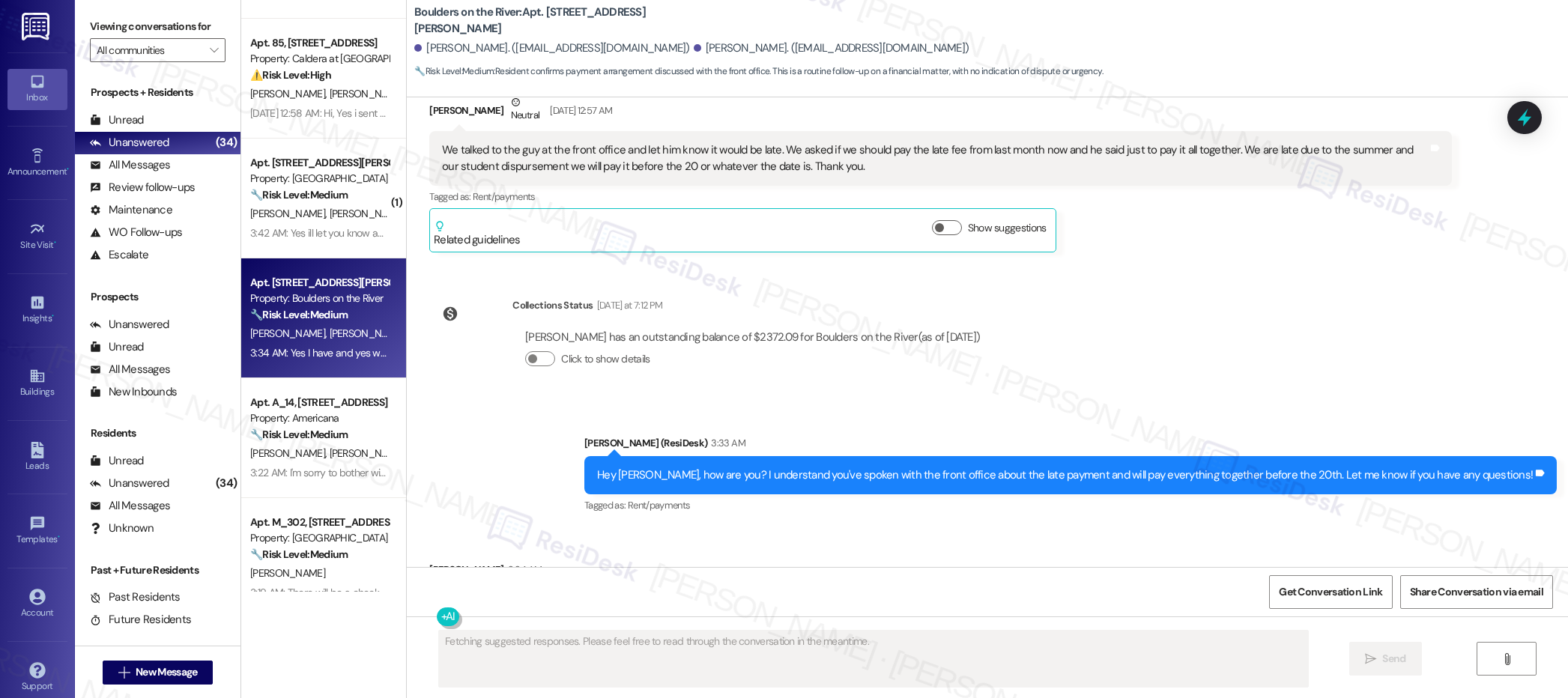
scroll to position [1781, 0]
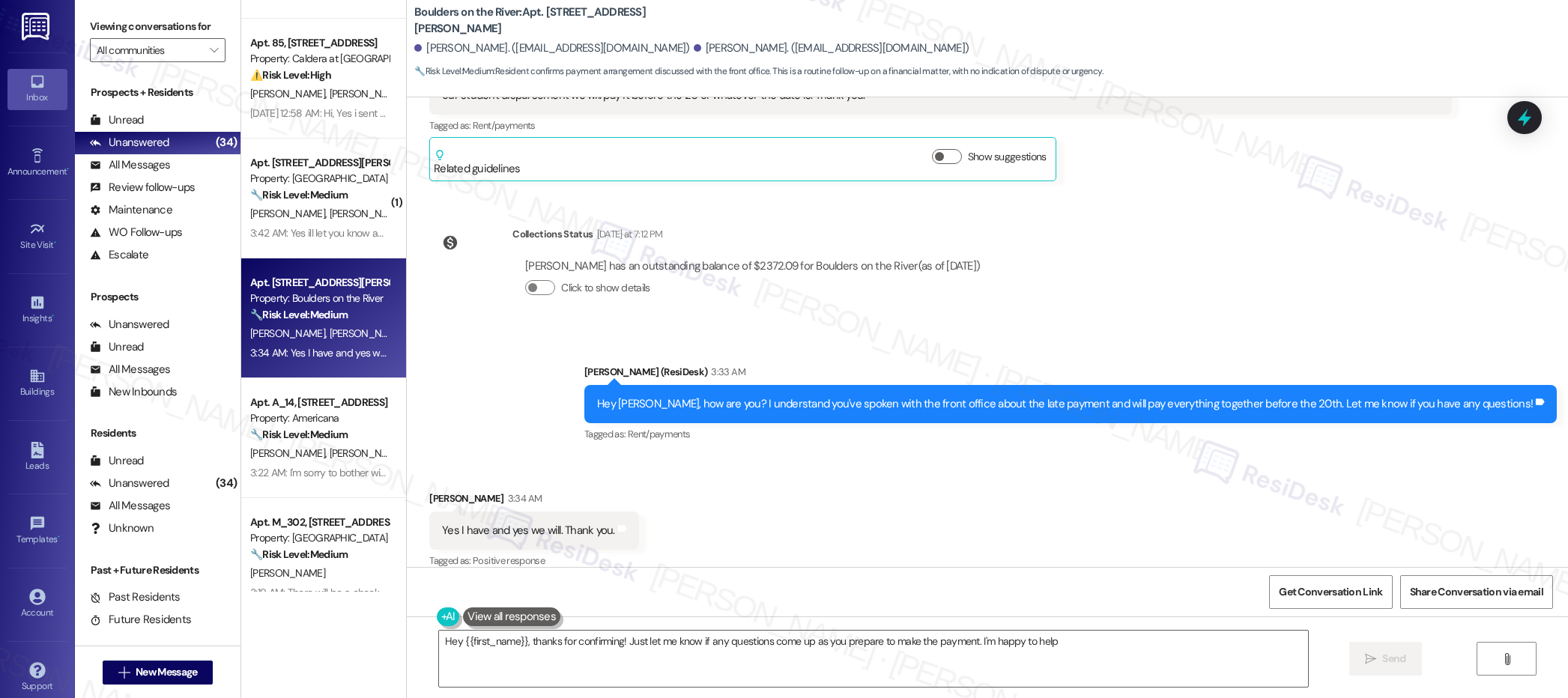
type textarea "Hey {{first_name}}, thanks for confirming! Just let me know if any questions co…"
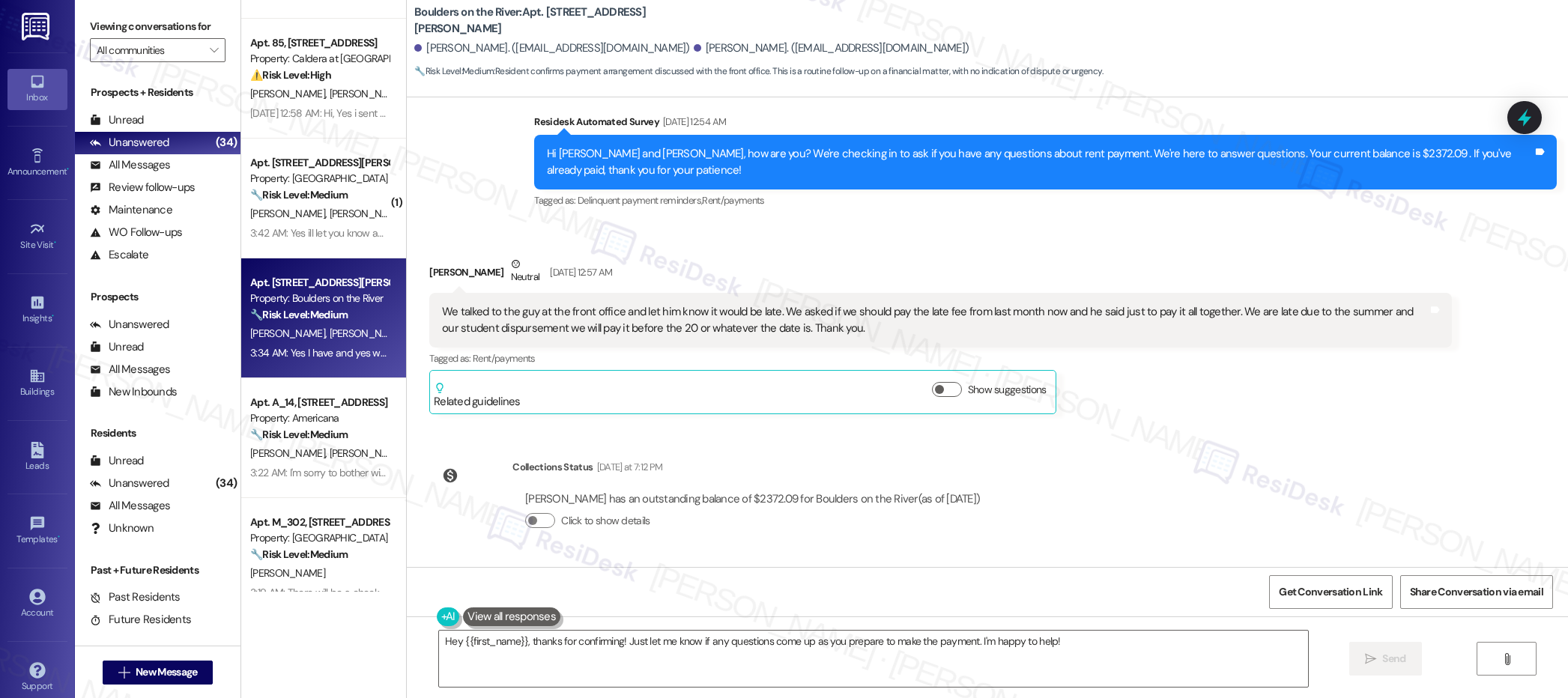
scroll to position [1508, 0]
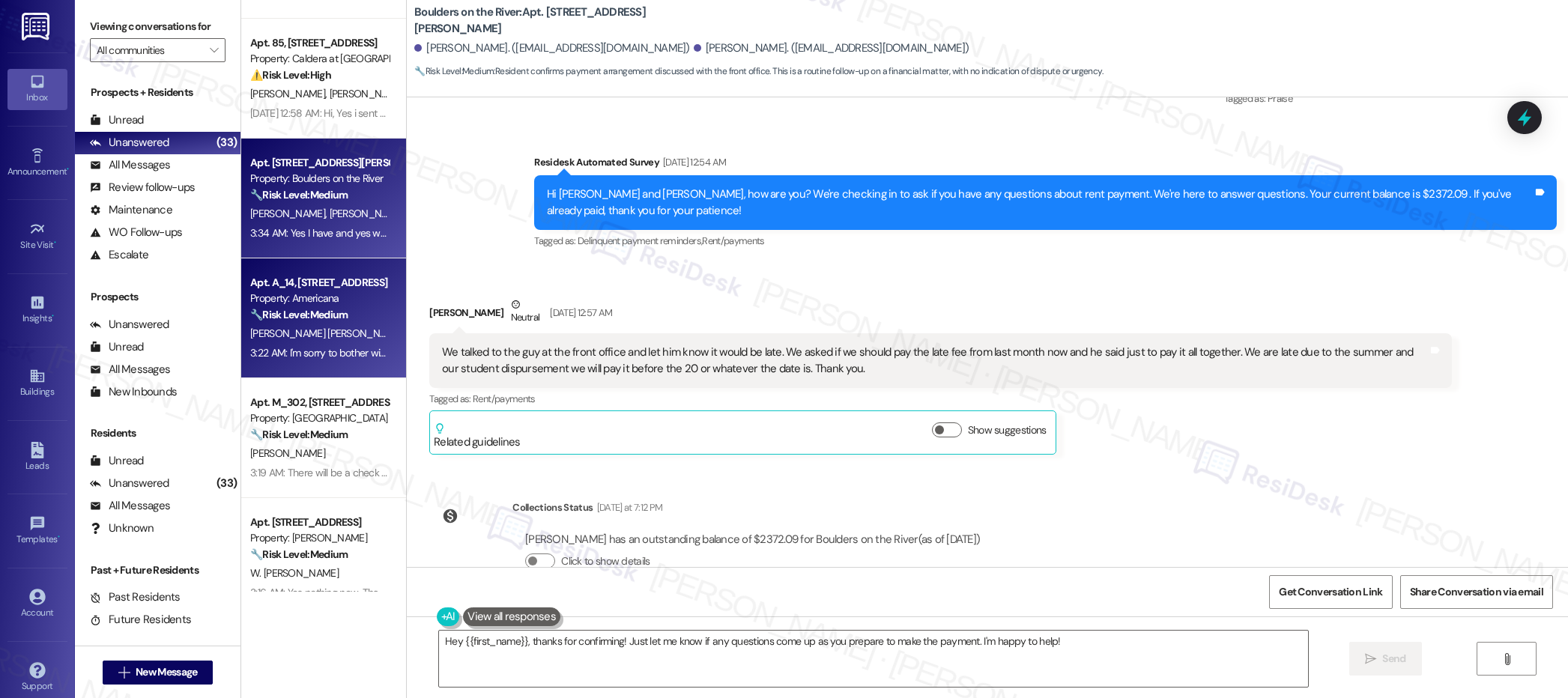
click at [407, 326] on span "[PERSON_NAME]" at bounding box center [445, 333] width 75 height 14
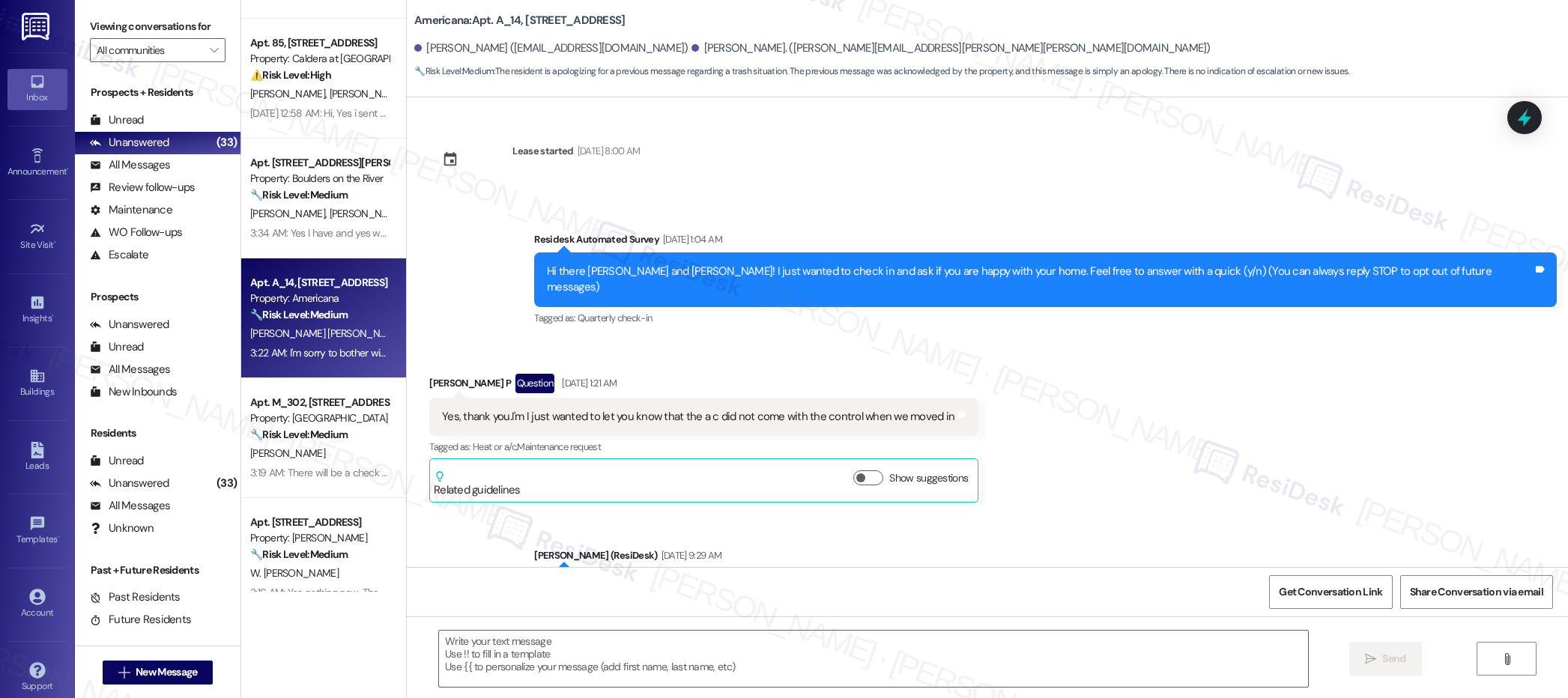
scroll to position [4784, 0]
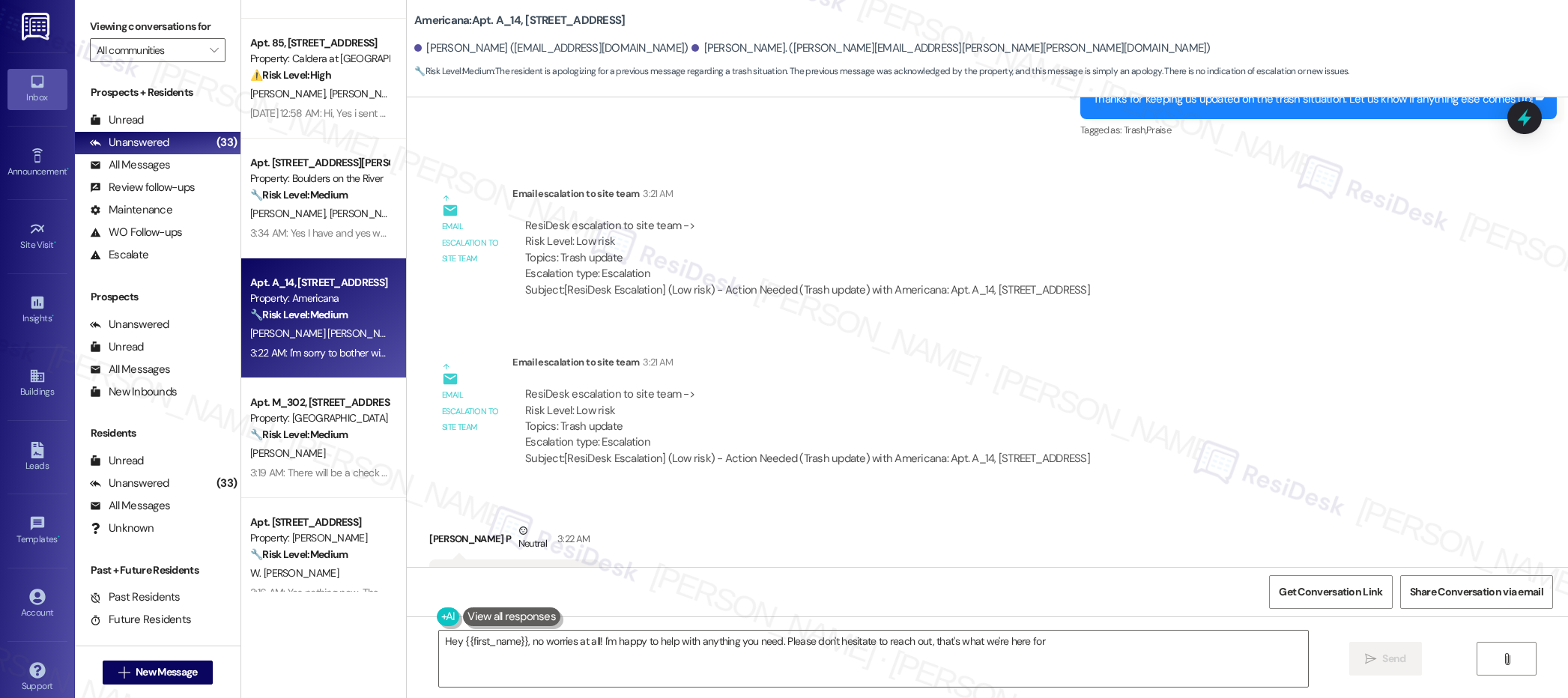
type textarea "Hey {{first_name}}, no worries at all! I'm happy to help with anything you need…"
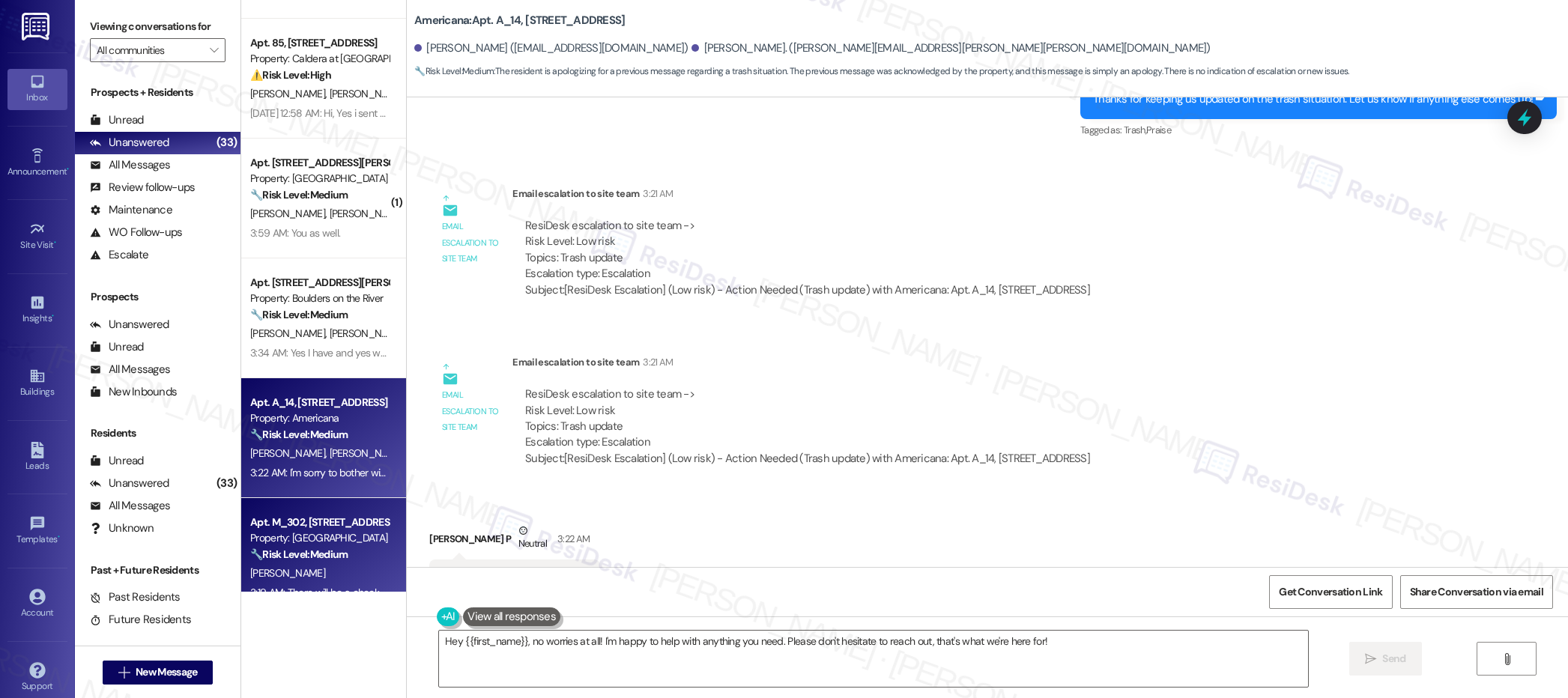
click at [301, 536] on div "Property: [GEOGRAPHIC_DATA]" at bounding box center [319, 539] width 138 height 16
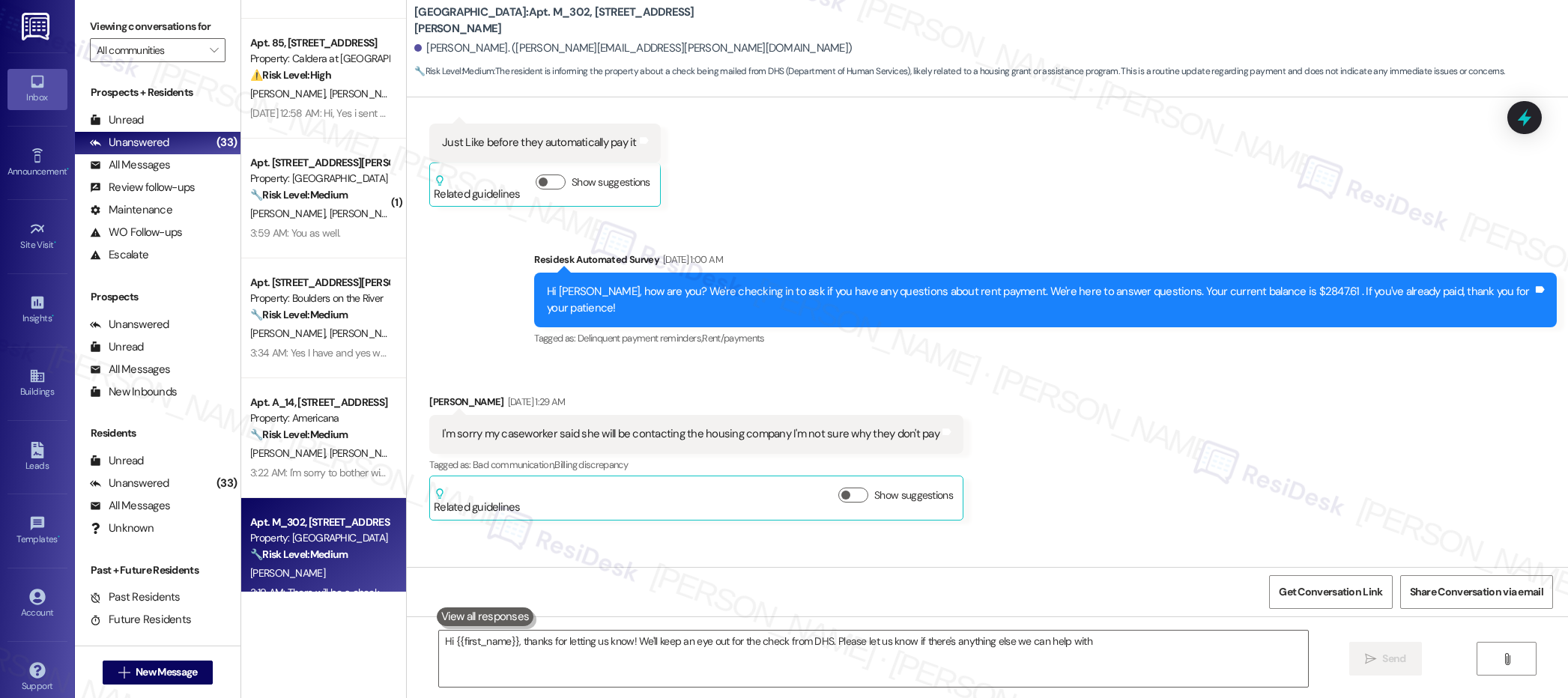
type textarea "Hi {{first_name}}, thanks for letting us know! We'll keep an eye out for the ch…"
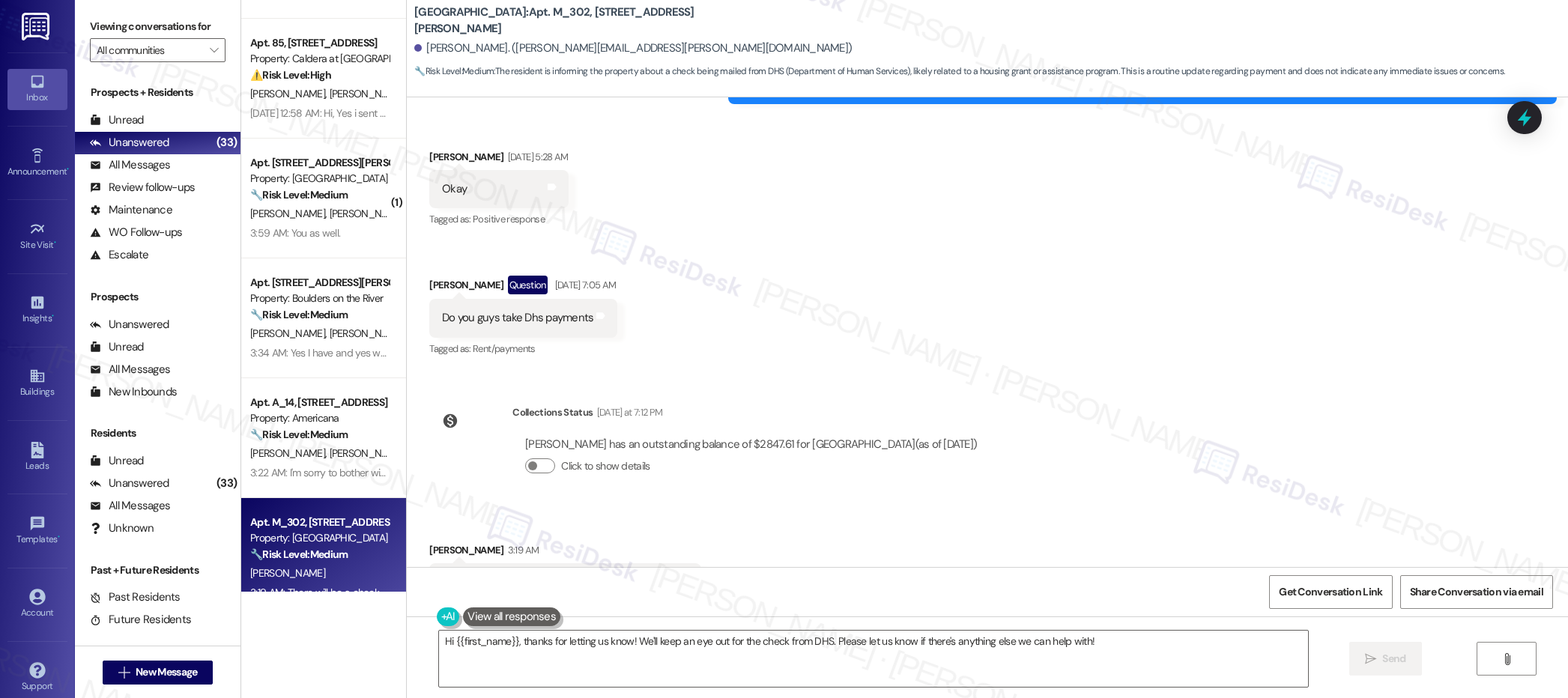
scroll to position [1854, 0]
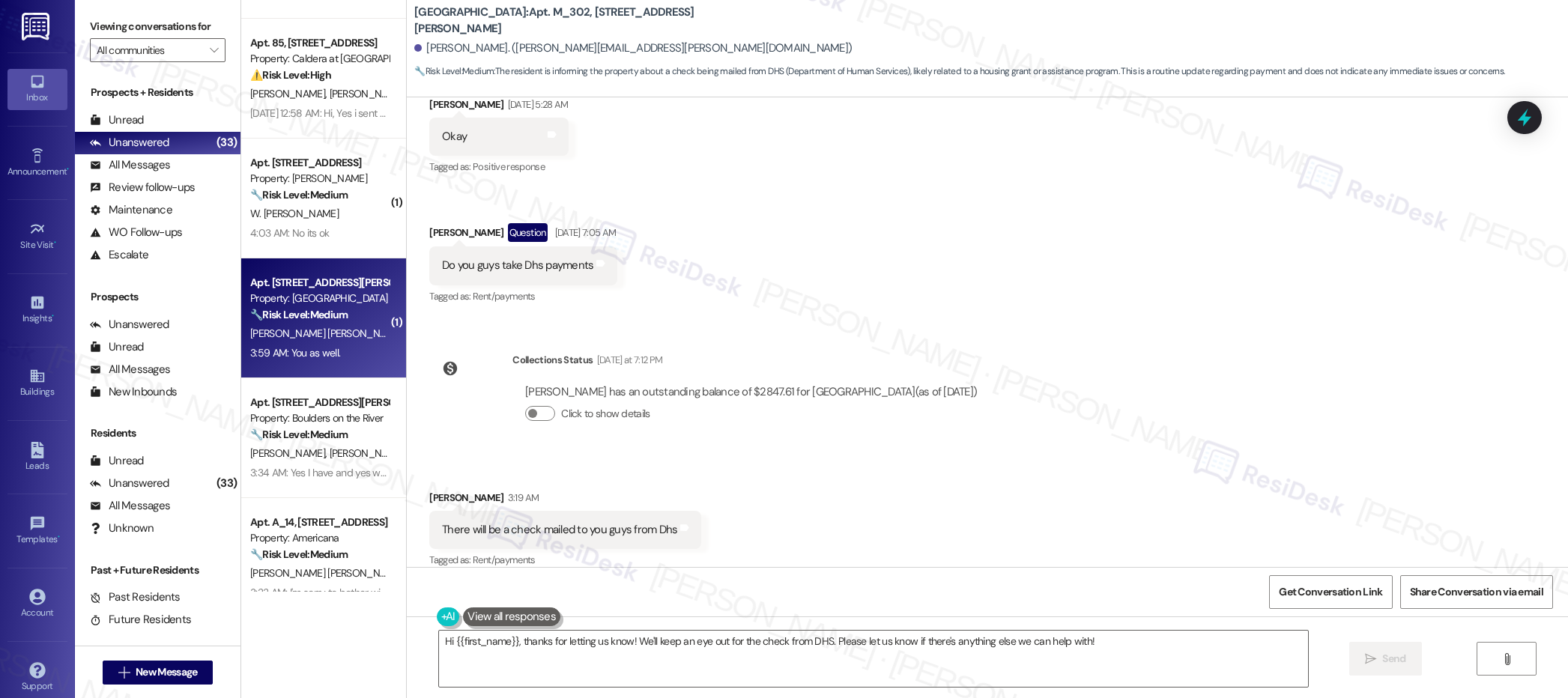
click at [330, 361] on div "3:59 AM: You as well. 3:59 AM: You as well." at bounding box center [319, 353] width 141 height 19
type textarea "Hi {{first_name}}, thanks for letting us know! We'll keep an eye out for the ch…"
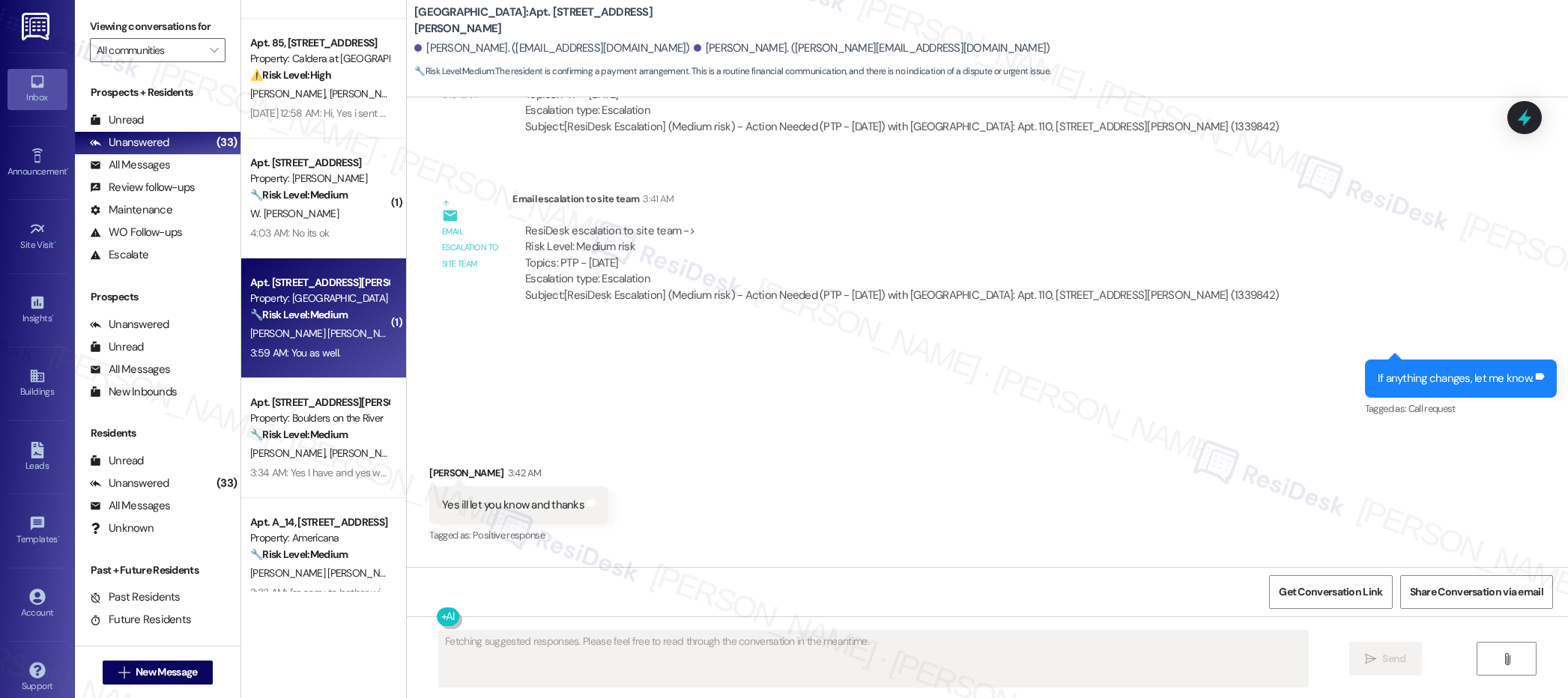
scroll to position [3483, 0]
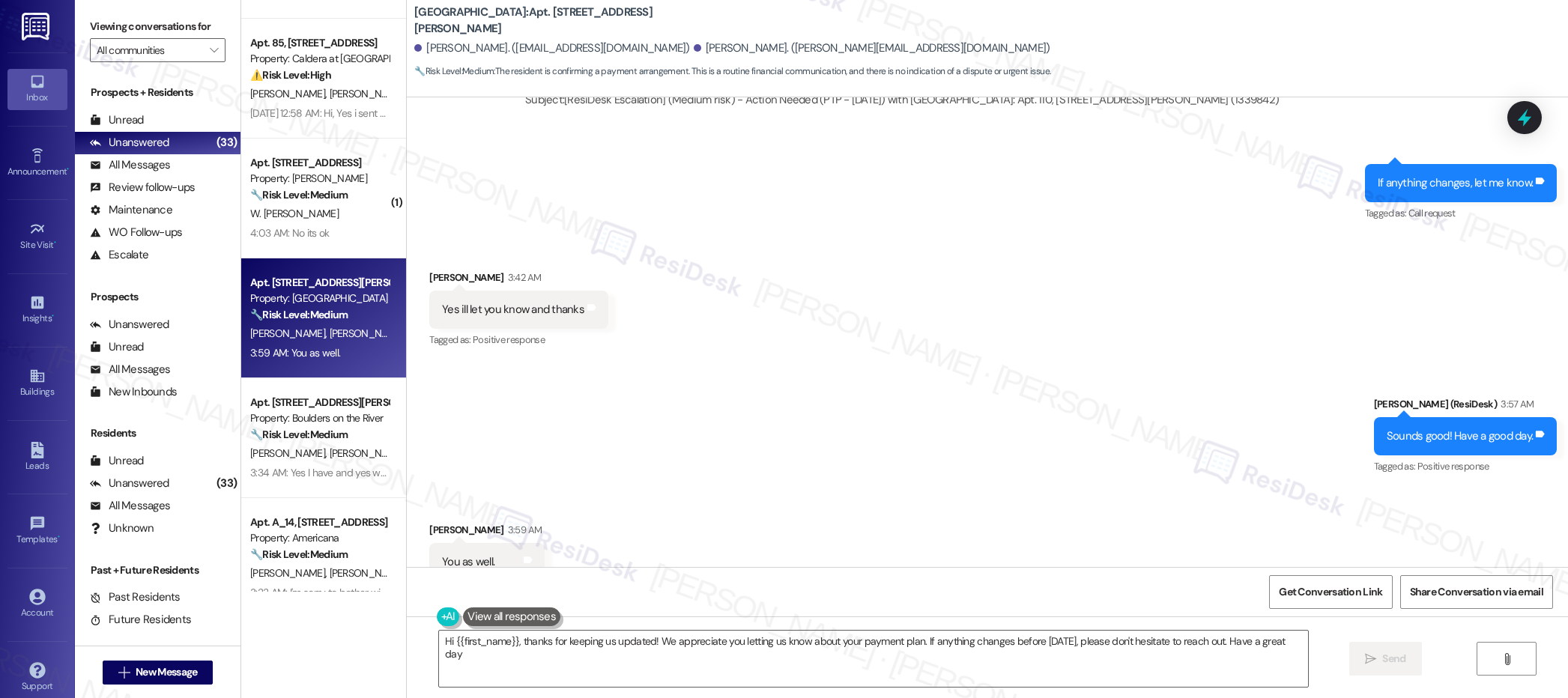
type textarea "Hi {{first_name}}, thanks for keeping us updated! We appreciate you letting us …"
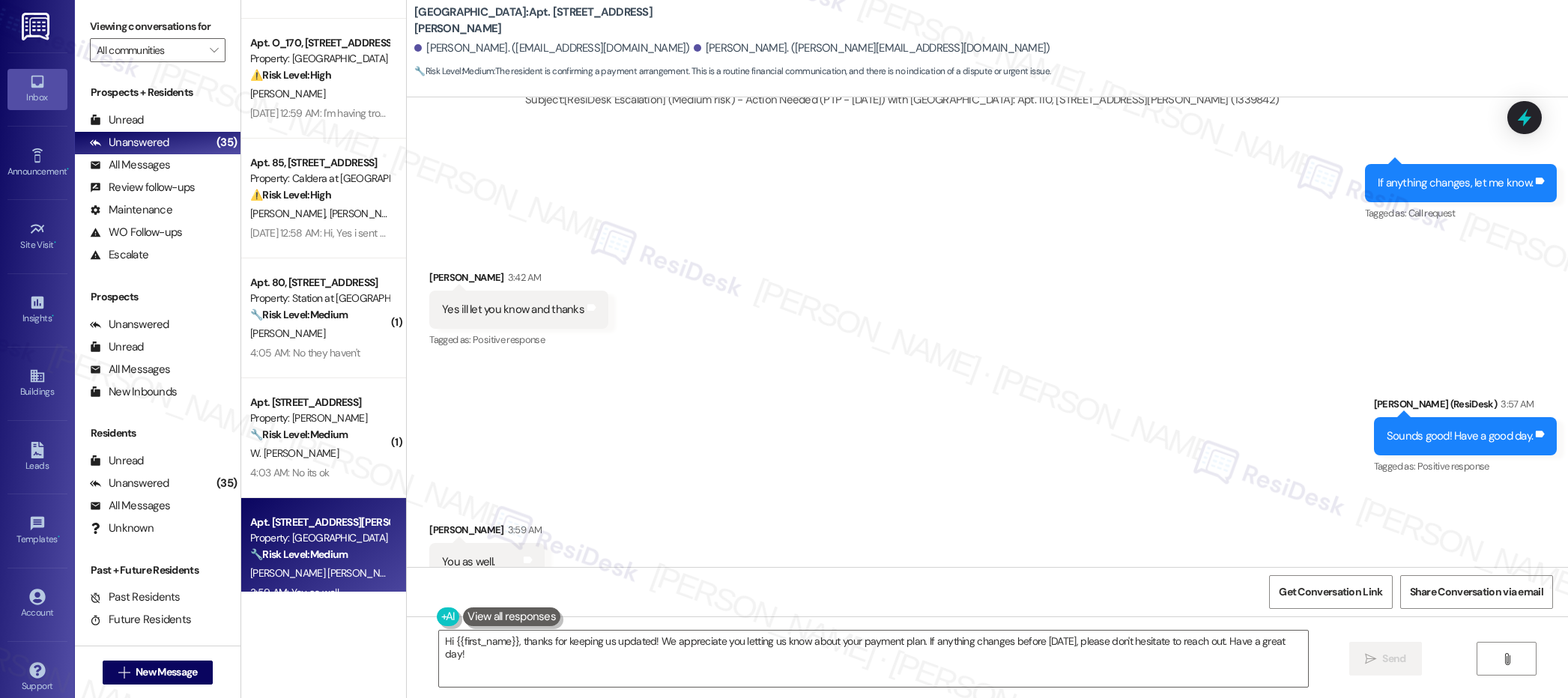
scroll to position [3483, 0]
